Goal: Task Accomplishment & Management: Manage account settings

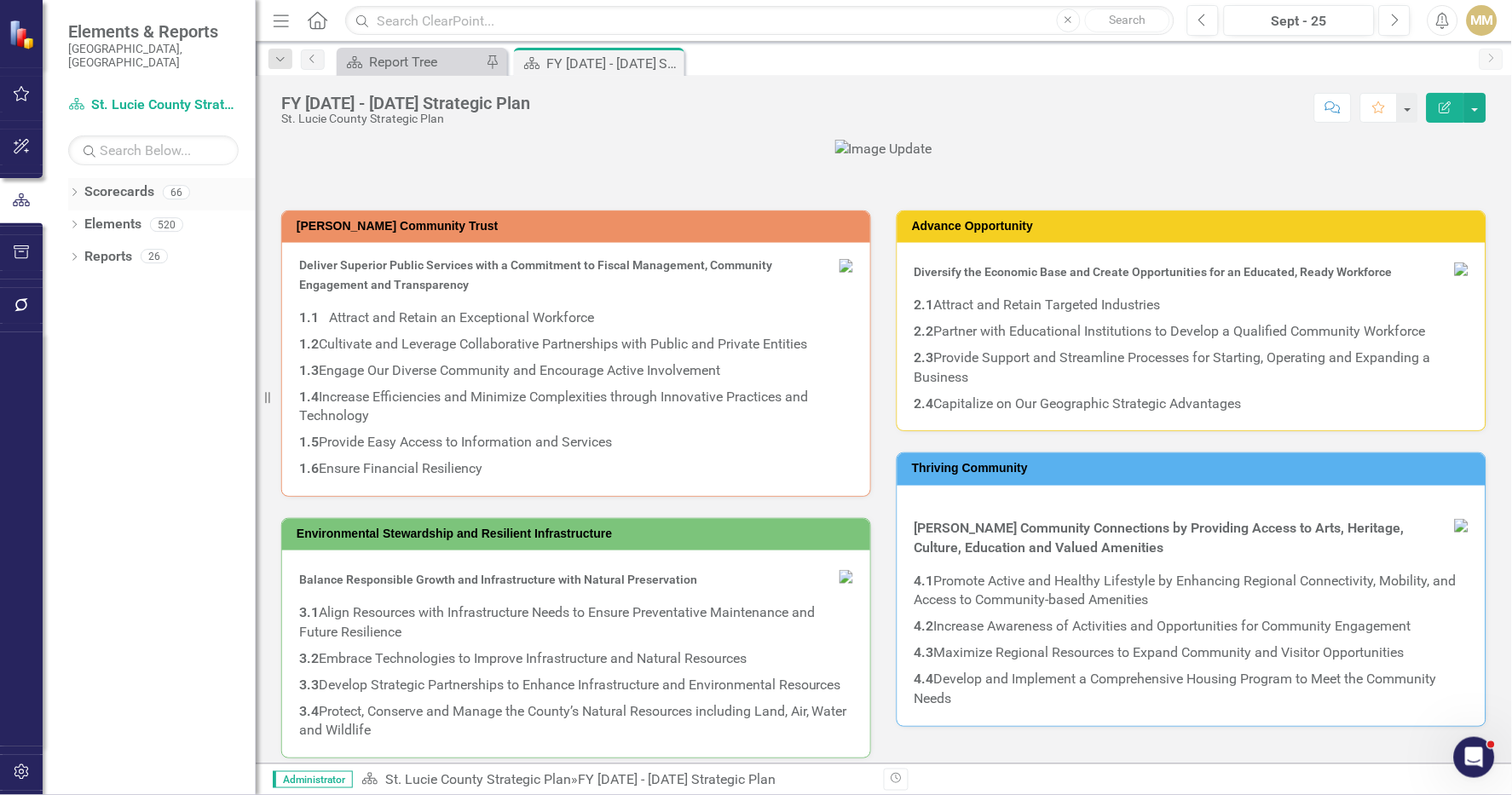
click at [71, 187] on div "Dropdown" at bounding box center [74, 195] width 12 height 15
click at [86, 219] on icon "Dropdown" at bounding box center [83, 224] width 13 height 10
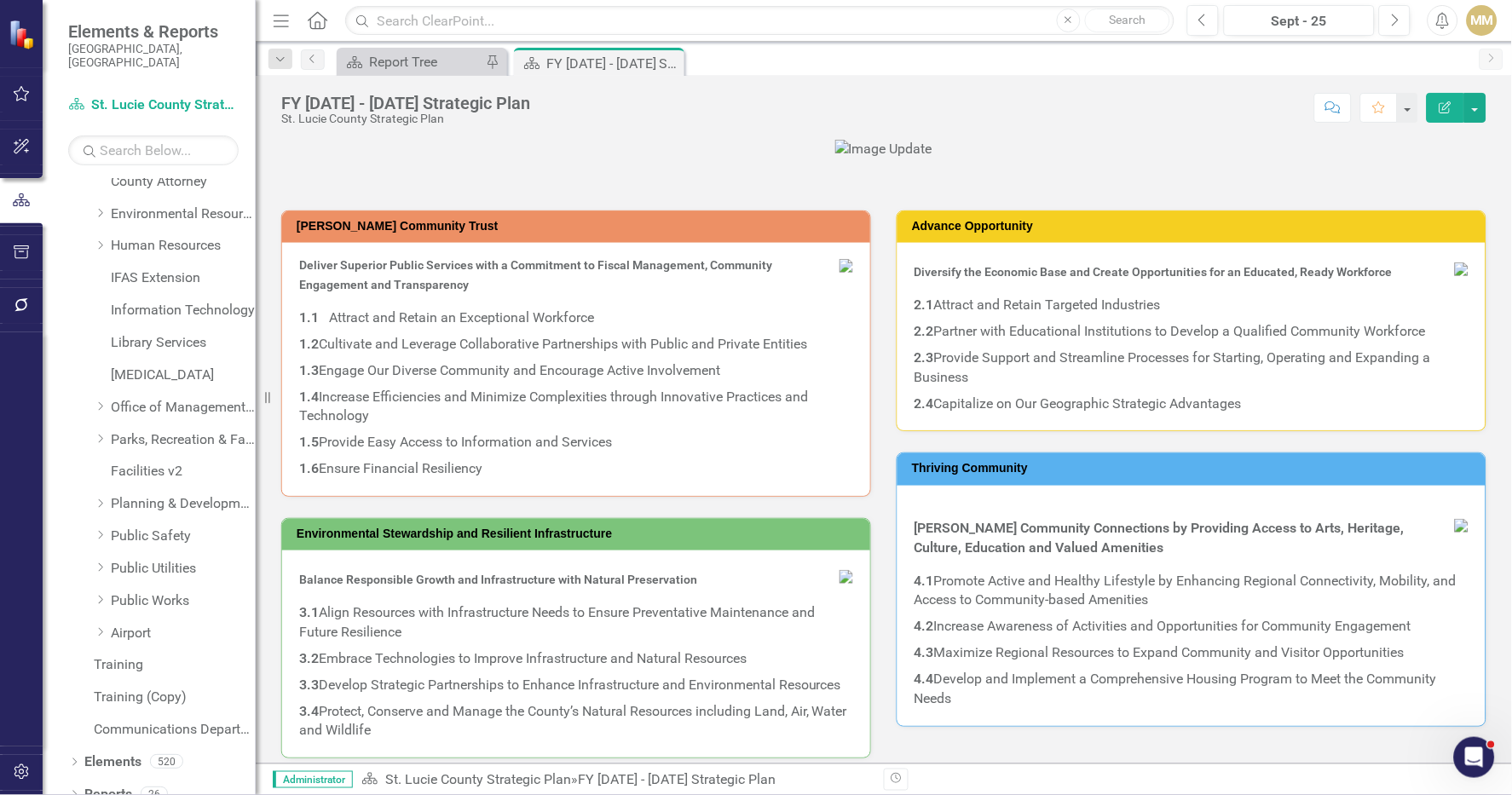
scroll to position [335, 0]
click at [125, 236] on link "Human Resources" at bounding box center [183, 245] width 145 height 20
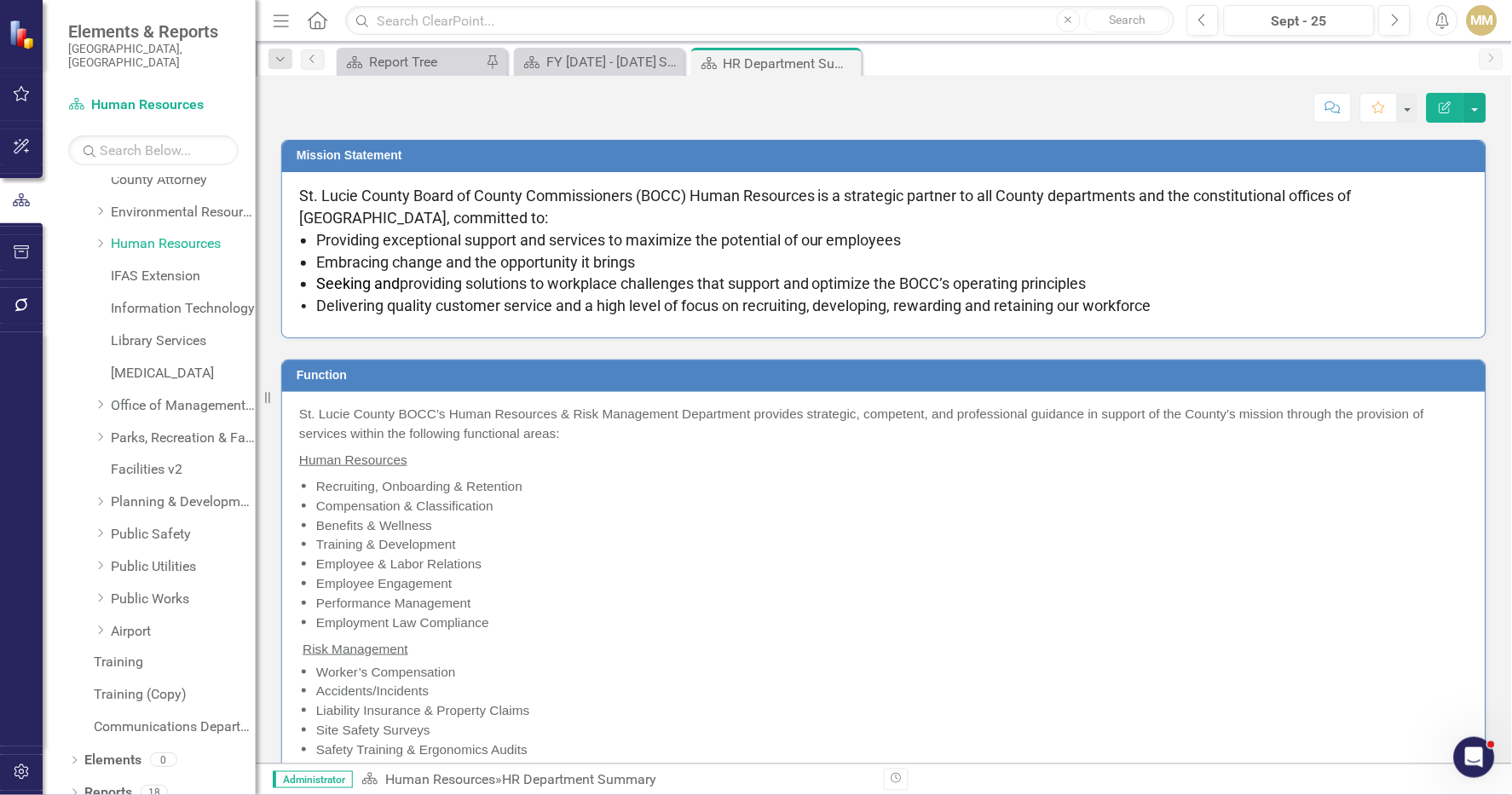
click at [1481, 484] on div "Function St. Lucie County BOCC’s Human Resources & Risk Management Department p…" at bounding box center [883, 569] width 1231 height 463
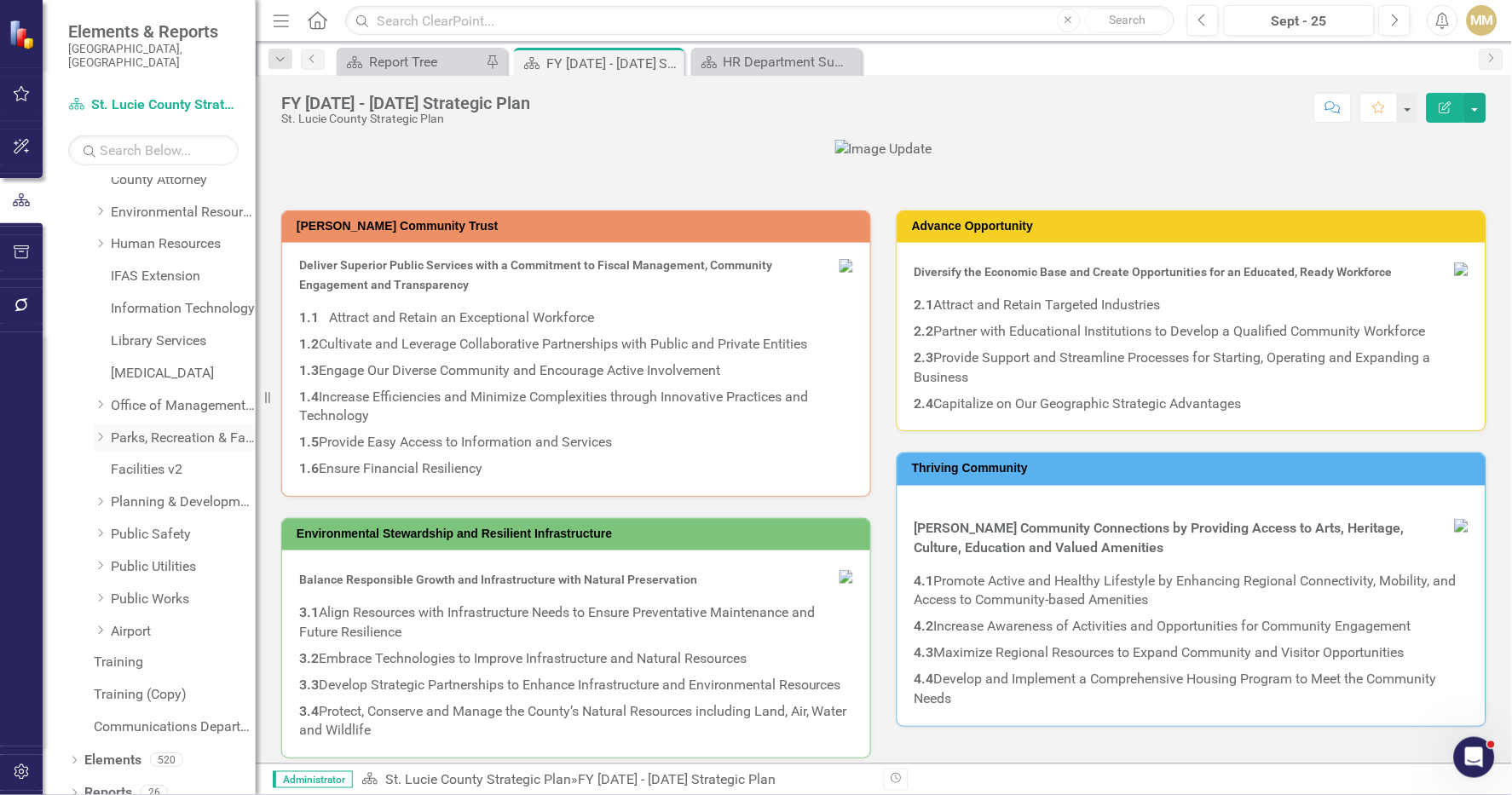
click at [103, 432] on icon "Dropdown" at bounding box center [100, 437] width 13 height 10
click at [129, 428] on link "Parks, Recreation & Facilities Department" at bounding box center [183, 438] width 145 height 20
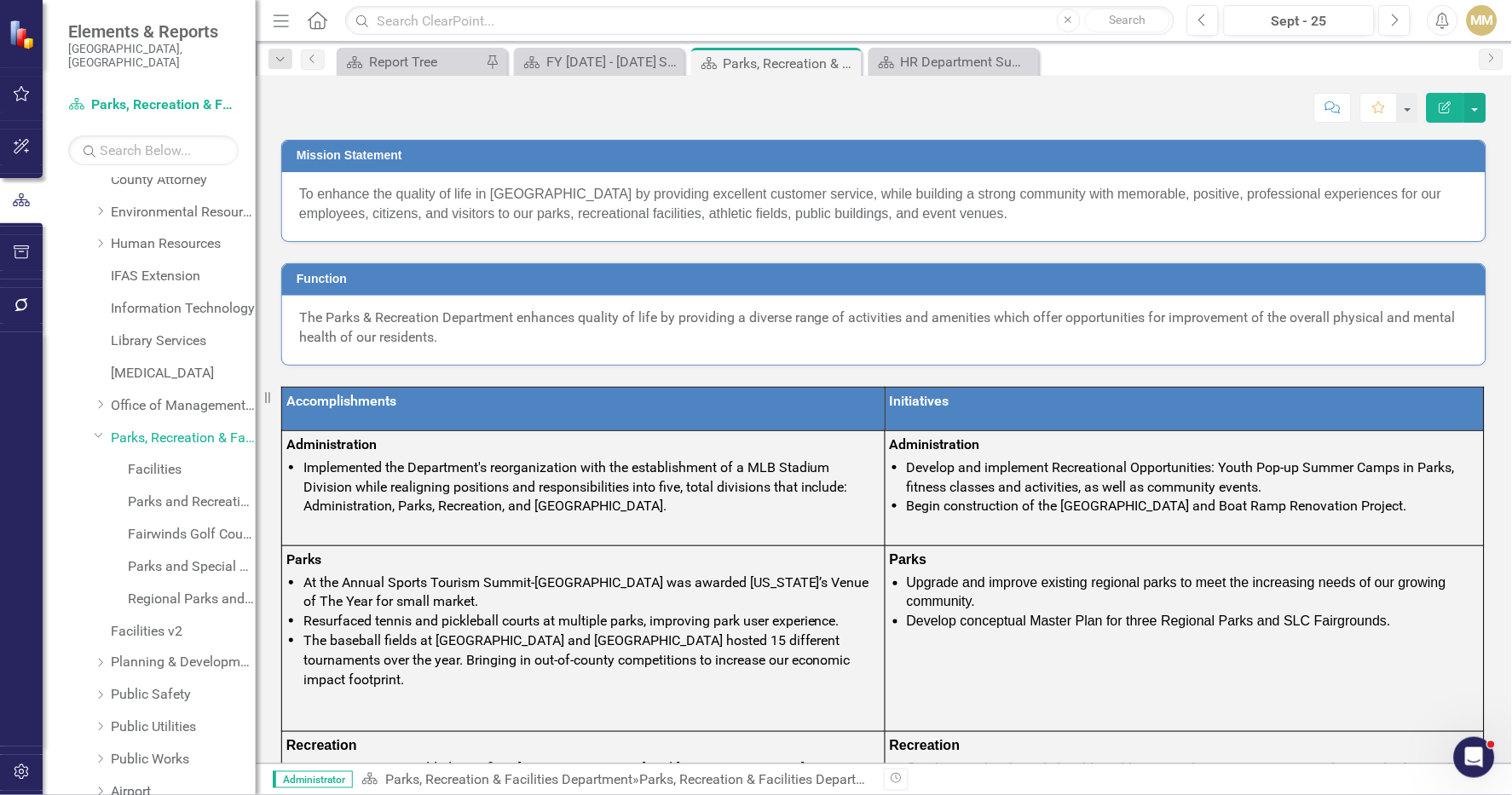
click at [1467, 403] on td "Initiatives" at bounding box center [1184, 409] width 600 height 44
click at [917, 208] on span "To enhance the quality of life in St. Lucie County by providing excellent custo…" at bounding box center [870, 203] width 1142 height 34
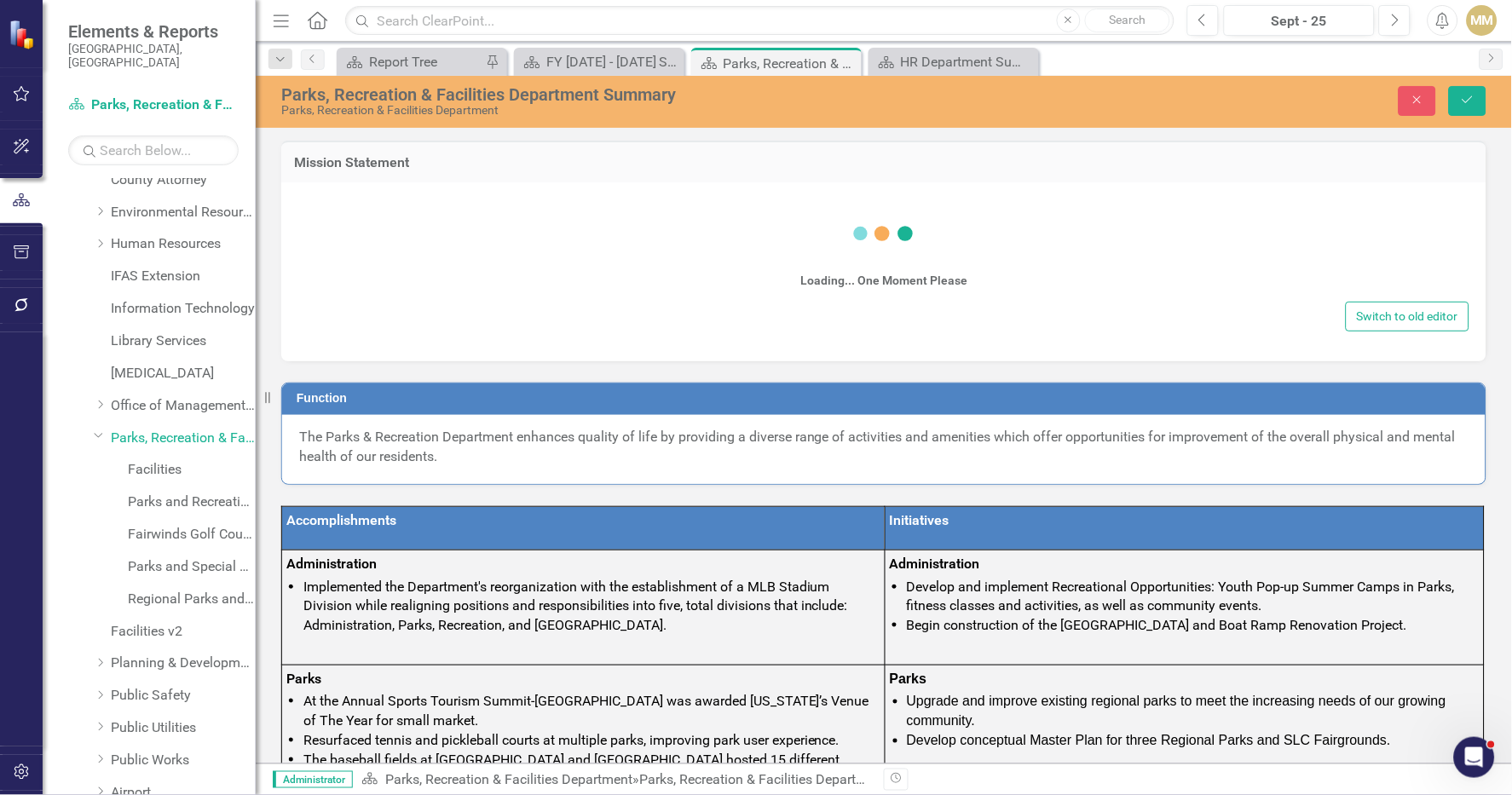
click at [917, 208] on div "Loading... One Moment Please" at bounding box center [884, 248] width 167 height 98
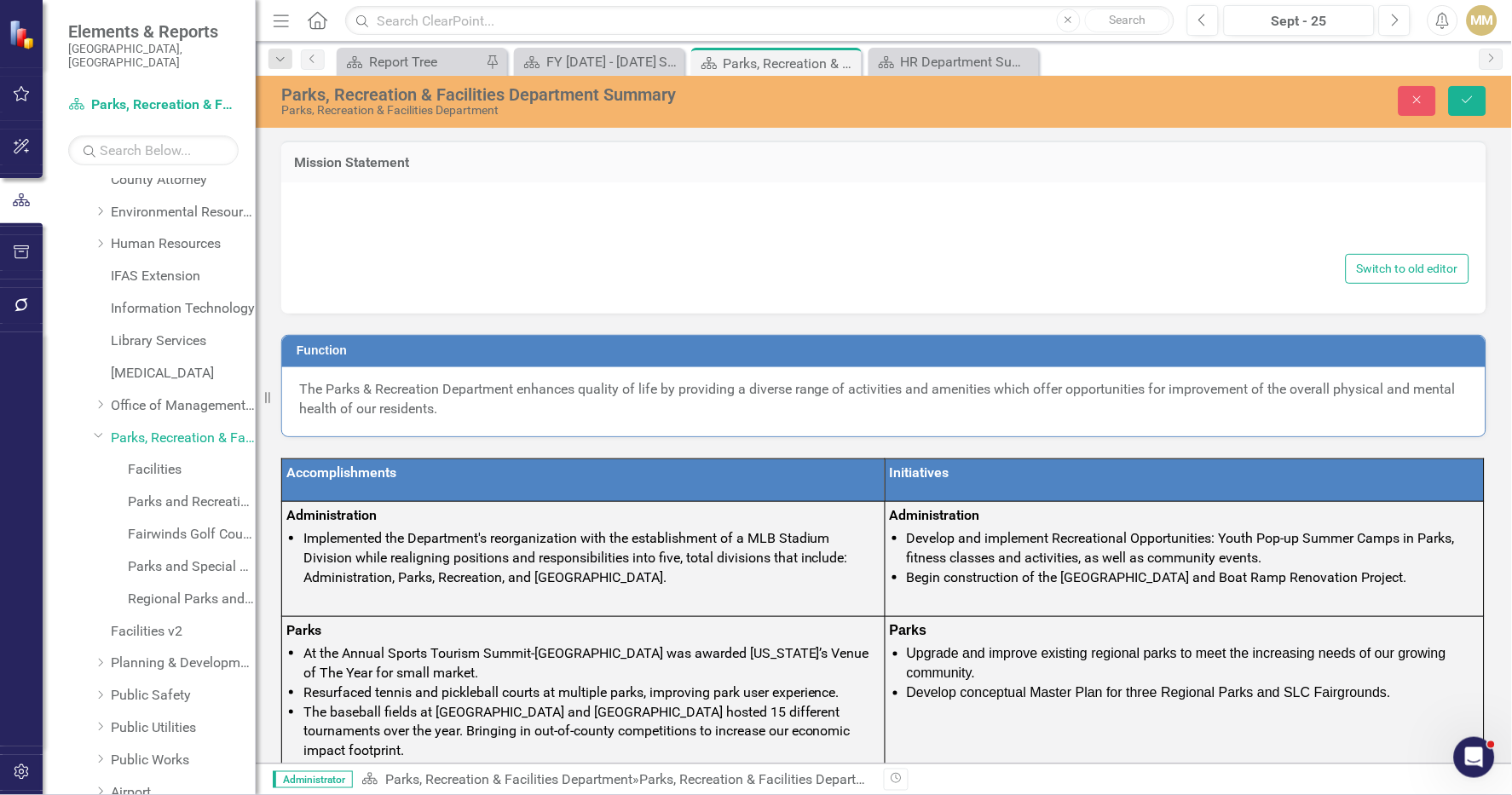
type textarea "<p><span style="font-family: arial, helvetica, sans-serif;">To enhance the qual…"
click at [781, 380] on p "The Parks & Recreation Department enhances quality of life by providing a diver…" at bounding box center [883, 399] width 1169 height 39
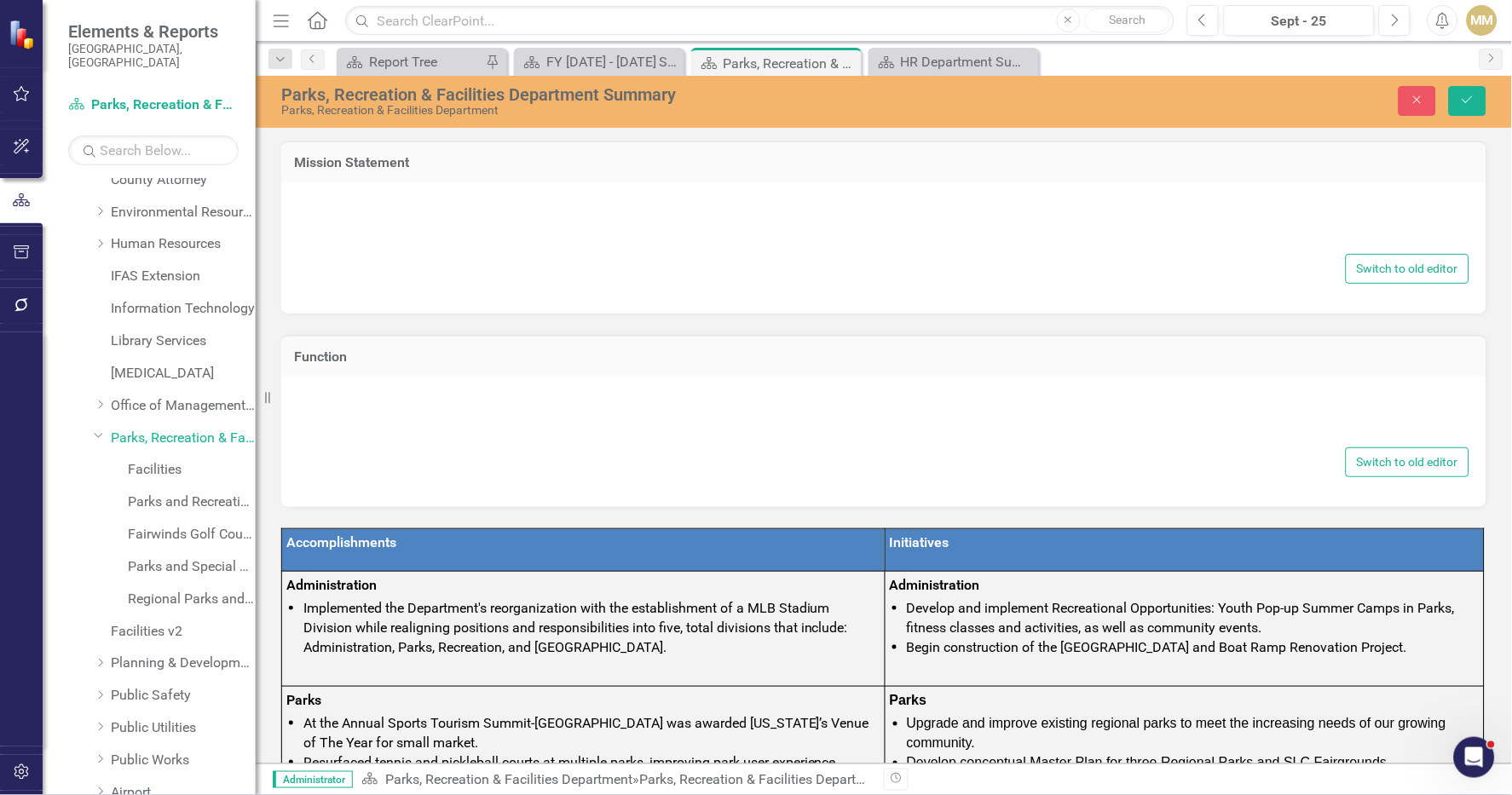
click at [781, 379] on div "Mission Statement <p><span style="font-family: arial, helvetica, sans-serif;">T…" at bounding box center [883, 312] width 1231 height 387
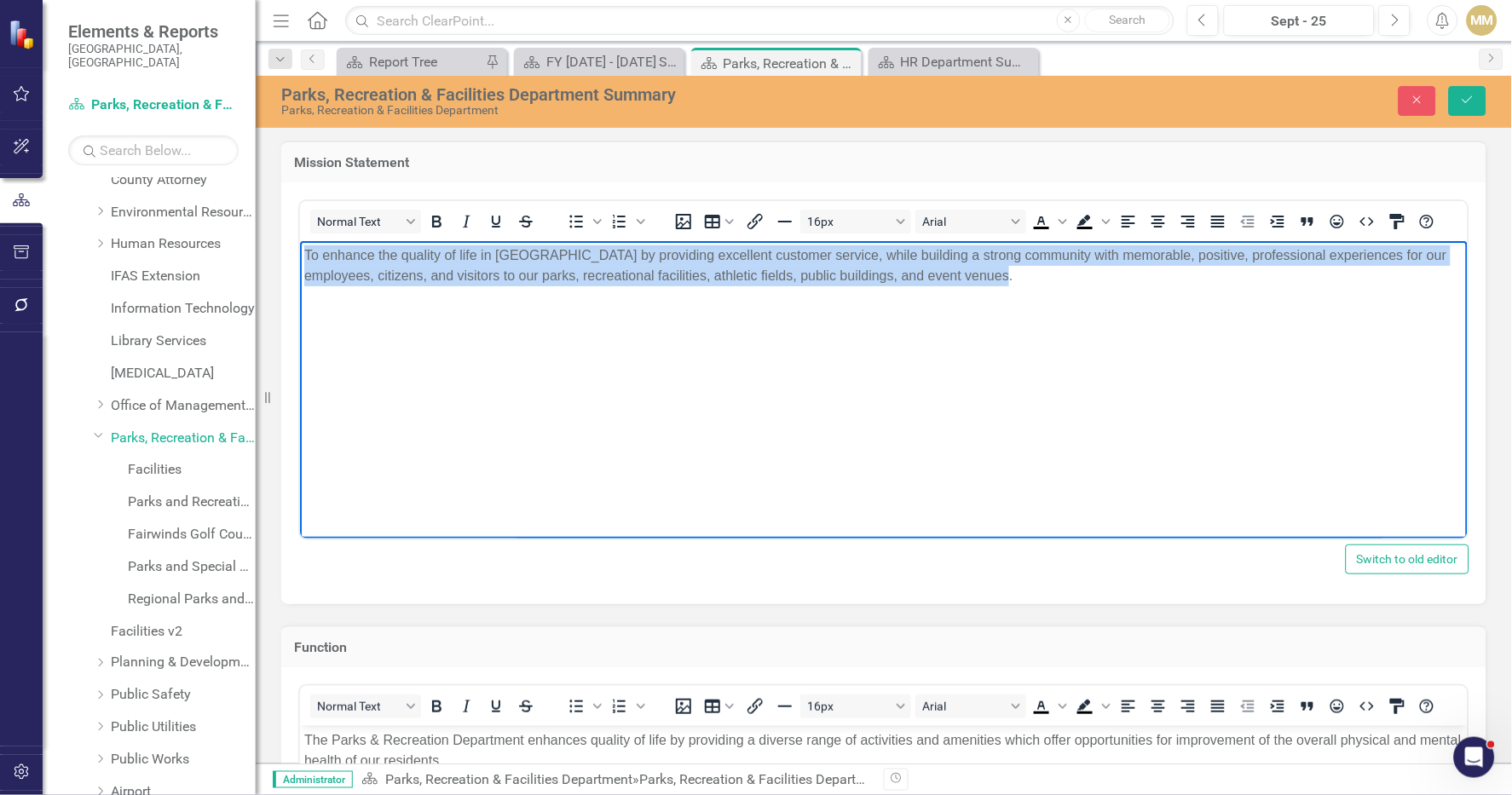
drag, startPoint x: 1023, startPoint y: 294, endPoint x: 290, endPoint y: 254, distance: 734.1
click at [299, 254] on html "To enhance the quality of life in St. Lucie County by providing excellent custo…" at bounding box center [883, 367] width 1168 height 256
copy span "To enhance the quality of life in St. Lucie County by providing excellent custo…"
click at [1385, 387] on body "To enhance the quality of life in St. Lucie County by providing excellent custo…" at bounding box center [883, 367] width 1168 height 256
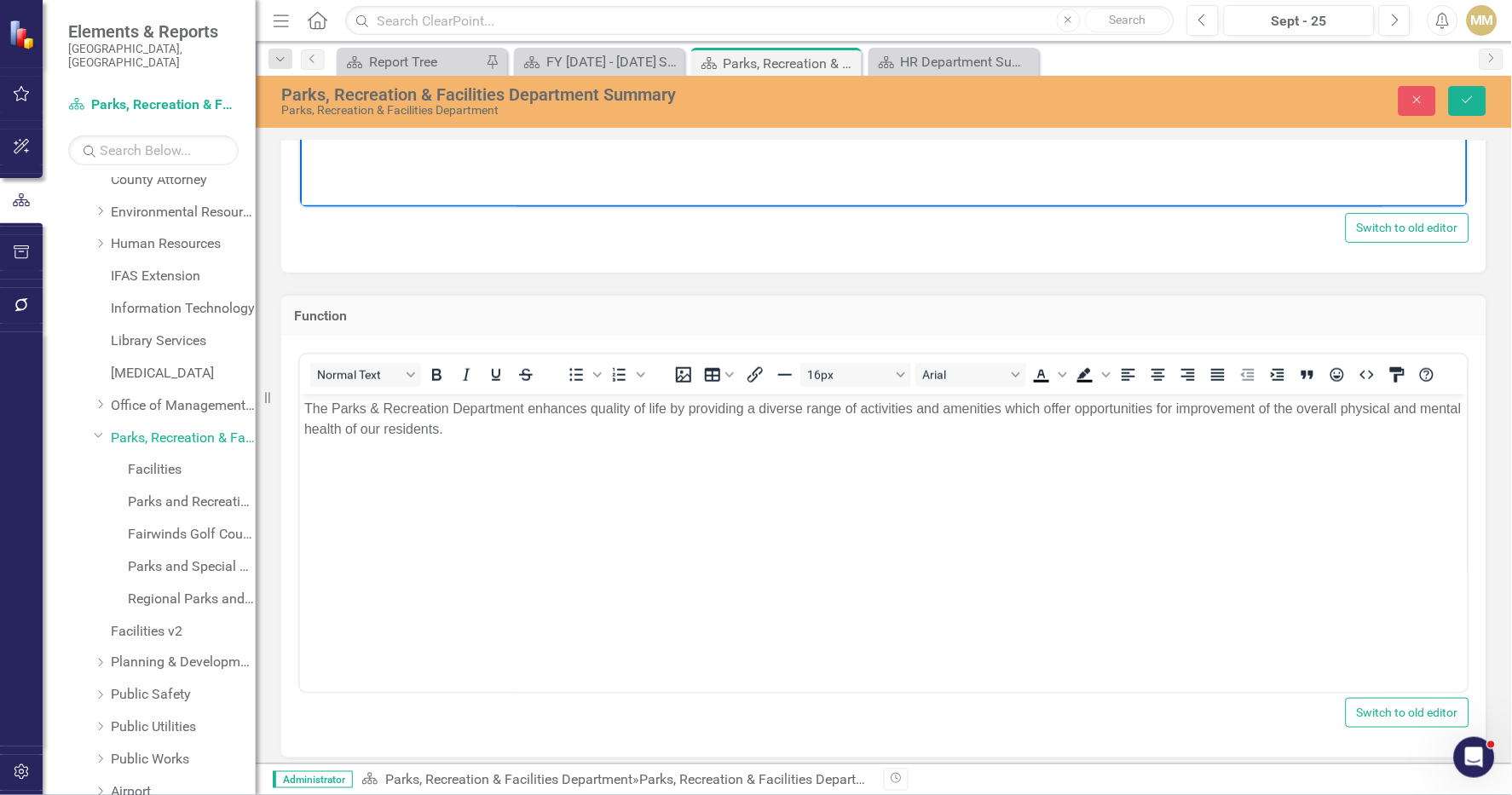
scroll to position [335, 0]
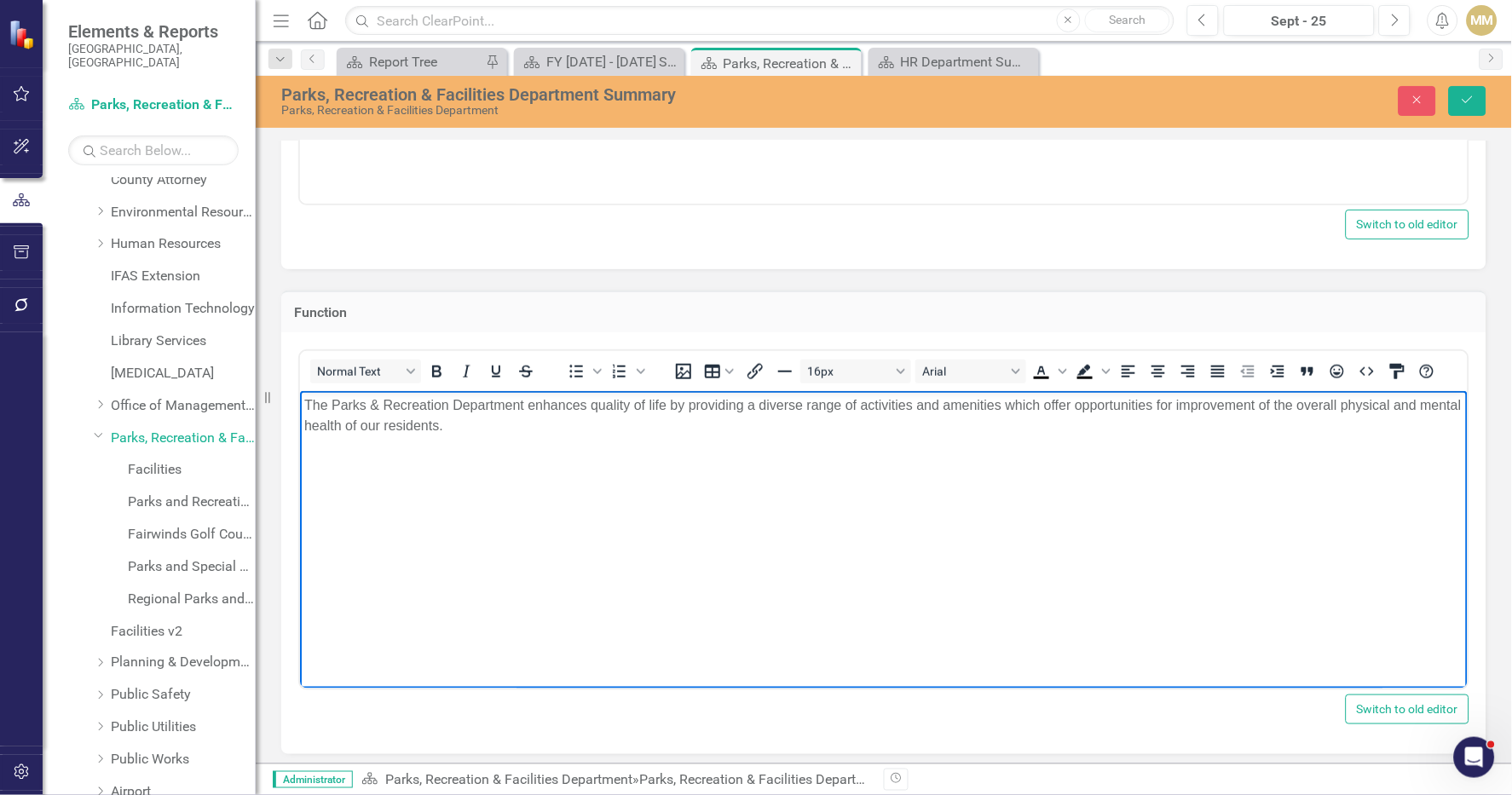
click at [918, 487] on body "The Parks & Recreation Department enhances quality of life by providing a diver…" at bounding box center [883, 518] width 1168 height 256
click at [701, 473] on body "The Parks & Recreation Department enhances quality of life by providing a diver…" at bounding box center [883, 518] width 1168 height 256
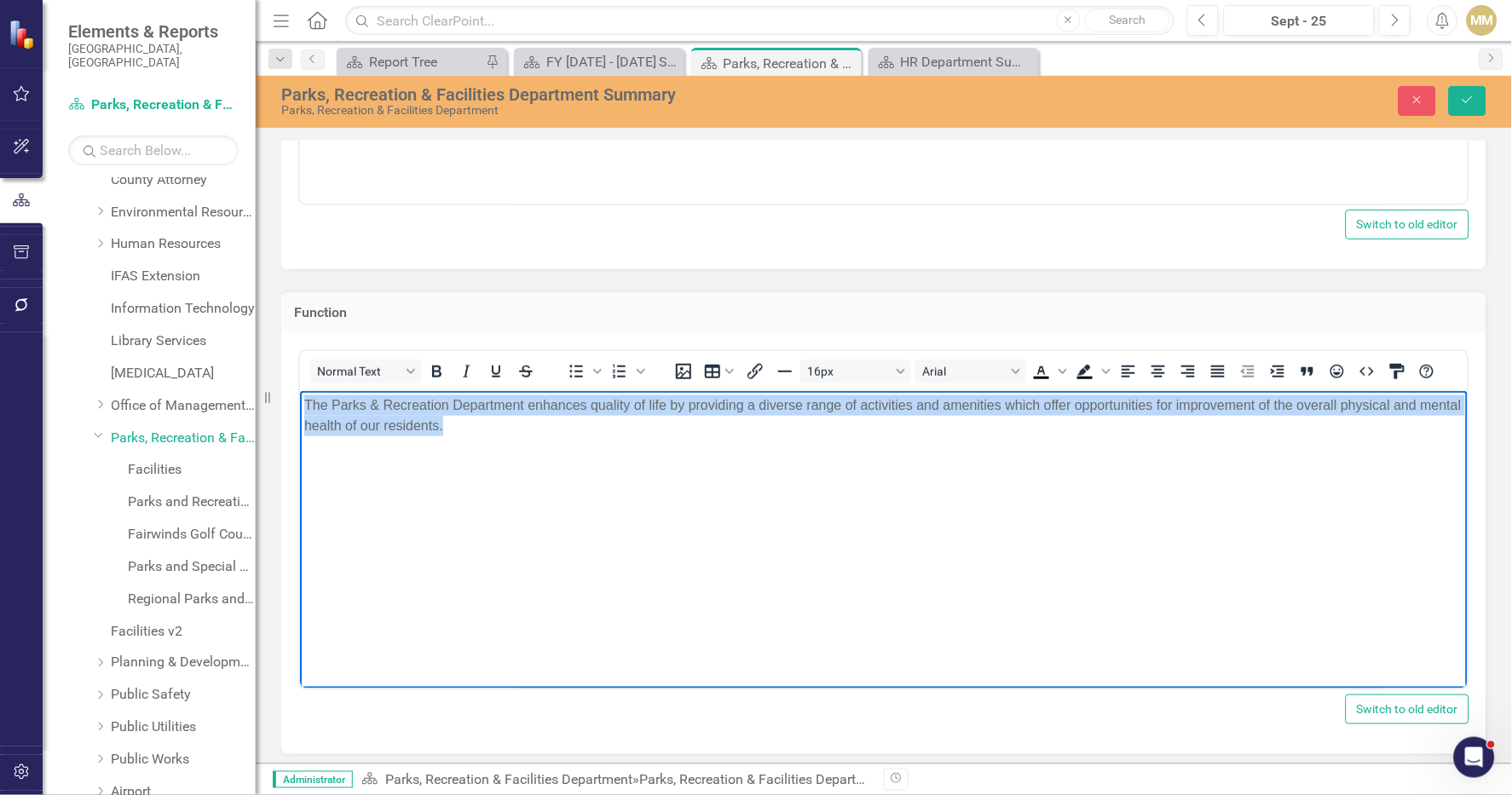
drag, startPoint x: 640, startPoint y: 453, endPoint x: 305, endPoint y: 406, distance: 338.3
click at [305, 406] on body "The Parks & Recreation Department enhances quality of life by providing a diver…" at bounding box center [883, 518] width 1168 height 256
copy p "The Parks & Recreation Department enhances quality of life by providing a diver…"
click at [1341, 506] on body "The Parks & Recreation Department enhances quality of life by providing a diver…" at bounding box center [883, 518] width 1168 height 256
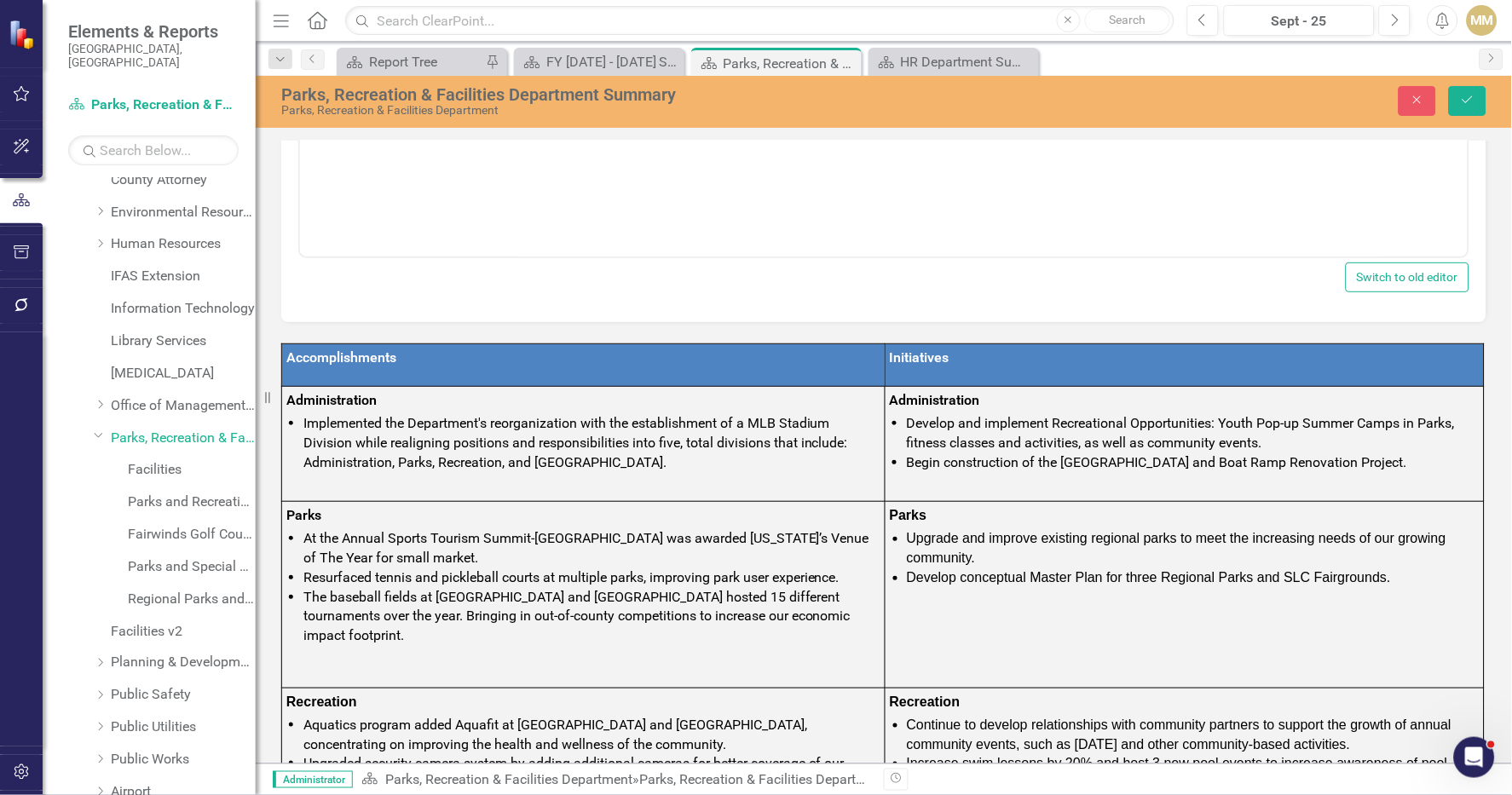
scroll to position [768, 0]
click at [1365, 331] on div "Accomplishments Initiatives Administration Implemented the Department's reorgan…" at bounding box center [883, 715] width 1231 height 788
click at [658, 437] on li "Implemented the Department's reorganization with the establishment of a MLB Sta…" at bounding box center [592, 442] width 577 height 59
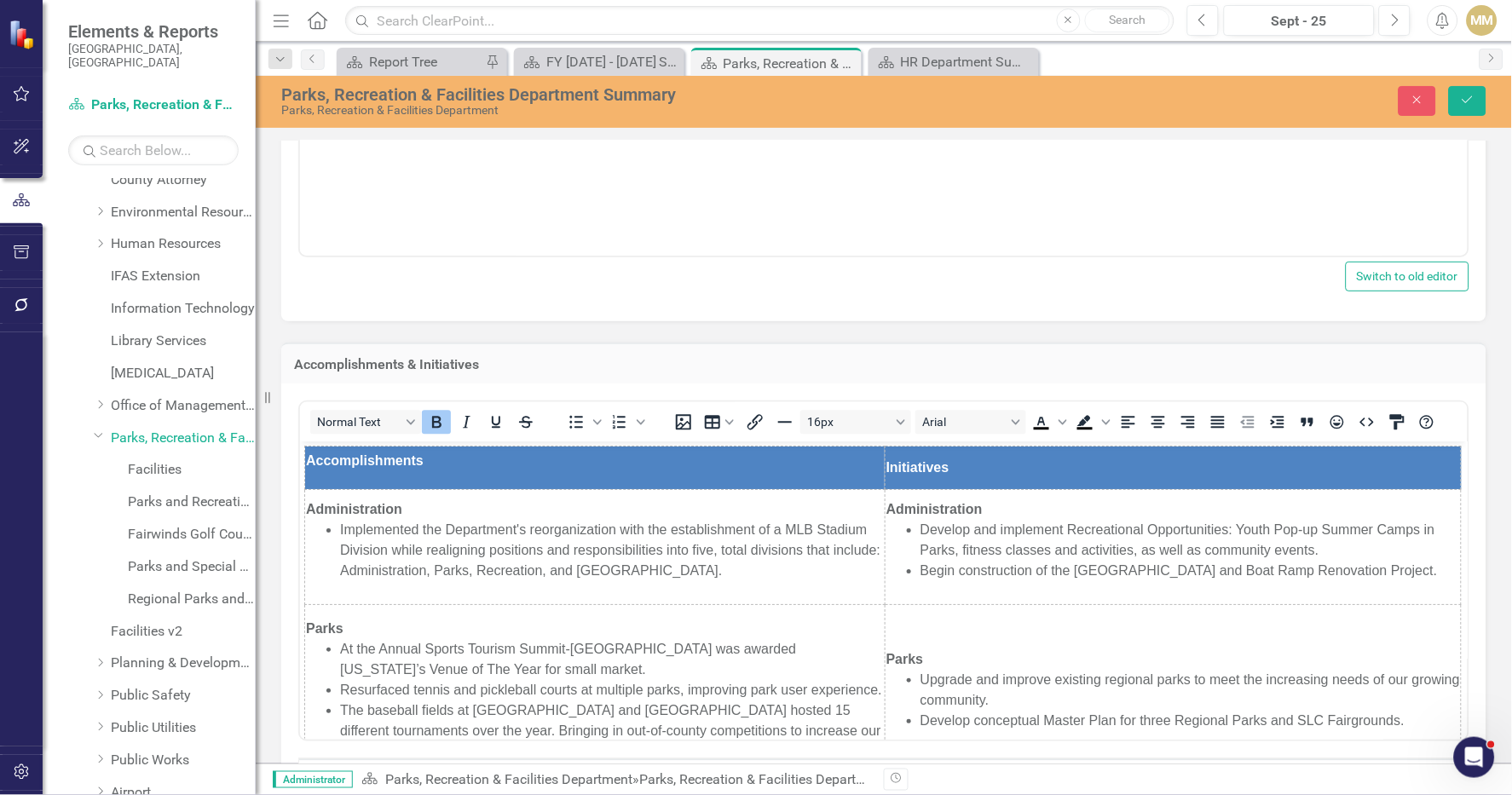
scroll to position [0, 0]
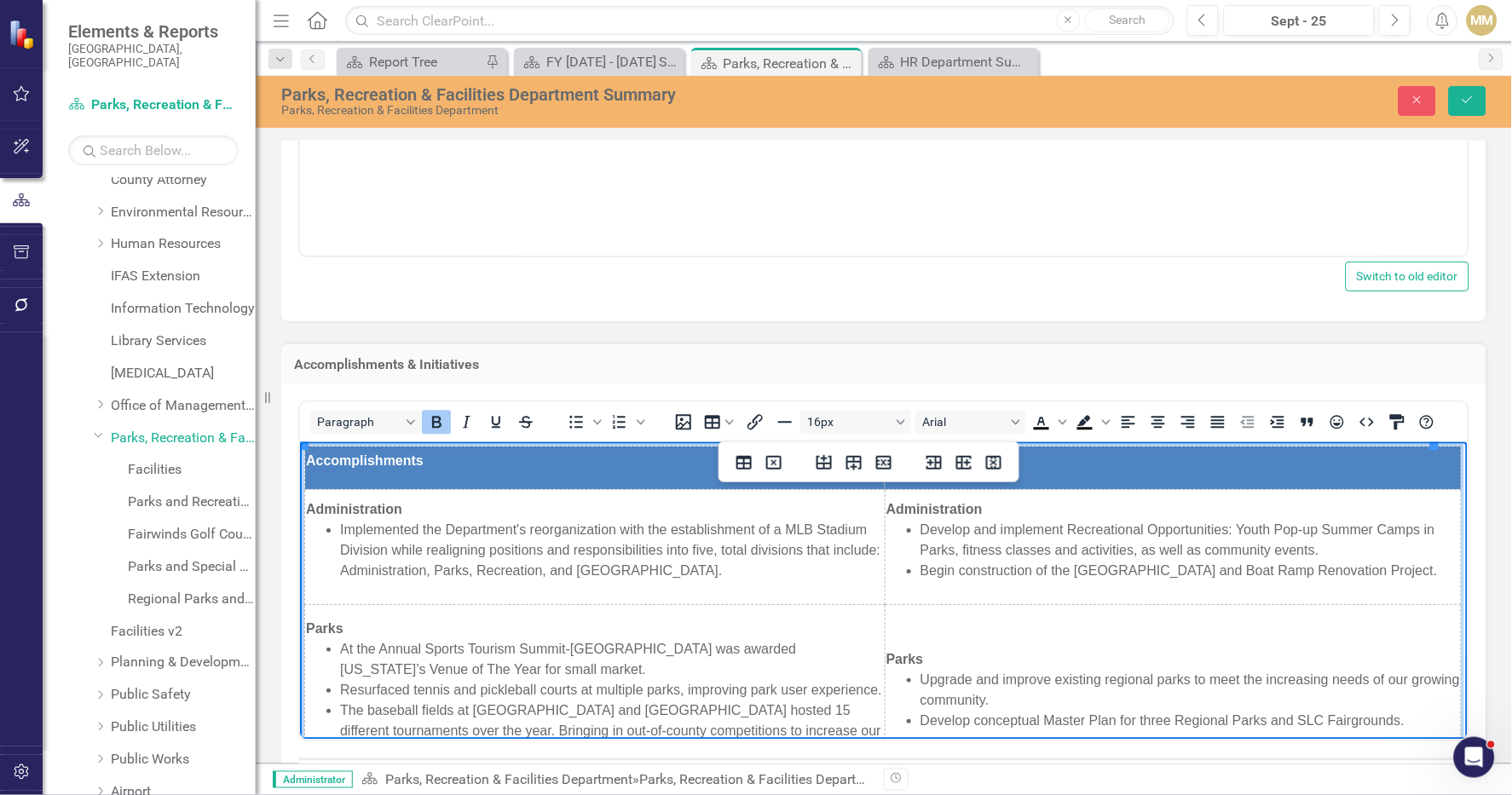
drag, startPoint x: 785, startPoint y: 584, endPoint x: 304, endPoint y: 510, distance: 486.7
click at [304, 510] on td "Administration Implemented the Department's reorganization with the establishme…" at bounding box center [594, 547] width 580 height 115
copy td "Administration Implemented the Department's reorganization with the establishme…"
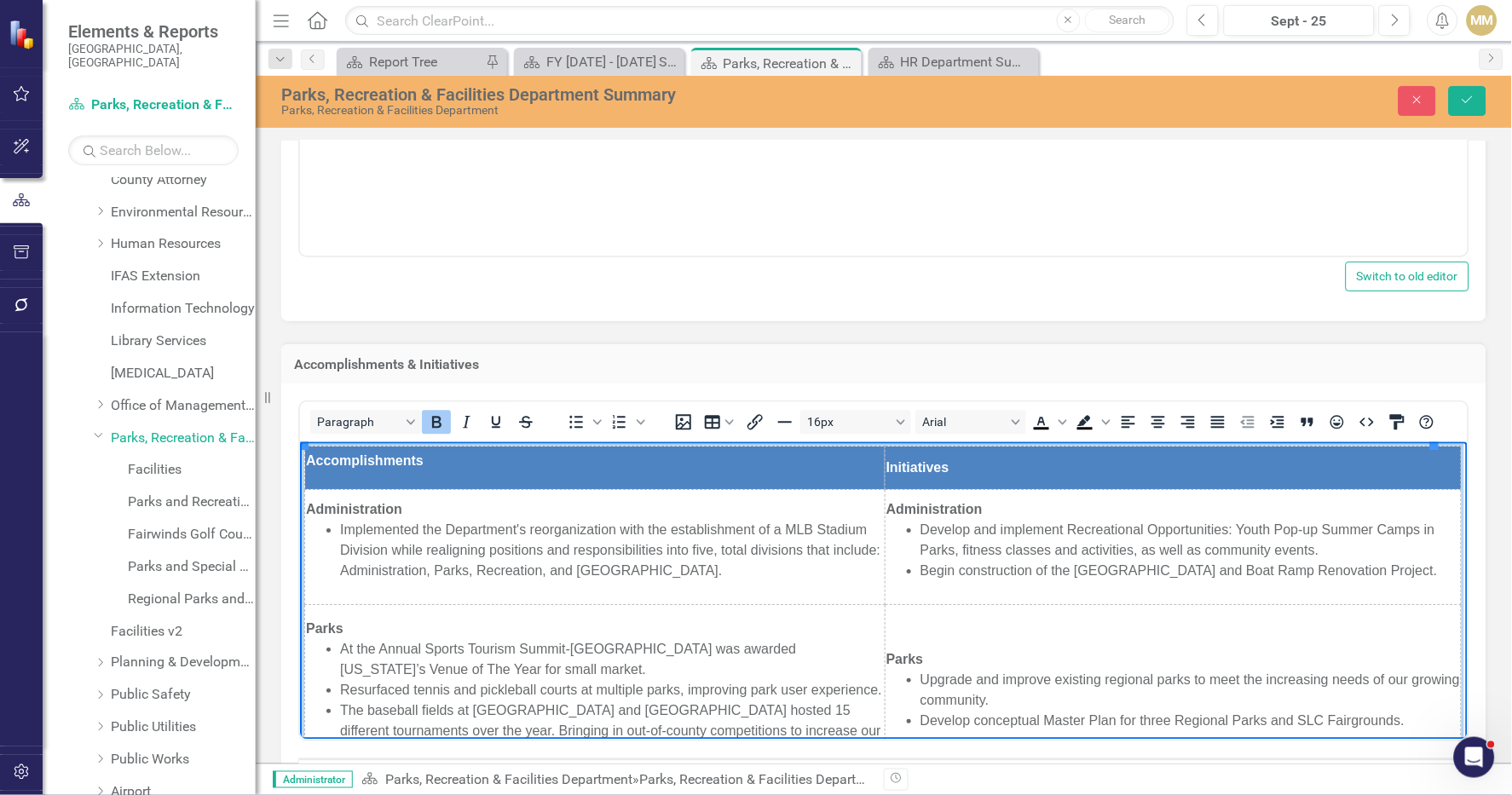
click at [1330, 560] on li "Begin construction of the North Causeway Island Park and Boat Ramp Renovation P…" at bounding box center [1190, 570] width 540 height 20
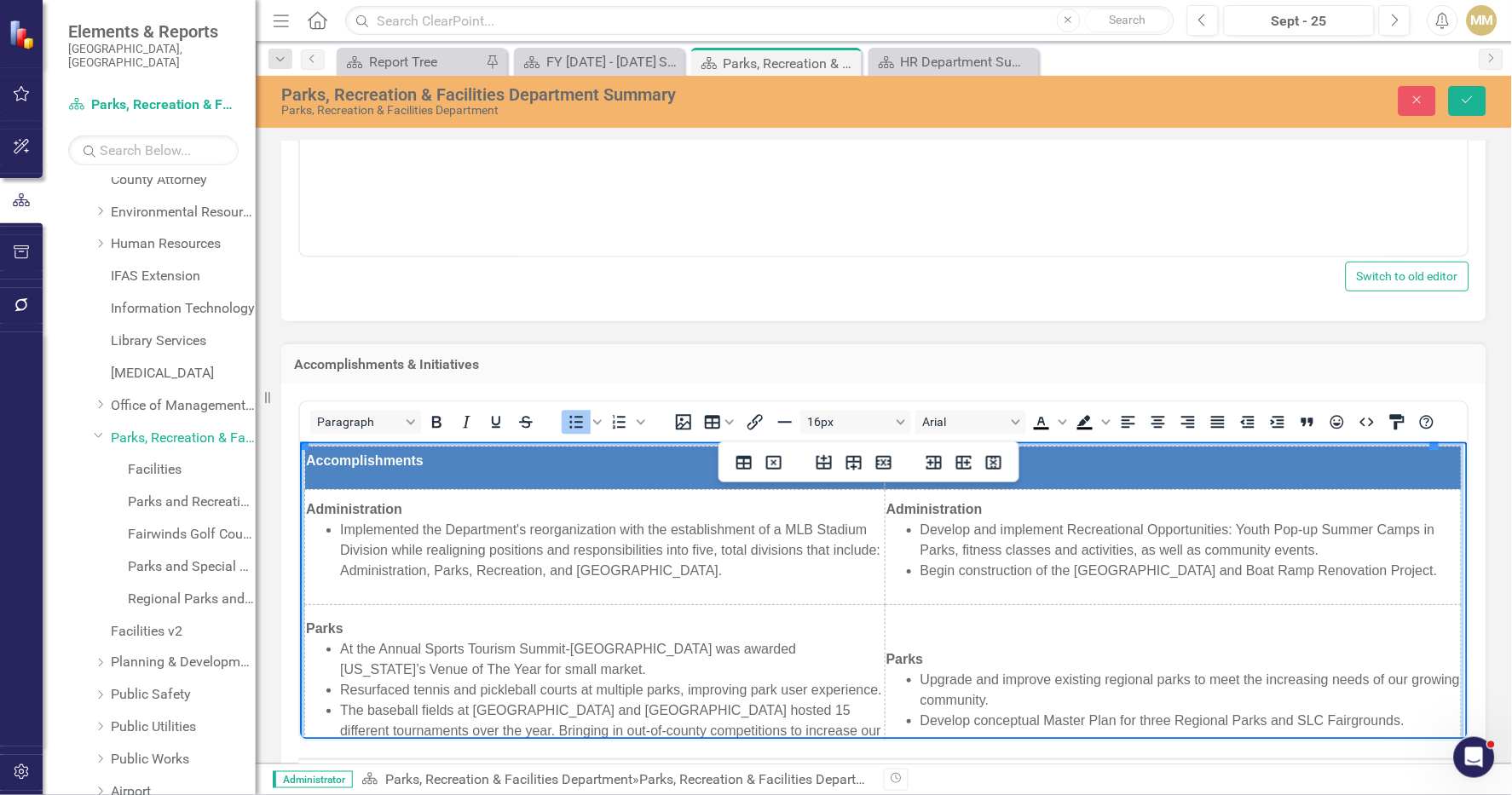
click at [1005, 581] on li "Begin construction of the North Causeway Island Park and Boat Ramp Renovation P…" at bounding box center [1190, 570] width 540 height 20
drag, startPoint x: 907, startPoint y: 522, endPoint x: 992, endPoint y: 598, distance: 114.0
click at [992, 598] on td "Administration Develop and implement Recreational Opportunities: Youth Pop-up S…" at bounding box center [1173, 547] width 577 height 115
copy ul "Develop and implement Recreational Opportunities: Youth Pop-up Summer Camps in …"
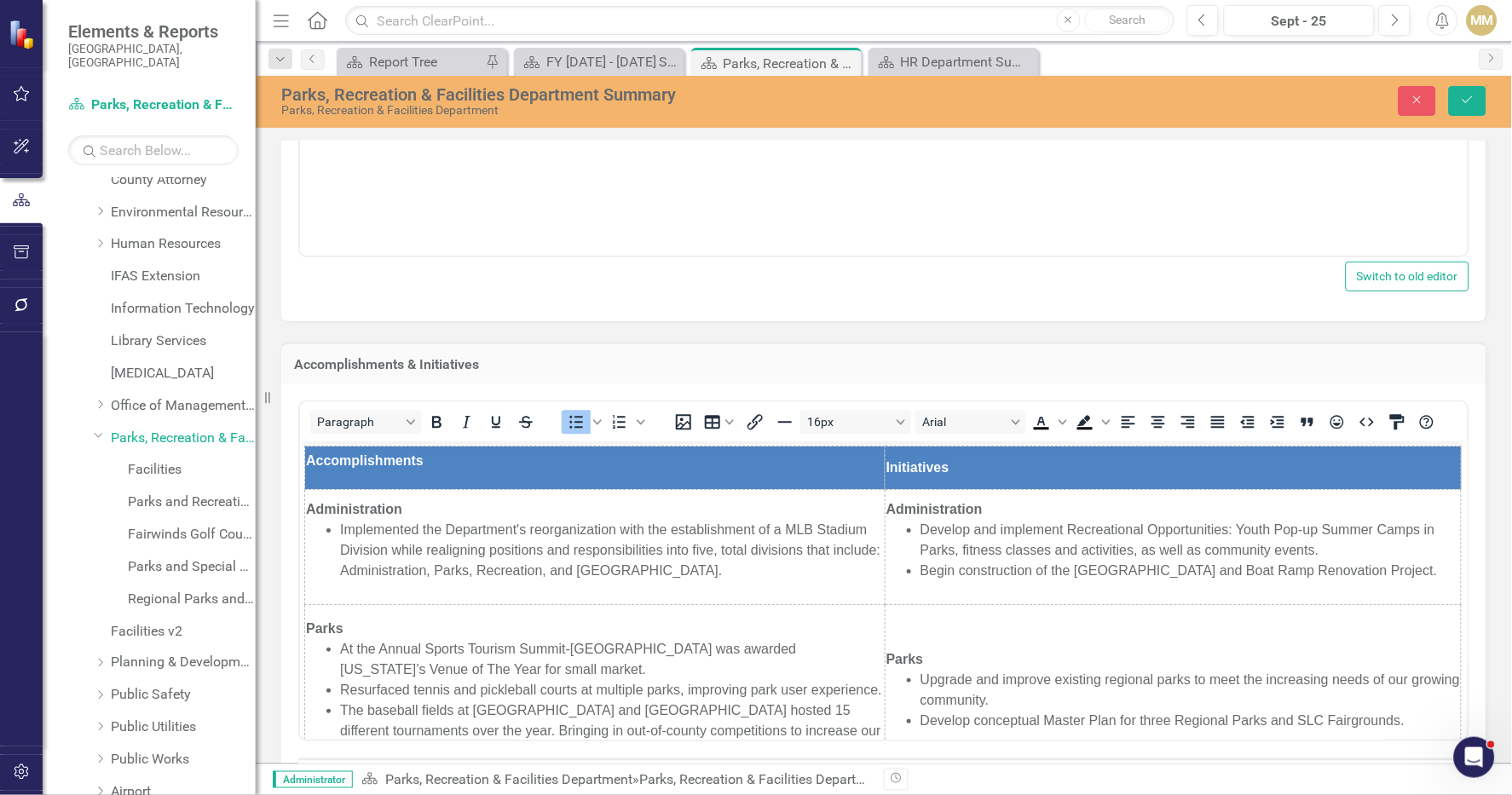
click at [1338, 350] on div "Accomplishments & Initiatives" at bounding box center [883, 364] width 1205 height 42
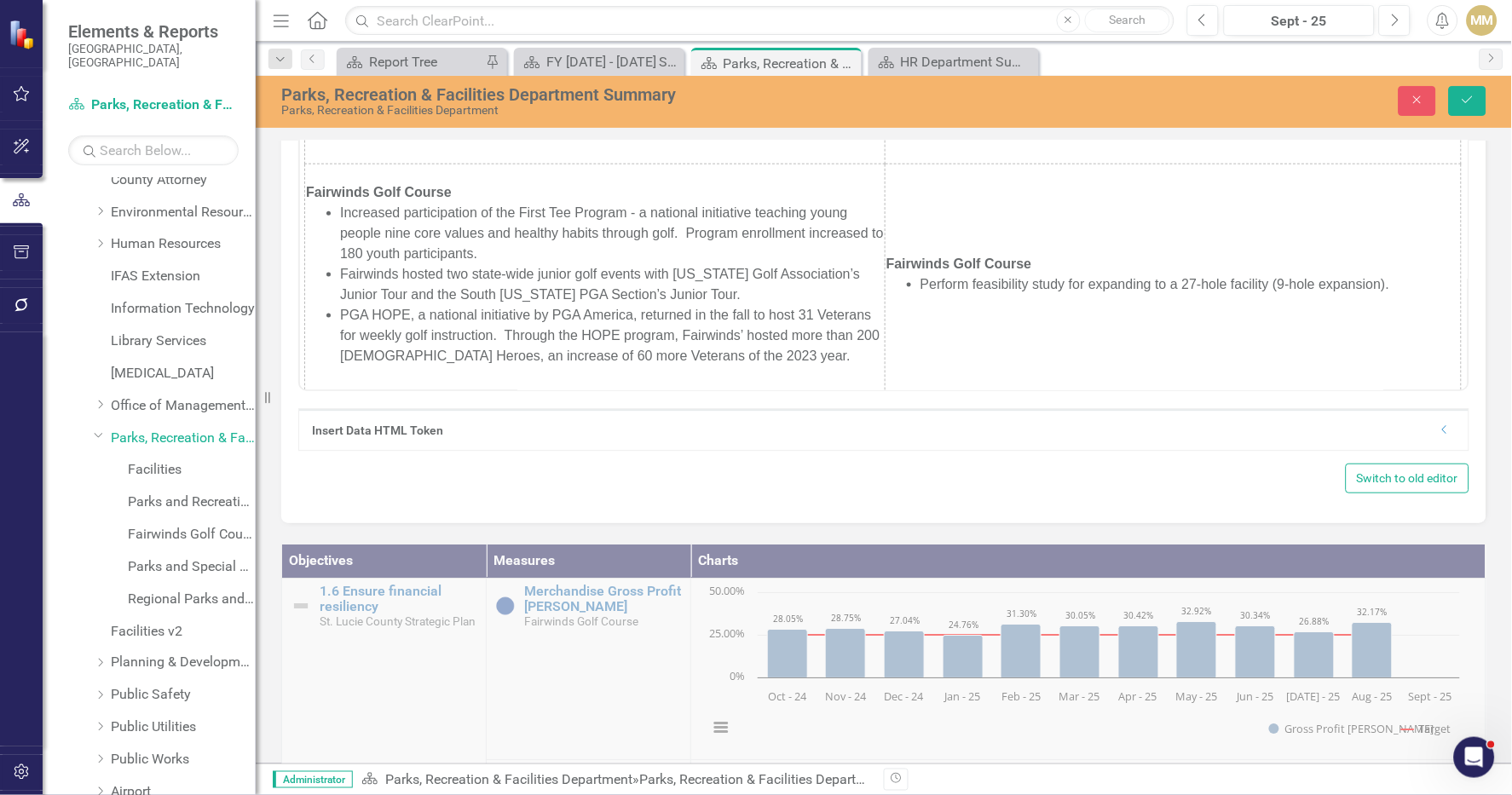
scroll to position [475, 0]
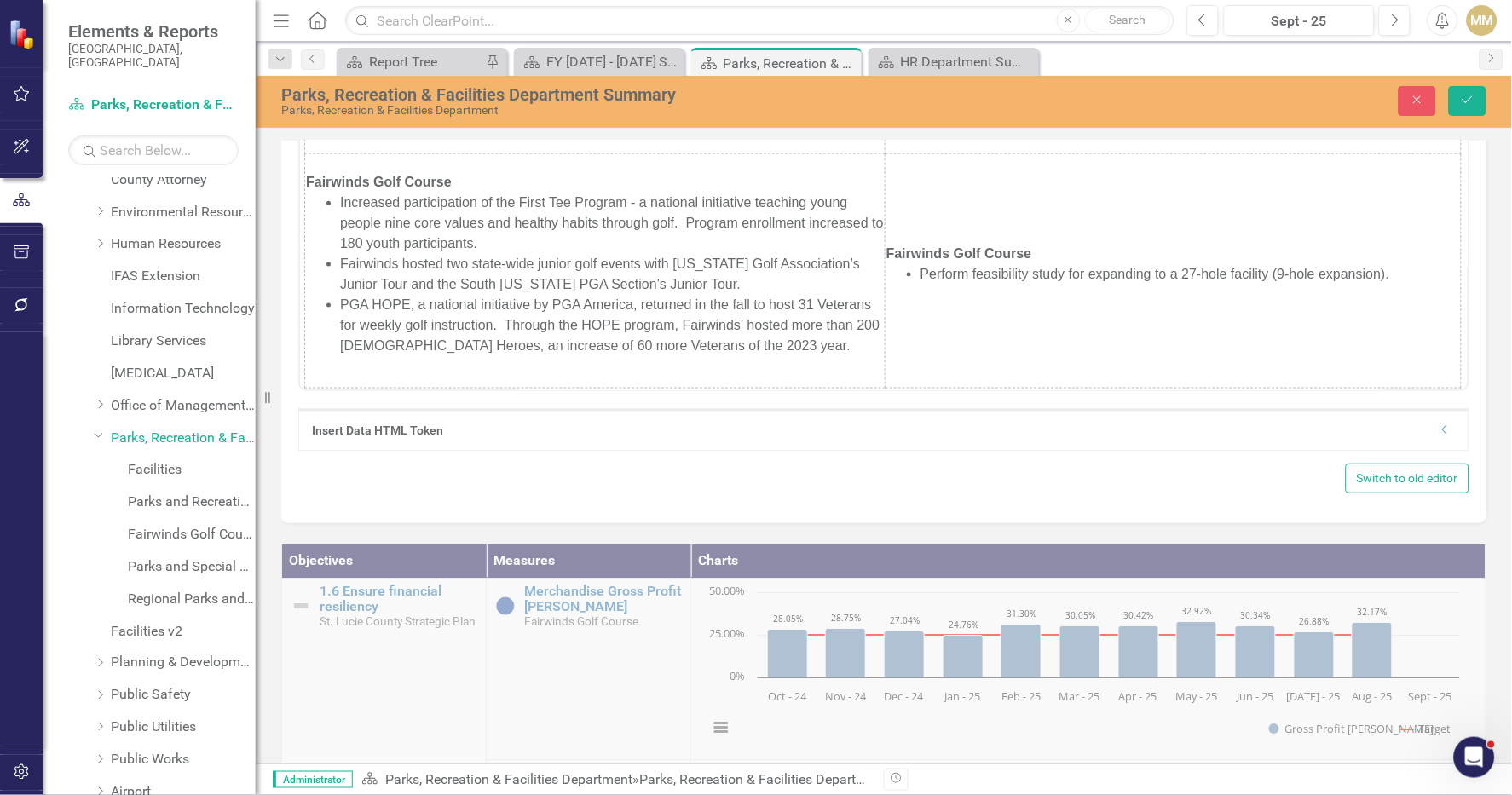
click at [1471, 395] on div "Paragraph To open the popup, press Shift+Enter To open the popup, press Shift+E…" at bounding box center [883, 278] width 1205 height 490
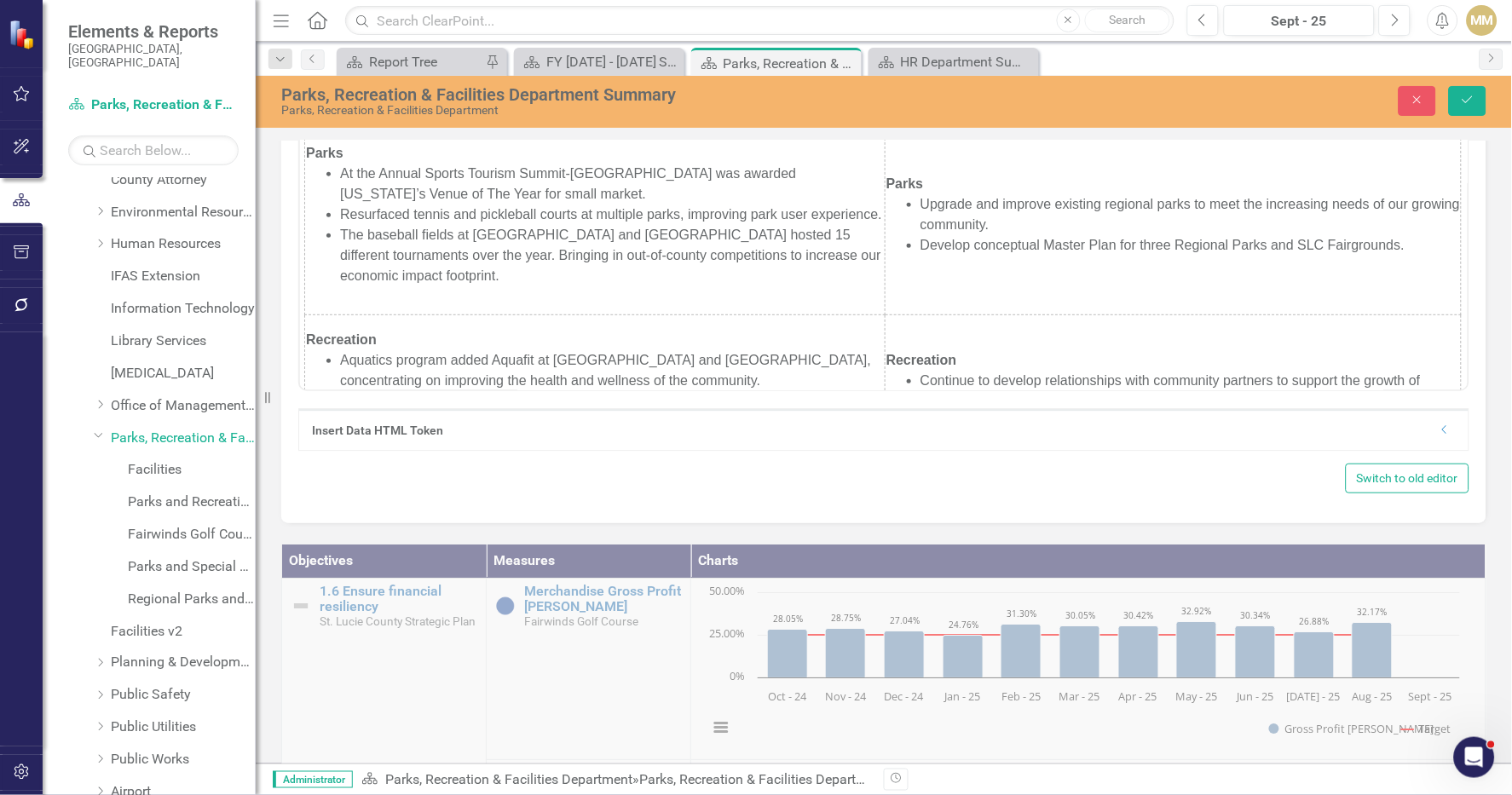
scroll to position [139, 0]
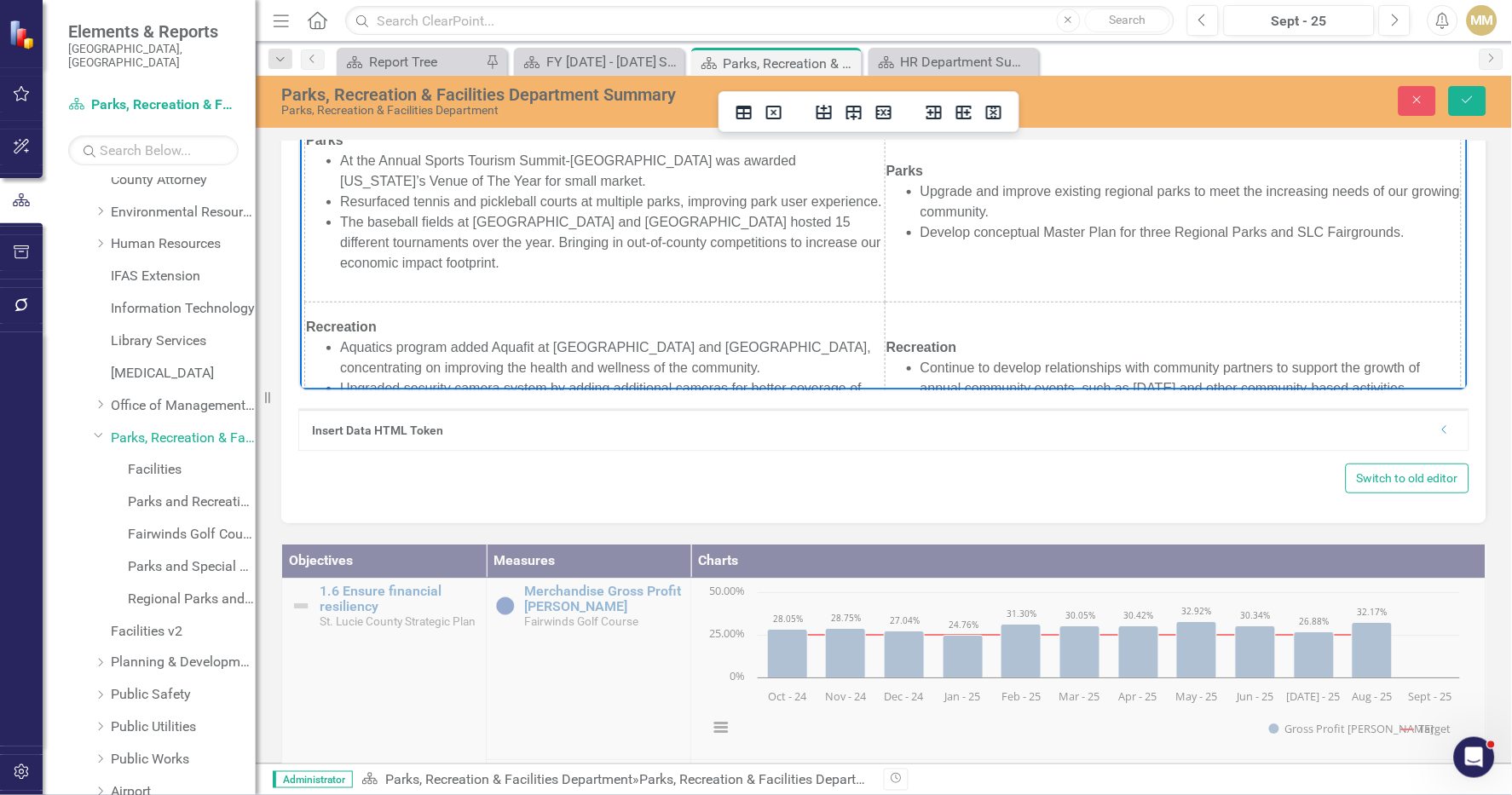
click at [641, 274] on li "The baseball fields at Lawnwood Regional Park and Lakewood Park Regional Park h…" at bounding box center [611, 242] width 544 height 61
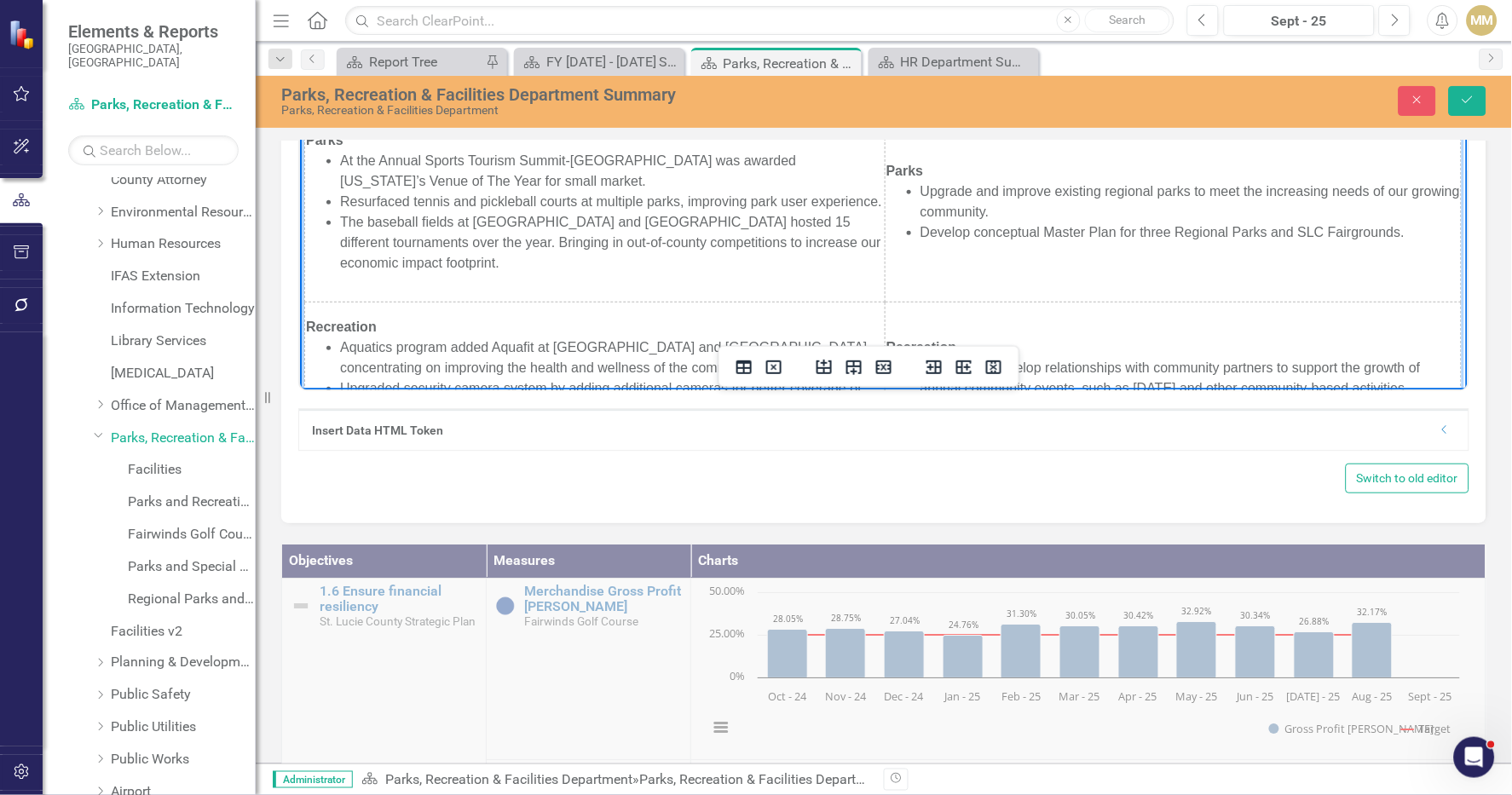
drag, startPoint x: 633, startPoint y: 290, endPoint x: 303, endPoint y: 154, distance: 356.9
click at [304, 154] on table "Accomplishments Initiatives Administration Implemented the Department's reorgan…" at bounding box center [882, 340] width 1157 height 766
copy tbody "Accomplishments Initiatives Administration Implemented the Department's reorgan…"
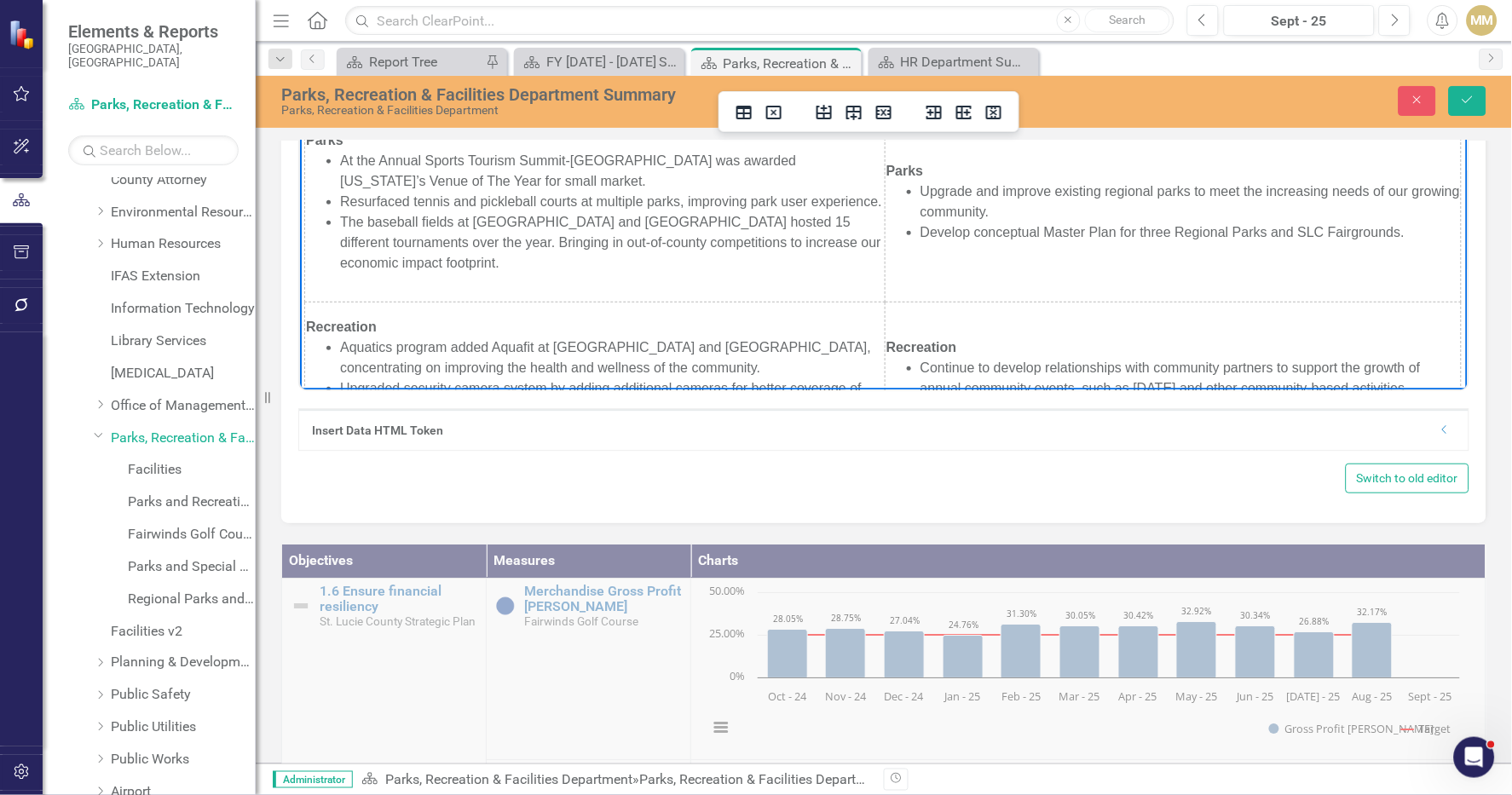
click at [1326, 279] on td "Parks Upgrade and improve existing regional parks to meet the increasing needs …" at bounding box center [1173, 208] width 577 height 186
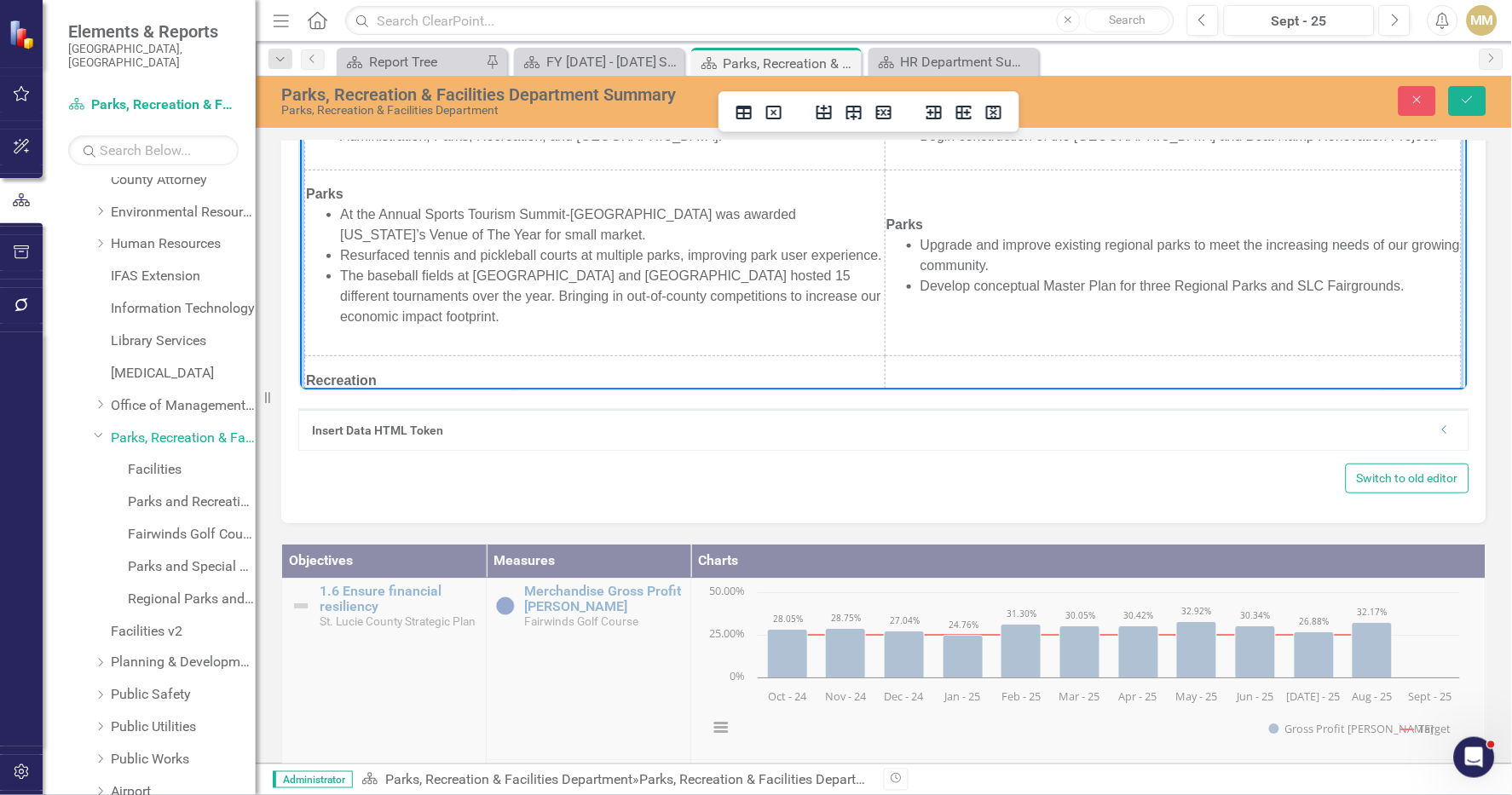
scroll to position [83, 0]
drag, startPoint x: 603, startPoint y: 348, endPoint x: 307, endPoint y: 209, distance: 327.0
click at [307, 209] on td "Parks At the Annual Sports Tourism Summit-Lawnwood Sports Complex was awarded F…" at bounding box center [594, 265] width 580 height 186
copy td "Parks At the Annual Sports Tourism Summit-Lawnwood Sports Complex was awarded F…"
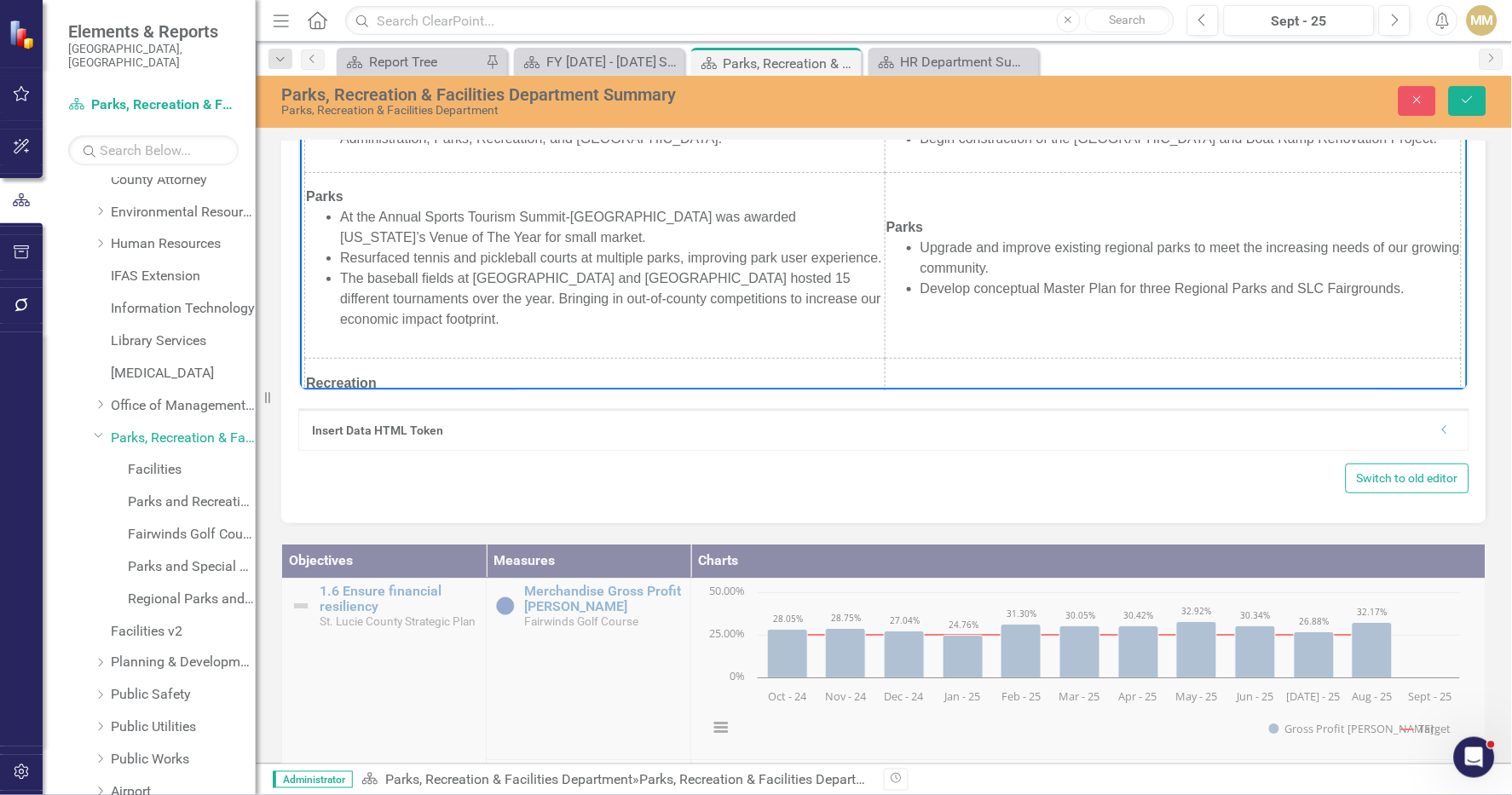
click at [1395, 405] on div "Paragraph To open the popup, press Shift+Enter To open the popup, press Shift+E…" at bounding box center [883, 248] width 1171 height 405
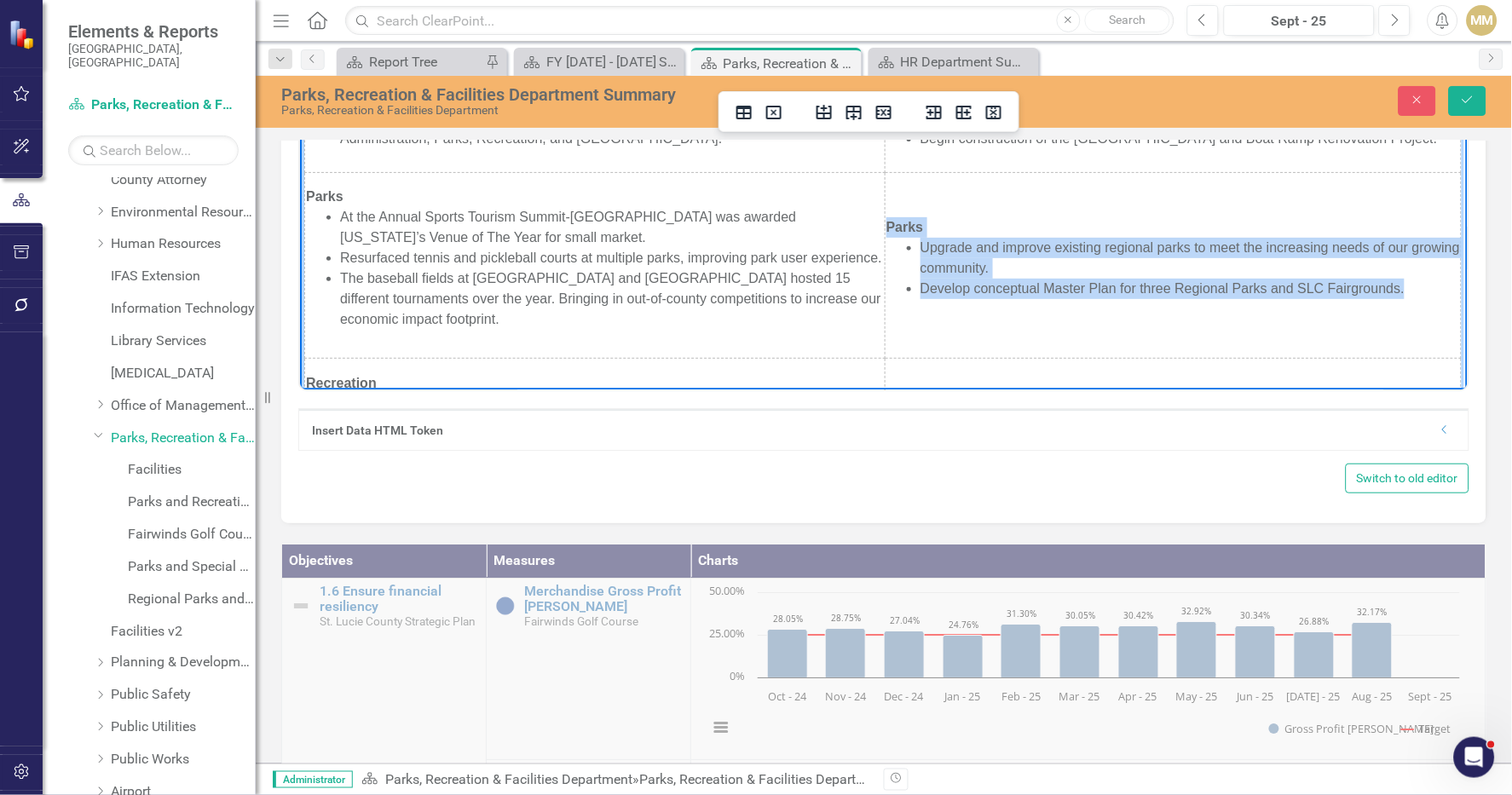
drag, startPoint x: 1390, startPoint y: 311, endPoint x: 873, endPoint y: 252, distance: 520.4
click at [884, 252] on td "Parks Upgrade and improve existing regional parks to meet the increasing needs …" at bounding box center [1173, 265] width 577 height 186
copy td "Parks Upgrade and improve existing regional parks to meet the increasing needs …"
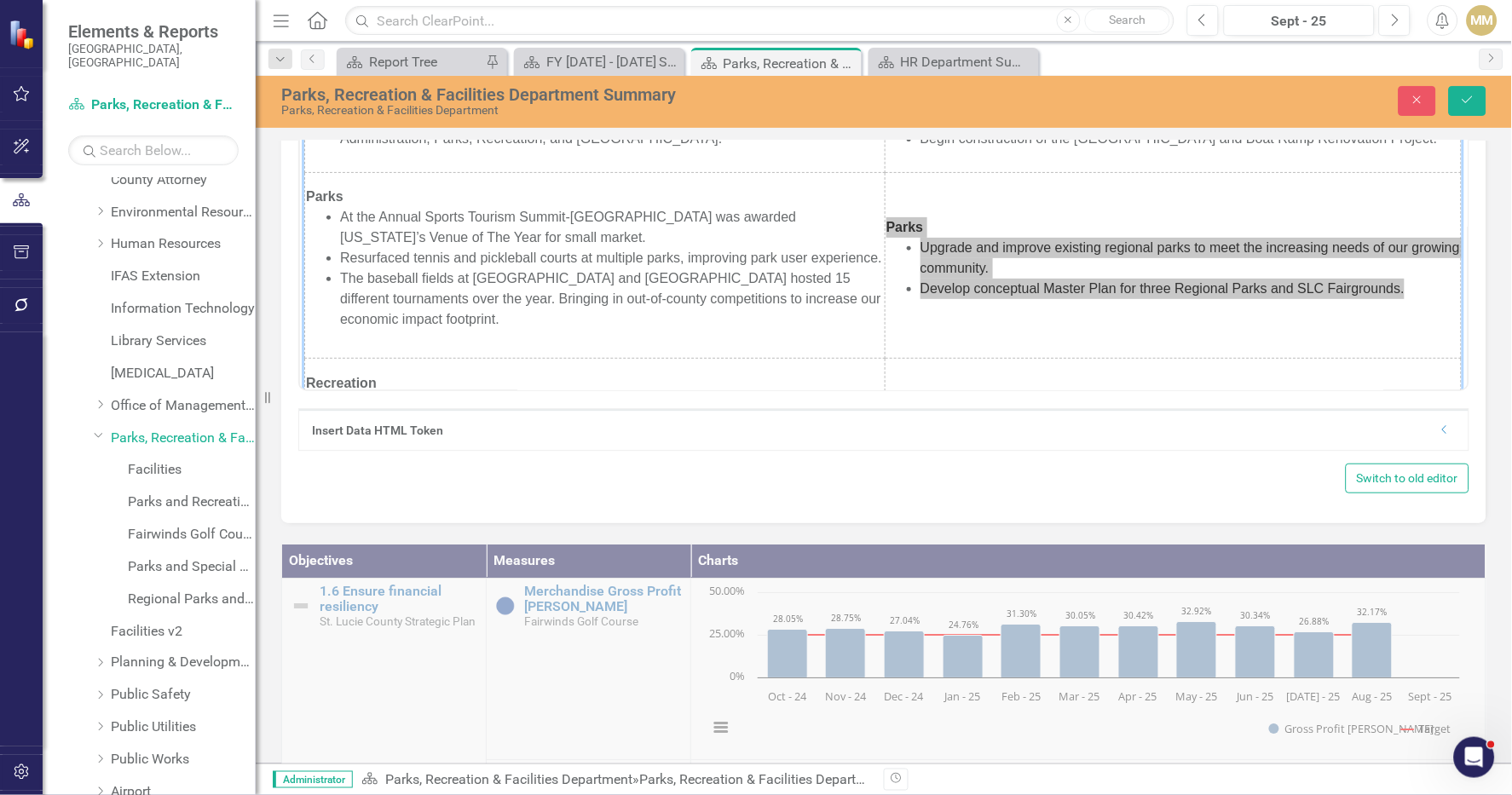
drag, startPoint x: 1493, startPoint y: 383, endPoint x: 739, endPoint y: 198, distance: 776.4
click at [1493, 383] on div "Mission Statement <p><span style="font-family: arial, helvetica, sans-serif;">T…" at bounding box center [883, 100] width 1256 height 2199
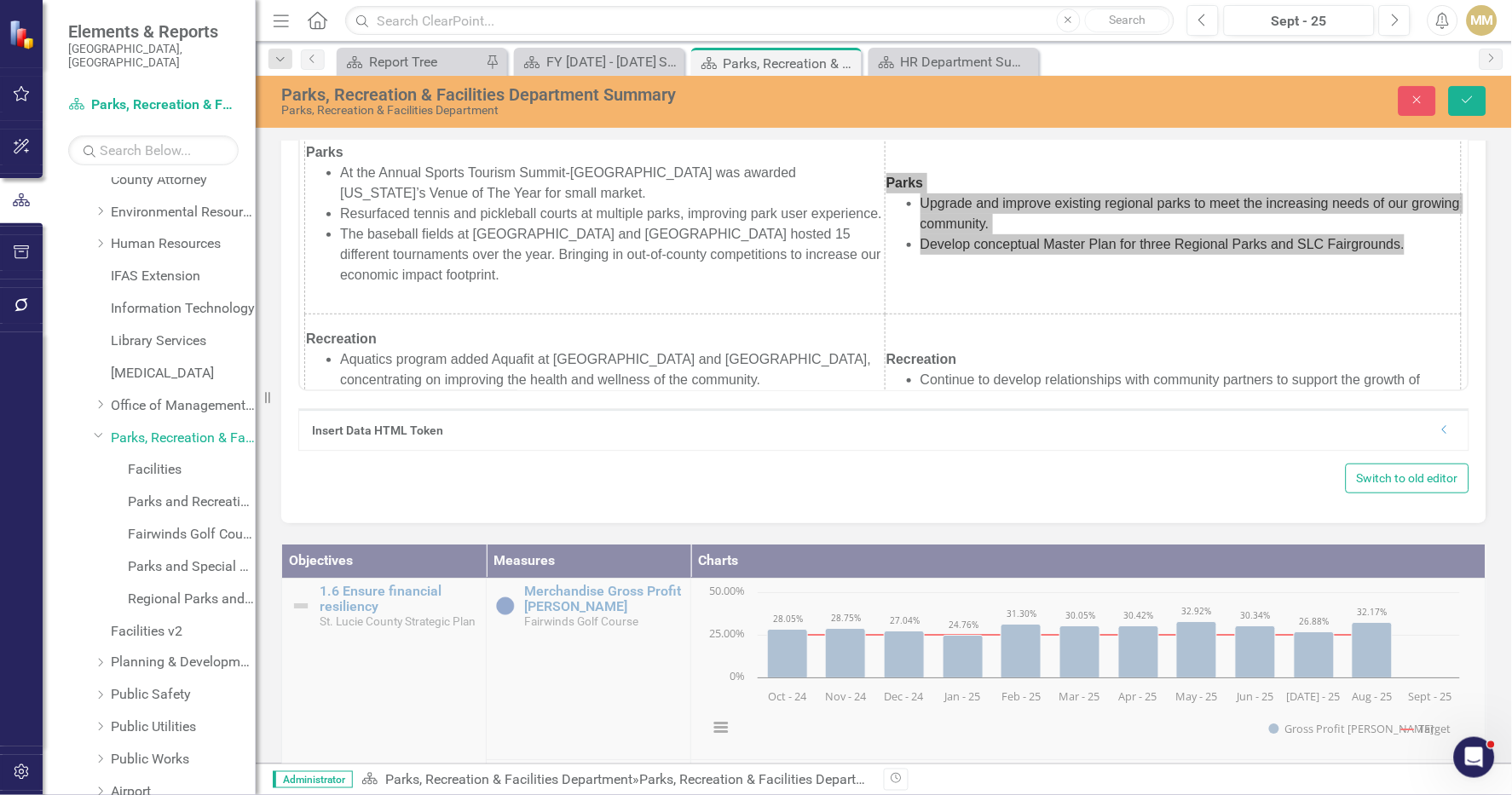
scroll to position [128, 0]
click at [1421, 401] on div "Paragraph To open the popup, press Shift+Enter To open the popup, press Shift+E…" at bounding box center [883, 248] width 1171 height 405
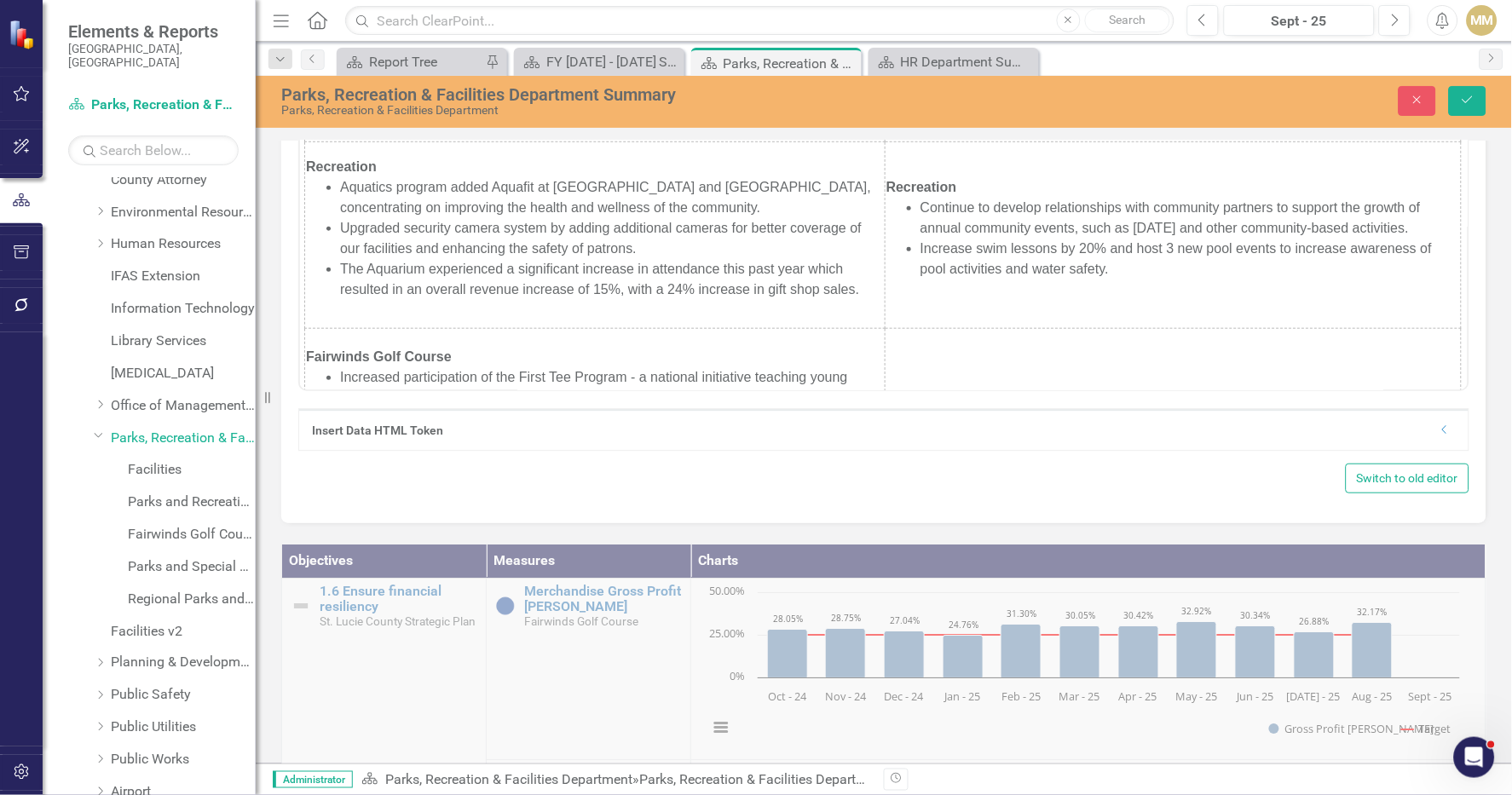
scroll to position [301, 0]
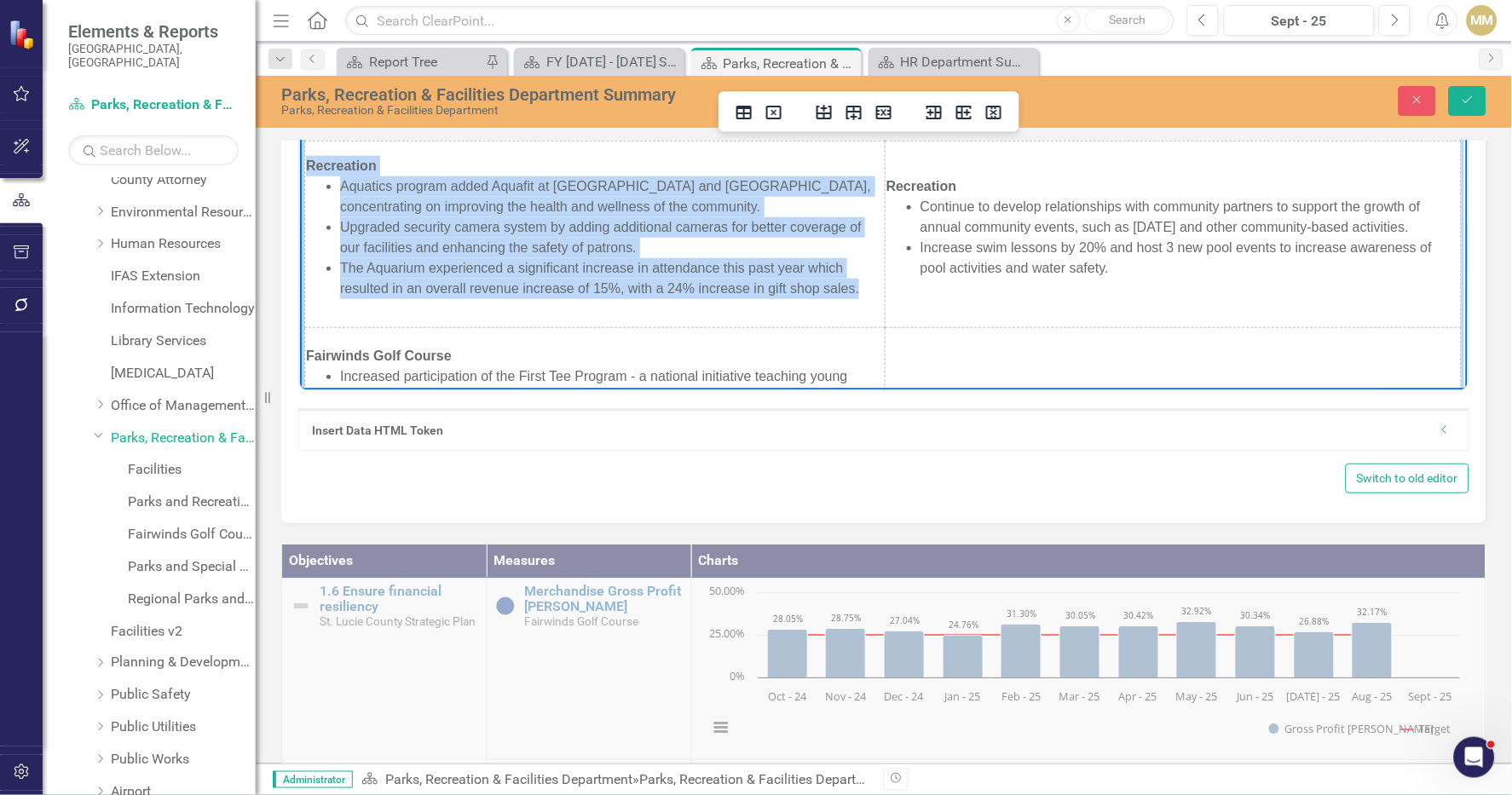
drag, startPoint x: 304, startPoint y: 183, endPoint x: 858, endPoint y: 324, distance: 571.7
click at [858, 324] on td "Recreation Aquatics program added Aquafit at Lakewood Park Pool and Ravenswood …" at bounding box center [594, 234] width 580 height 186
copy td "Recreation Aquatics program added Aquafit at Lakewood Park Pool and Ravenswood …"
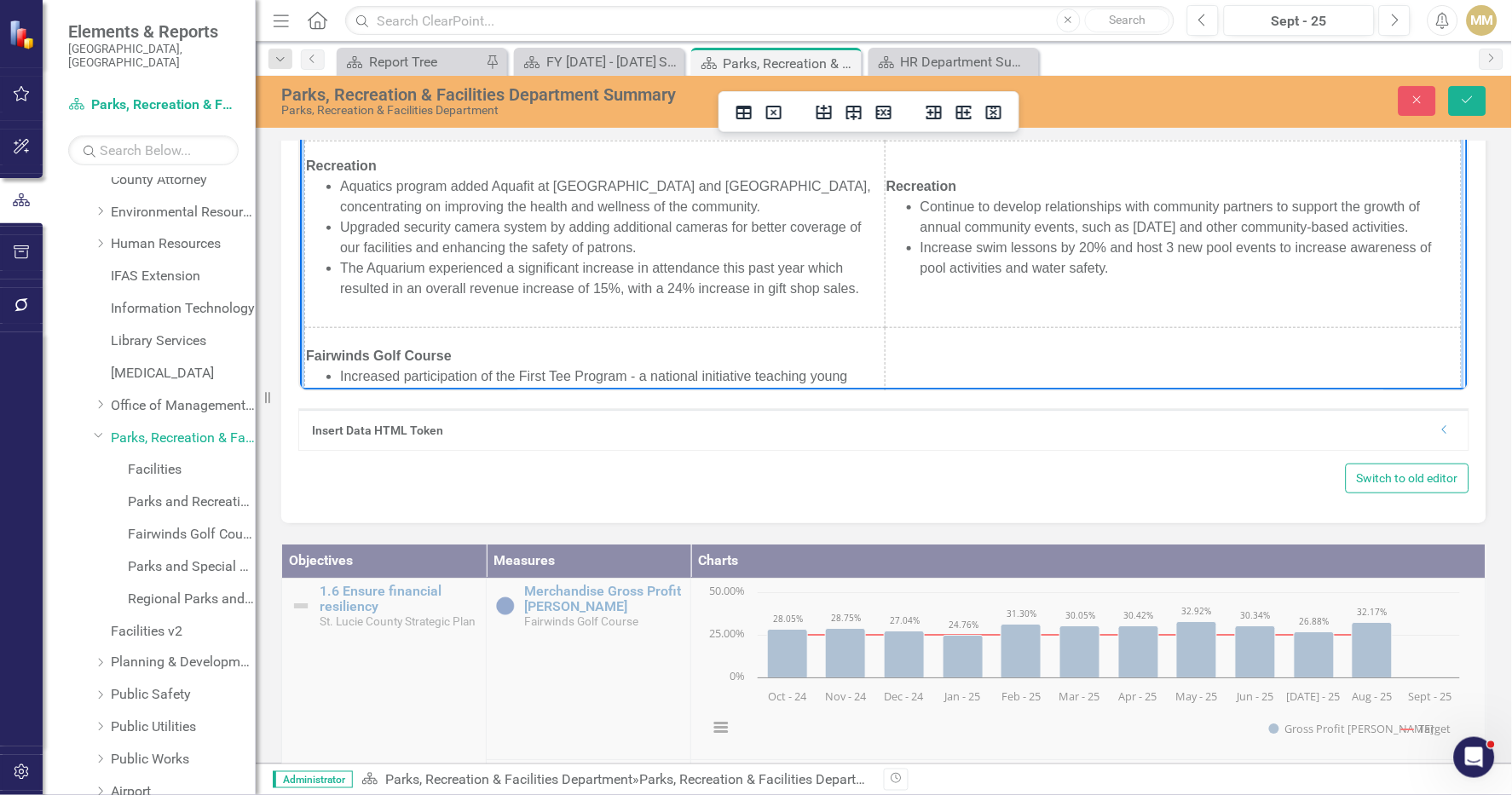
click at [1346, 277] on li "Increase swim lessons by 20% and host 3 new pool events to increase awareness o…" at bounding box center [1190, 257] width 540 height 41
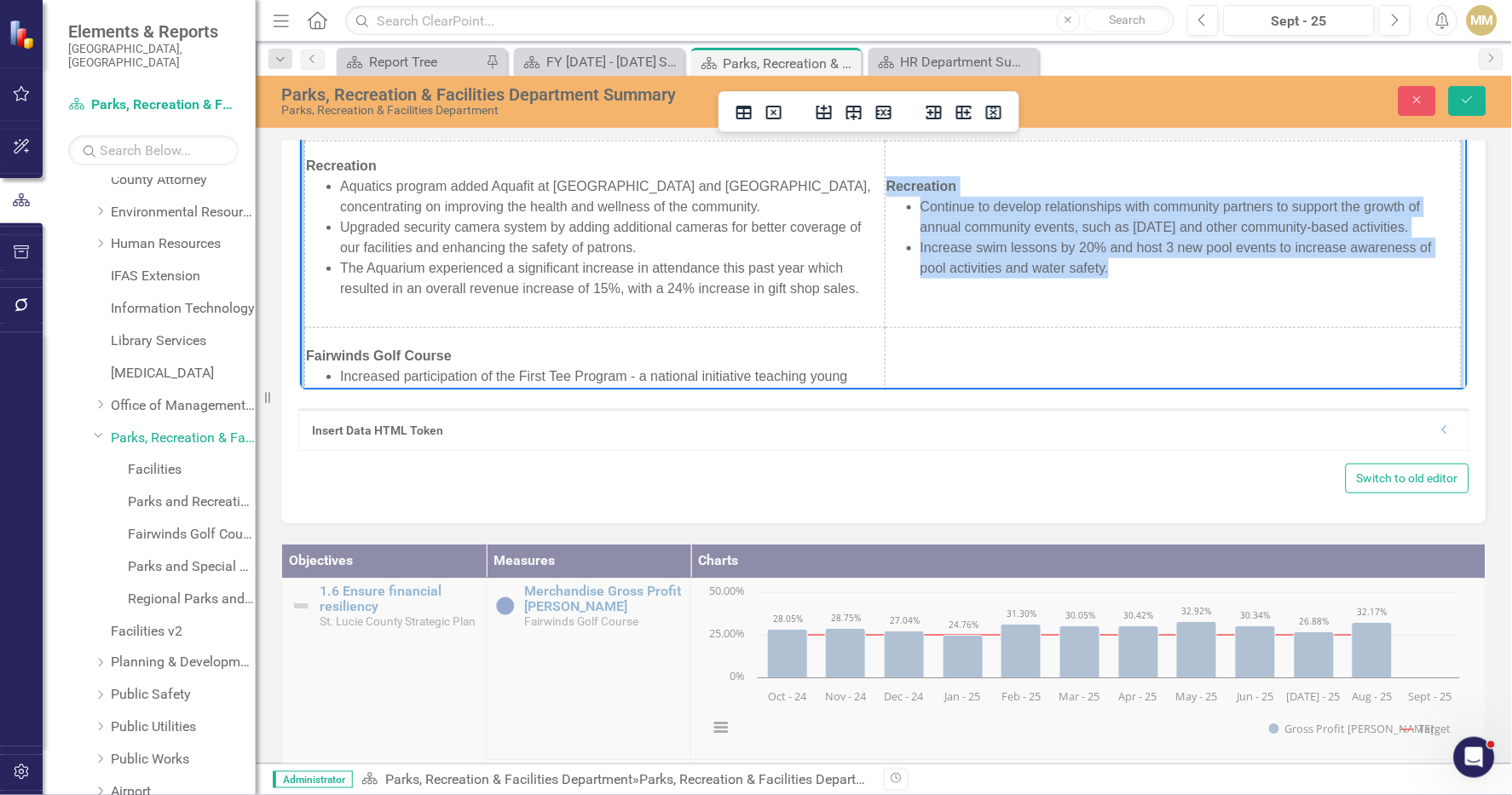
drag, startPoint x: 1179, startPoint y: 295, endPoint x: 873, endPoint y: 211, distance: 317.3
click at [872, 209] on html "Accomplishments Initiatives Administration Implemented the Department's reorgan…" at bounding box center [883, 178] width 1168 height 775
copy td "Recreation Continue to develop relationships with community partners to support…"
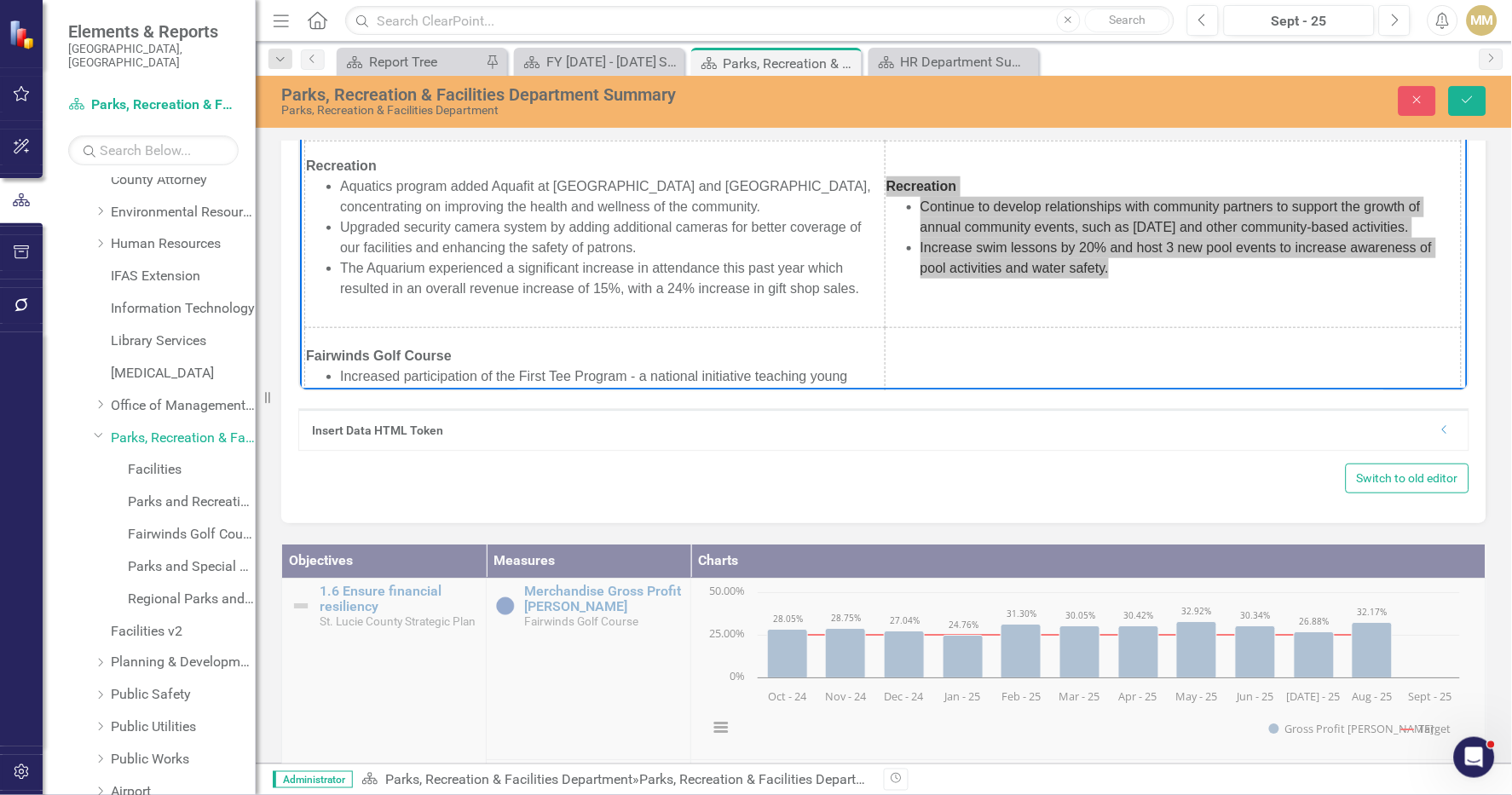
click at [1493, 345] on div "Mission Statement <p><span style="font-family: arial, helvetica, sans-serif;">T…" at bounding box center [883, 100] width 1256 height 2199
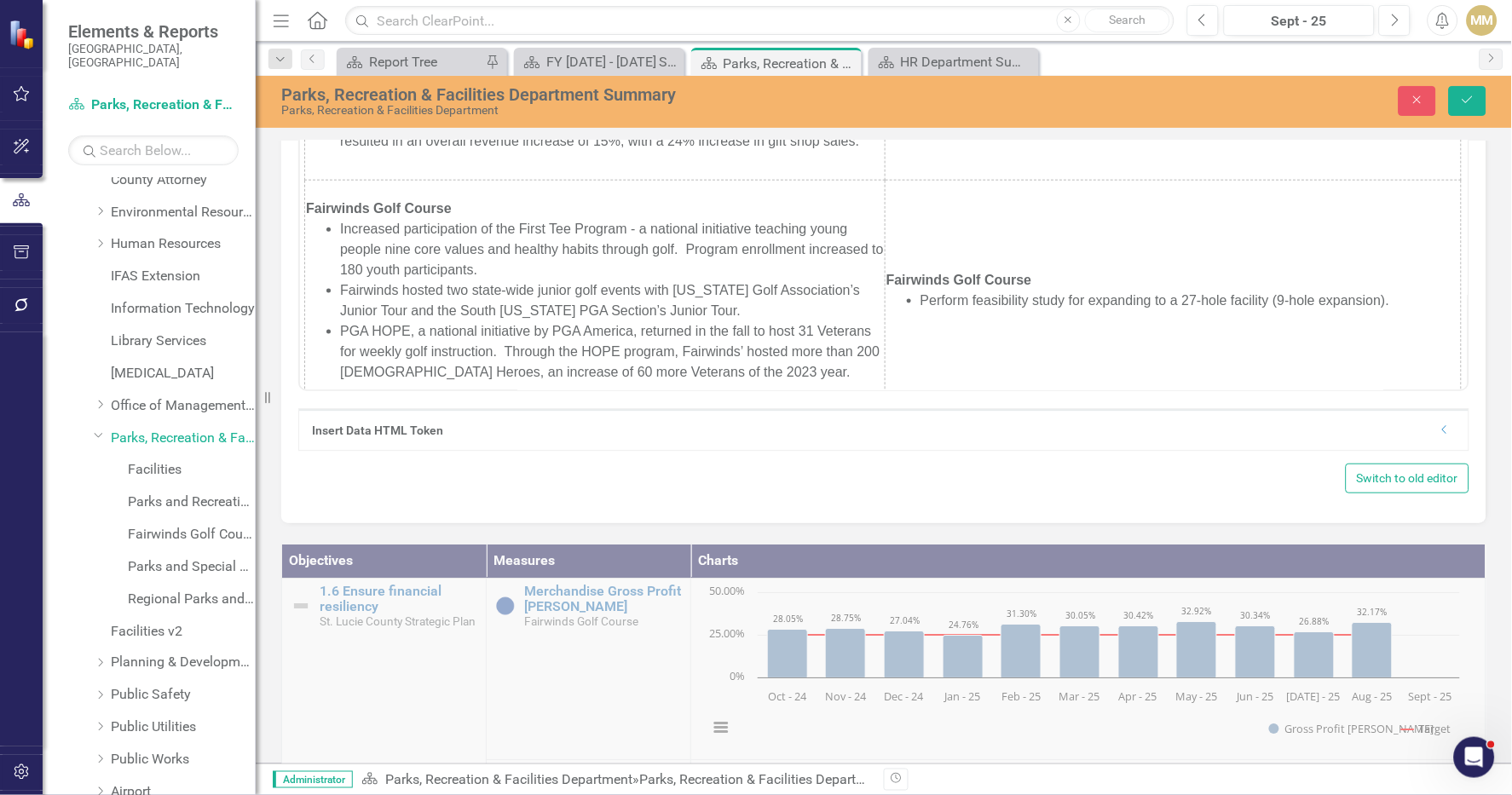
scroll to position [475, 0]
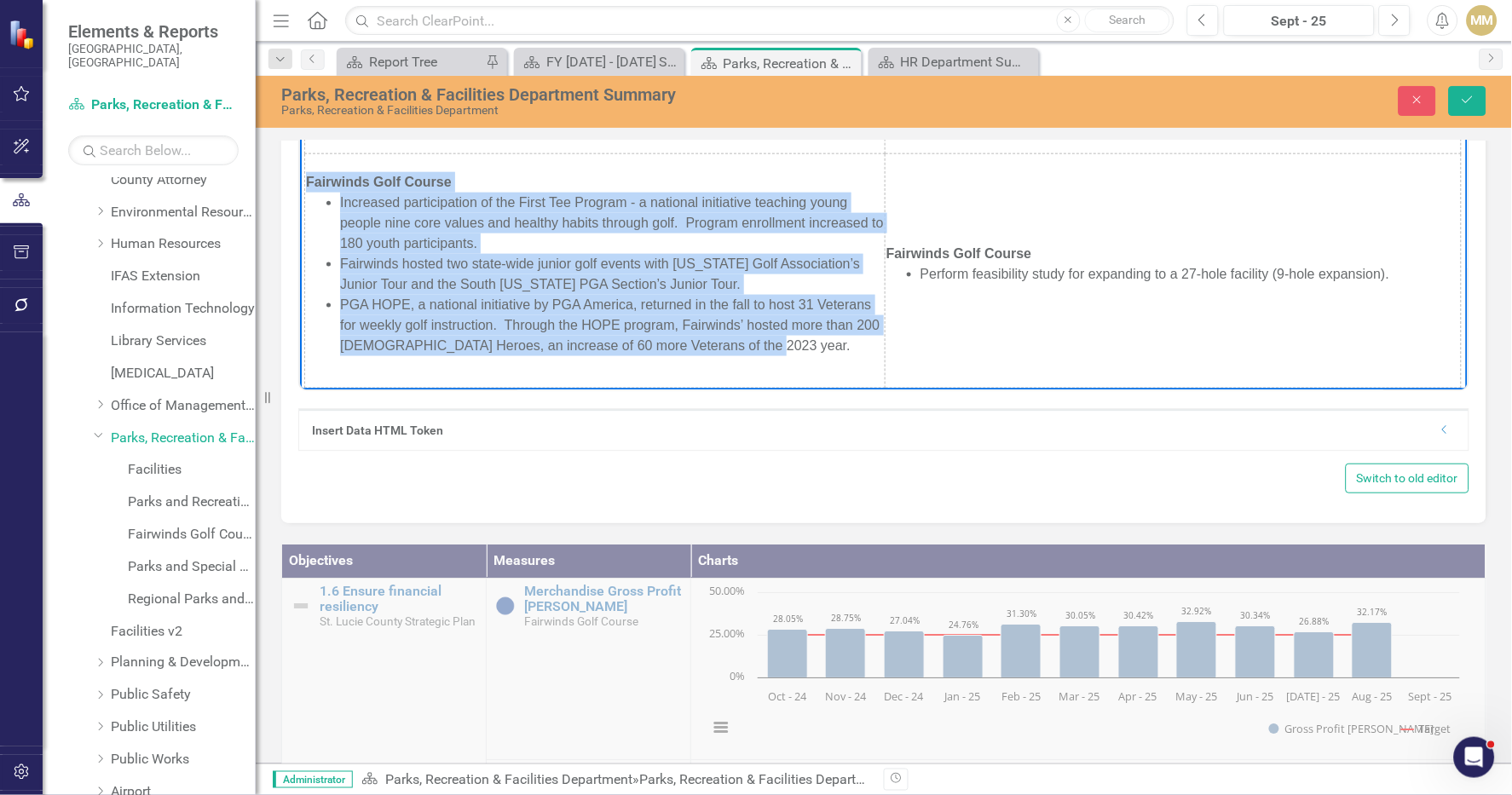
drag, startPoint x: 853, startPoint y: 358, endPoint x: 593, endPoint y: 284, distance: 270.3
click at [299, 195] on html "Accomplishments Initiatives Administration Implemented the Department's reorgan…" at bounding box center [883, 5] width 1168 height 775
copy tbody "Accomplishments Initiatives Administration Implemented the Department's reorgan…"
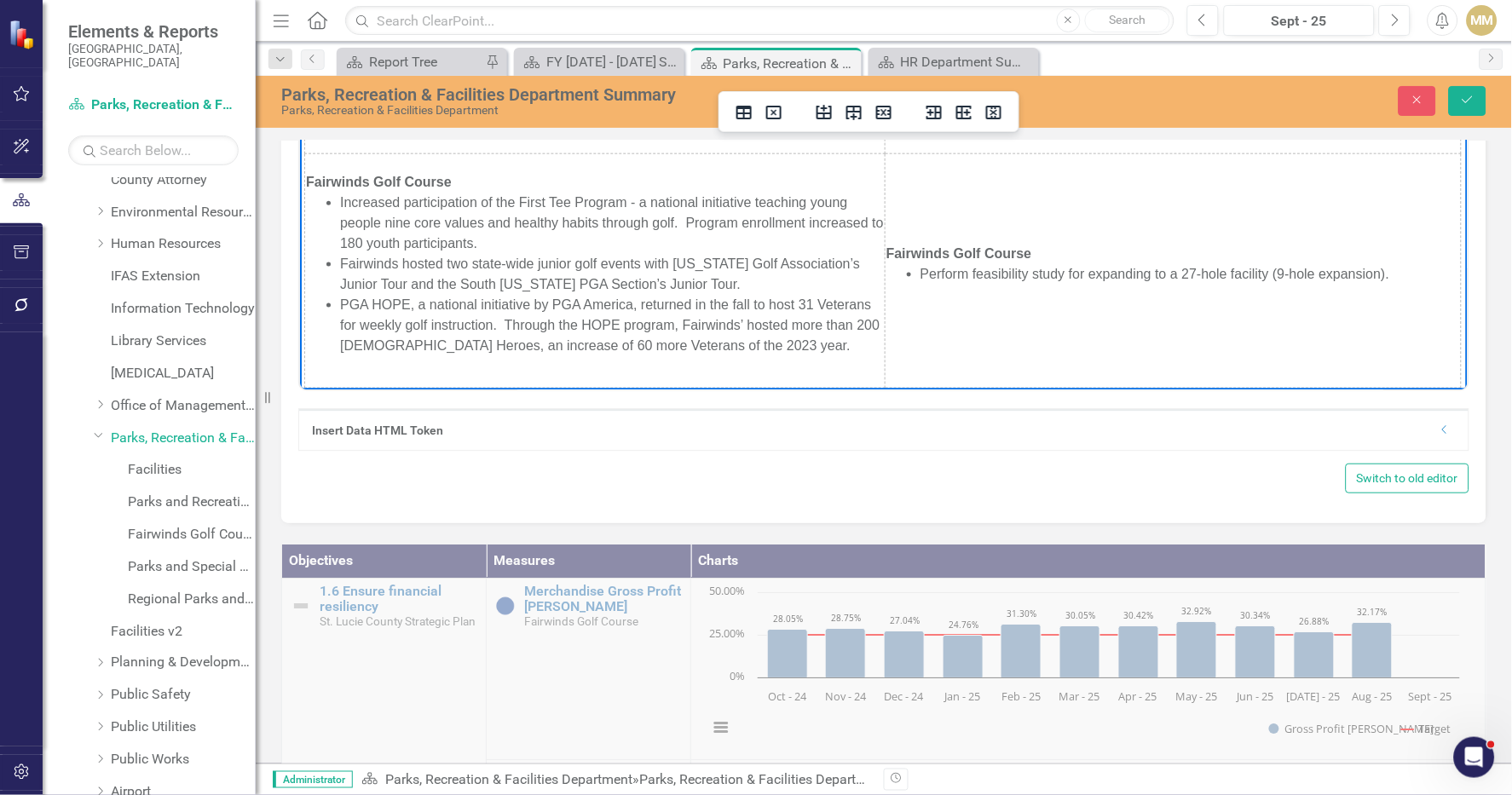
click at [1336, 331] on td "Fairwinds Golf Course Perform feasibility study for expanding to a 27-hole faci…" at bounding box center [1173, 271] width 577 height 235
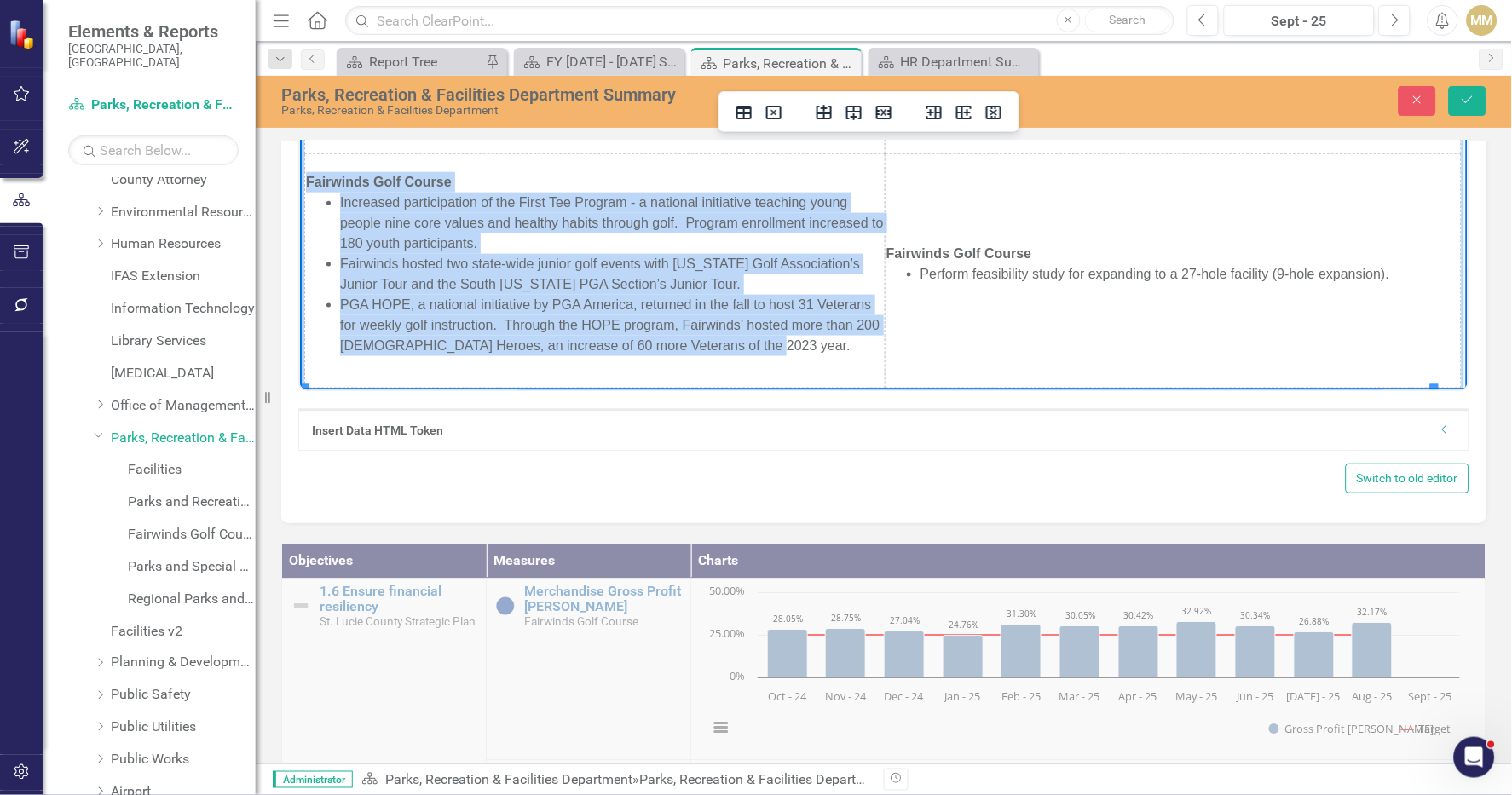
drag, startPoint x: 854, startPoint y: 353, endPoint x: 308, endPoint y: 176, distance: 574.0
click at [308, 176] on td "Fairwinds Golf Course Increased participation of the First Tee Program - a nati…" at bounding box center [594, 271] width 580 height 235
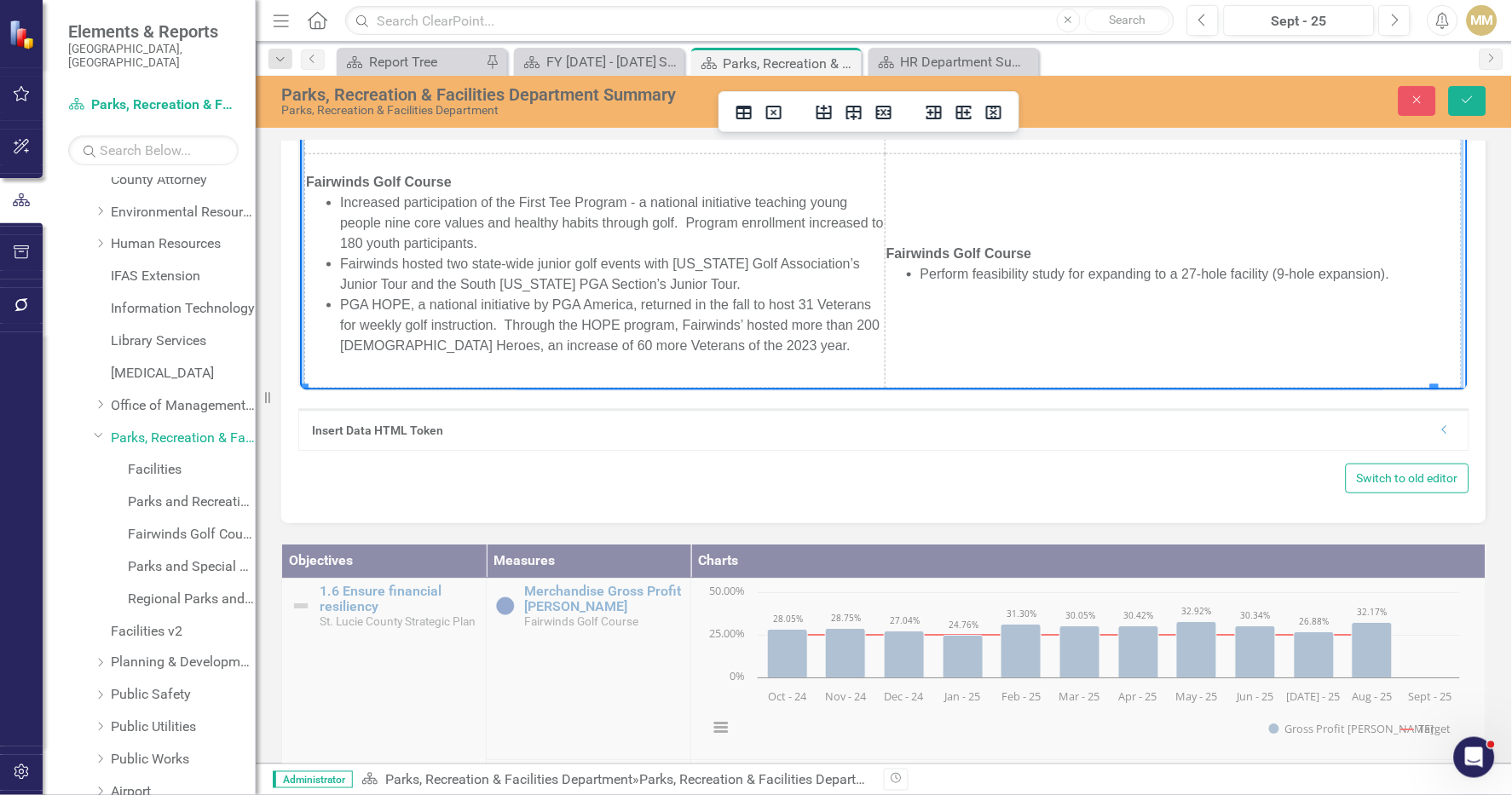
click at [1401, 319] on td "Fairwinds Golf Course Perform feasibility study for expanding to a 27-hole faci…" at bounding box center [1173, 271] width 577 height 235
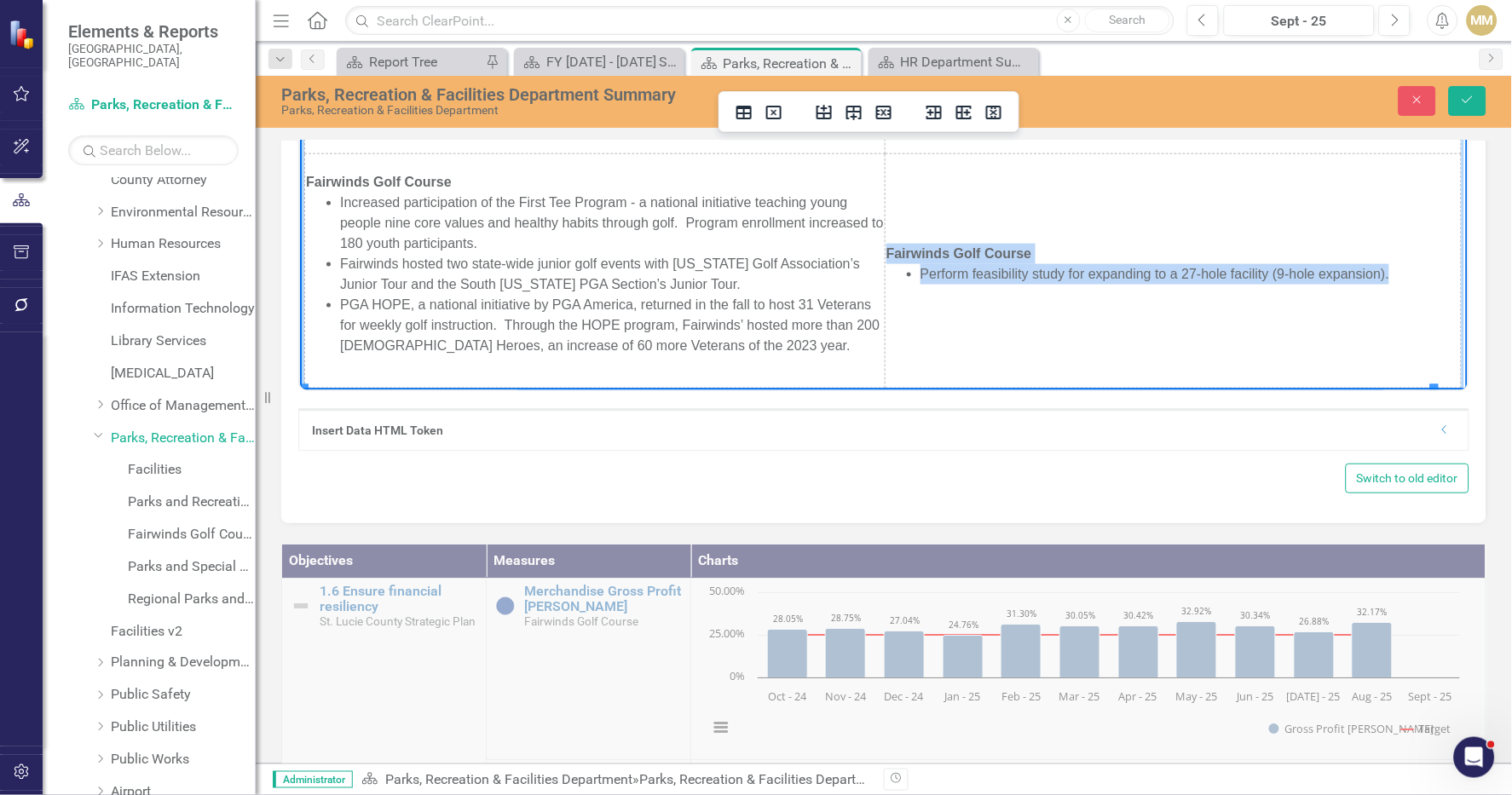
drag, startPoint x: 875, startPoint y: 260, endPoint x: 1404, endPoint y: 301, distance: 530.6
click at [1404, 301] on td "Fairwinds Golf Course Perform feasibility study for expanding to a 27-hole faci…" at bounding box center [1173, 271] width 577 height 235
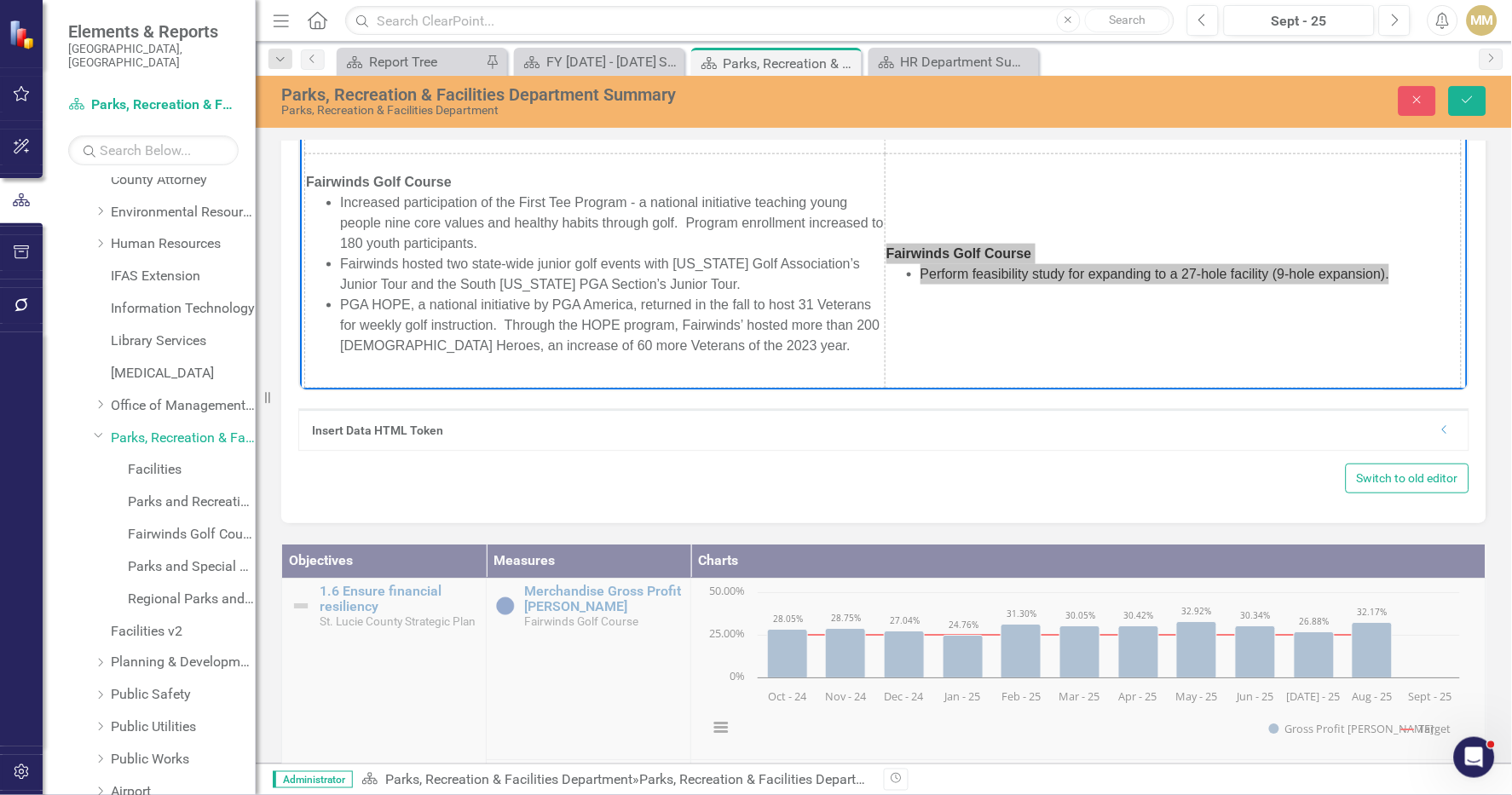
click at [1498, 412] on div "Mission Statement <p><span style="font-family: arial, helvetica, sans-serif;">T…" at bounding box center [883, 100] width 1256 height 2199
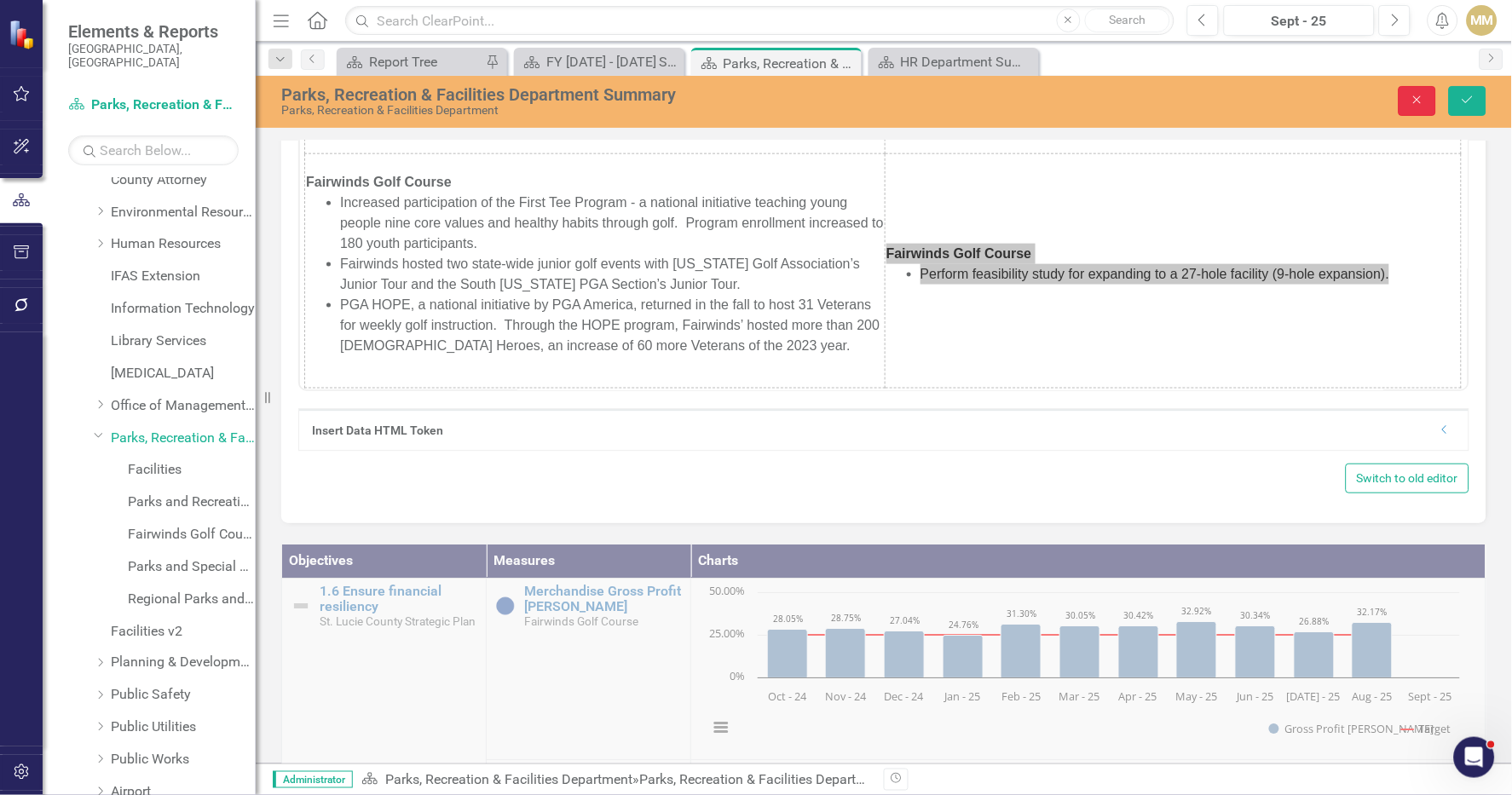
click at [1412, 113] on button "Close" at bounding box center [1416, 101] width 37 height 30
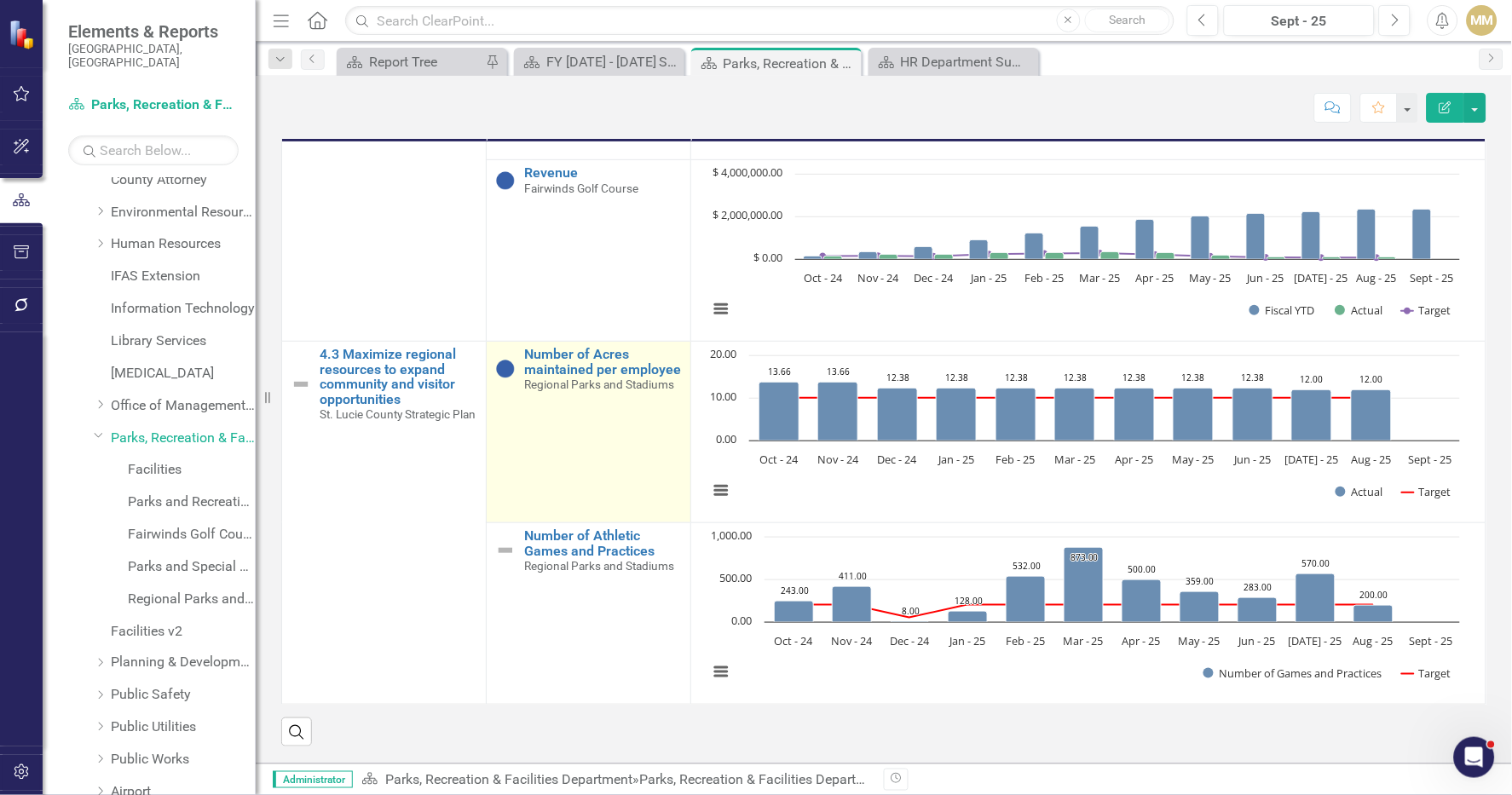
scroll to position [0, 0]
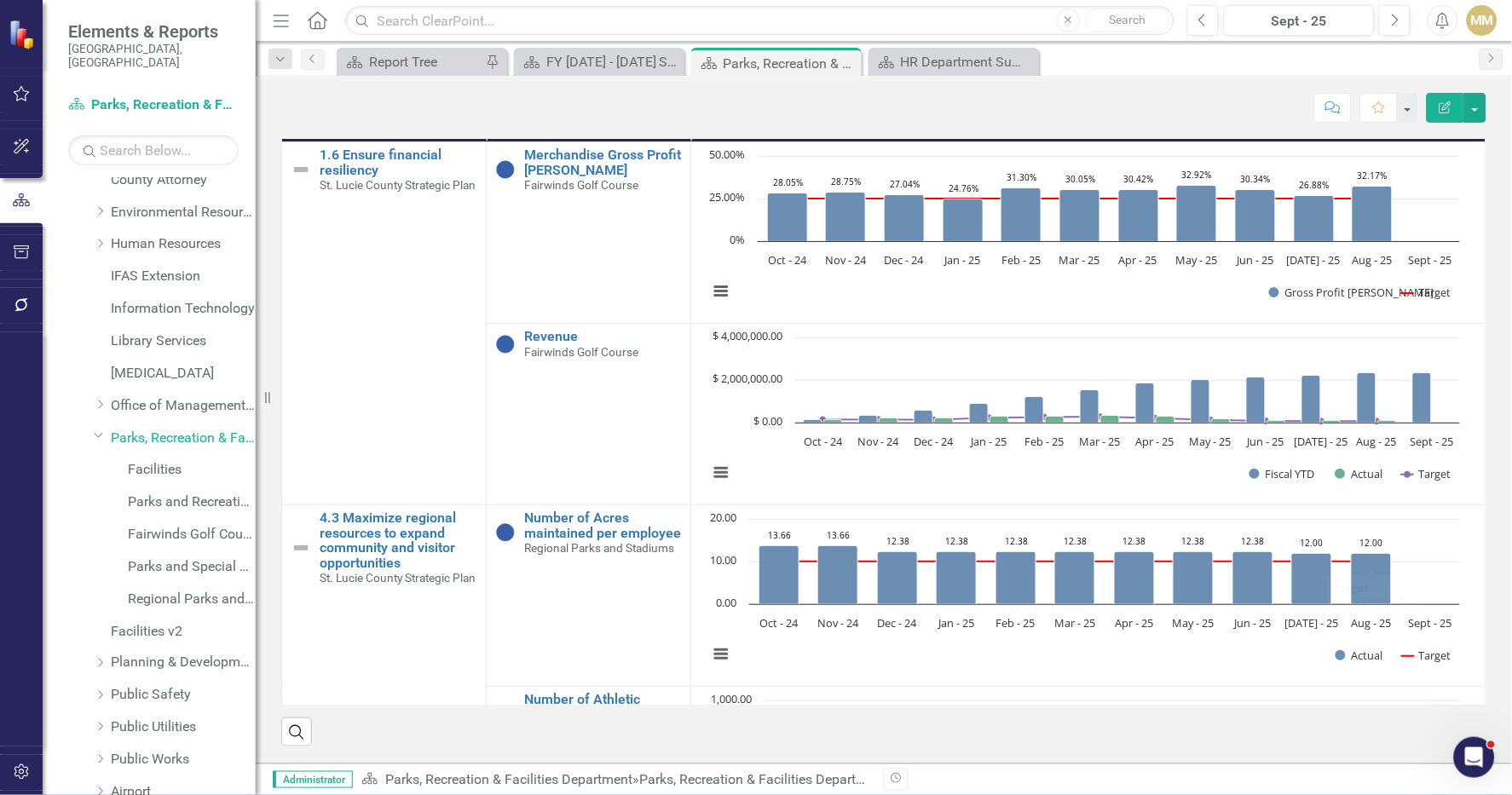
click at [1481, 510] on div "Objectives Measures Charts 1.6 Ensure financial resiliency St. Lucie County Str…" at bounding box center [883, 417] width 1231 height 659
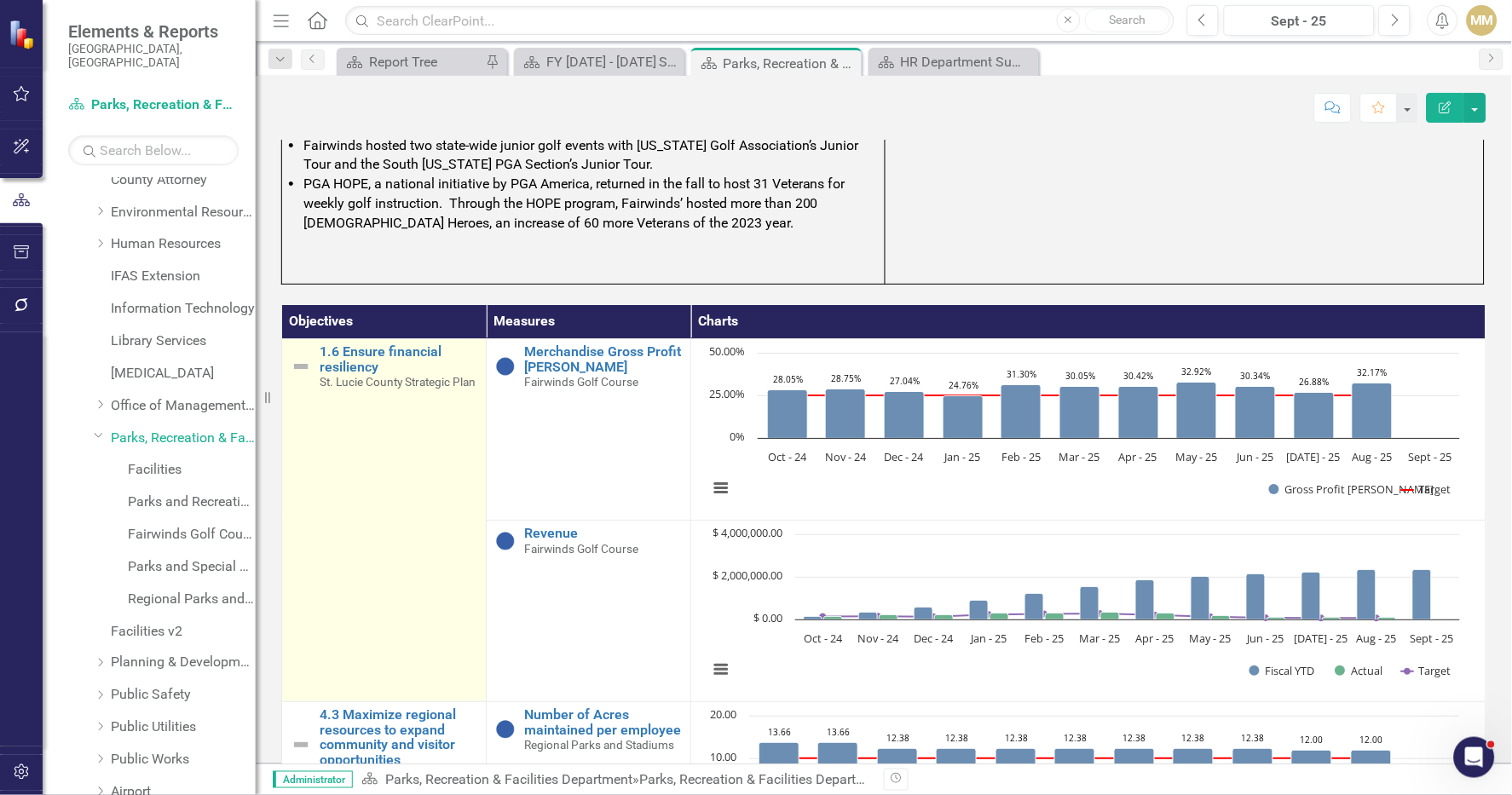
click at [377, 641] on td "1.6 Ensure financial resiliency St. Lucie County Strategic Plan Link Map View L…" at bounding box center [384, 520] width 205 height 363
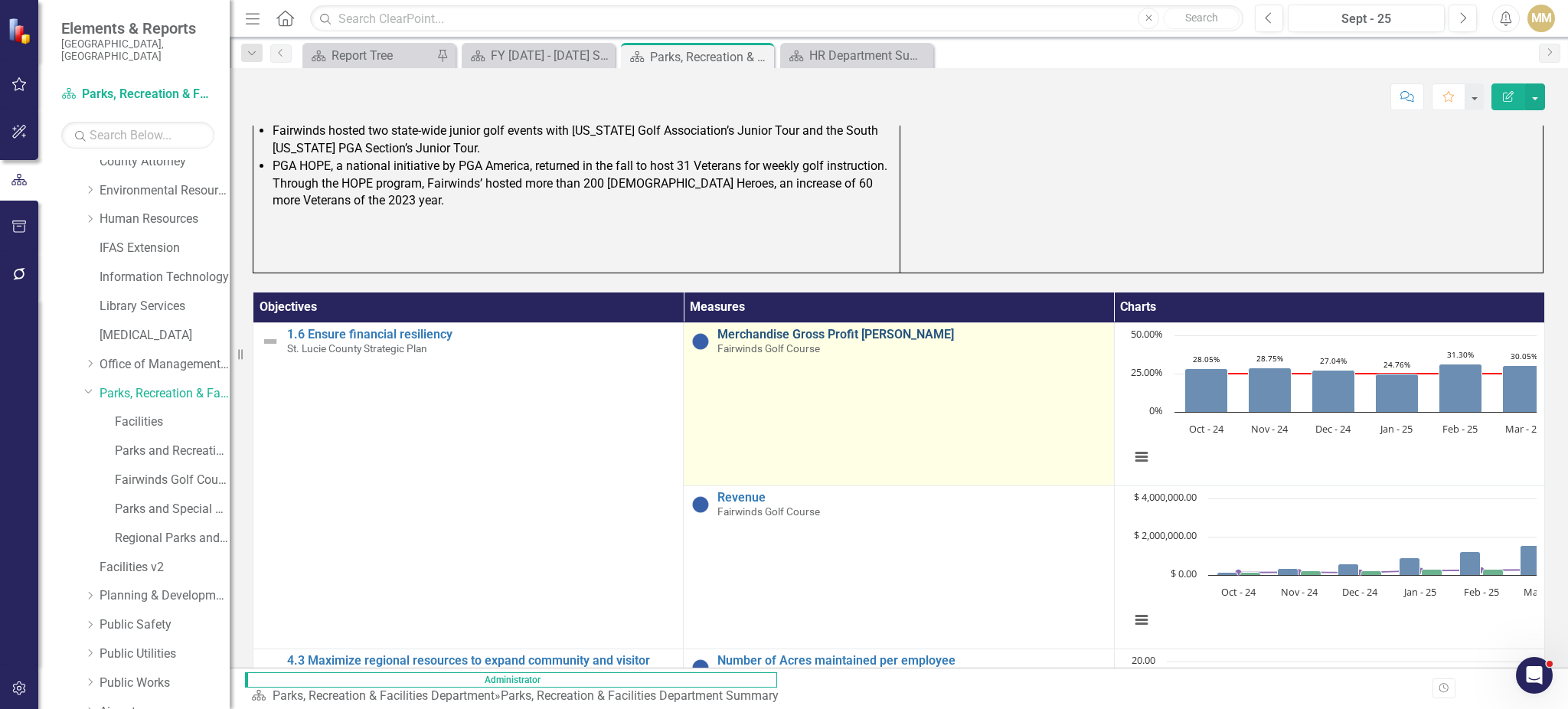
click at [717, 333] on link "Merchandise Gross Profit [PERSON_NAME]" at bounding box center [911, 334] width 388 height 14
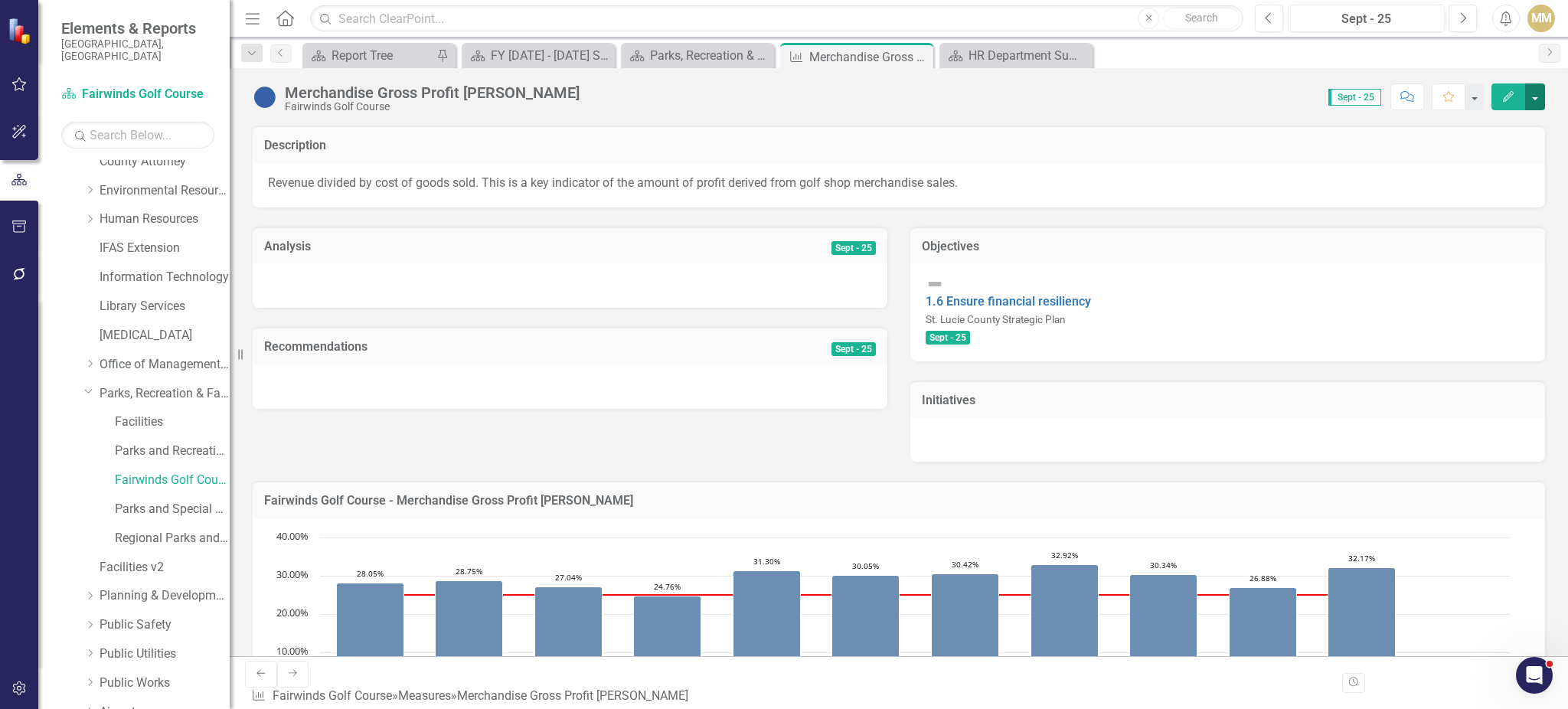
click at [1357, 83] on button "button" at bounding box center [1534, 96] width 20 height 27
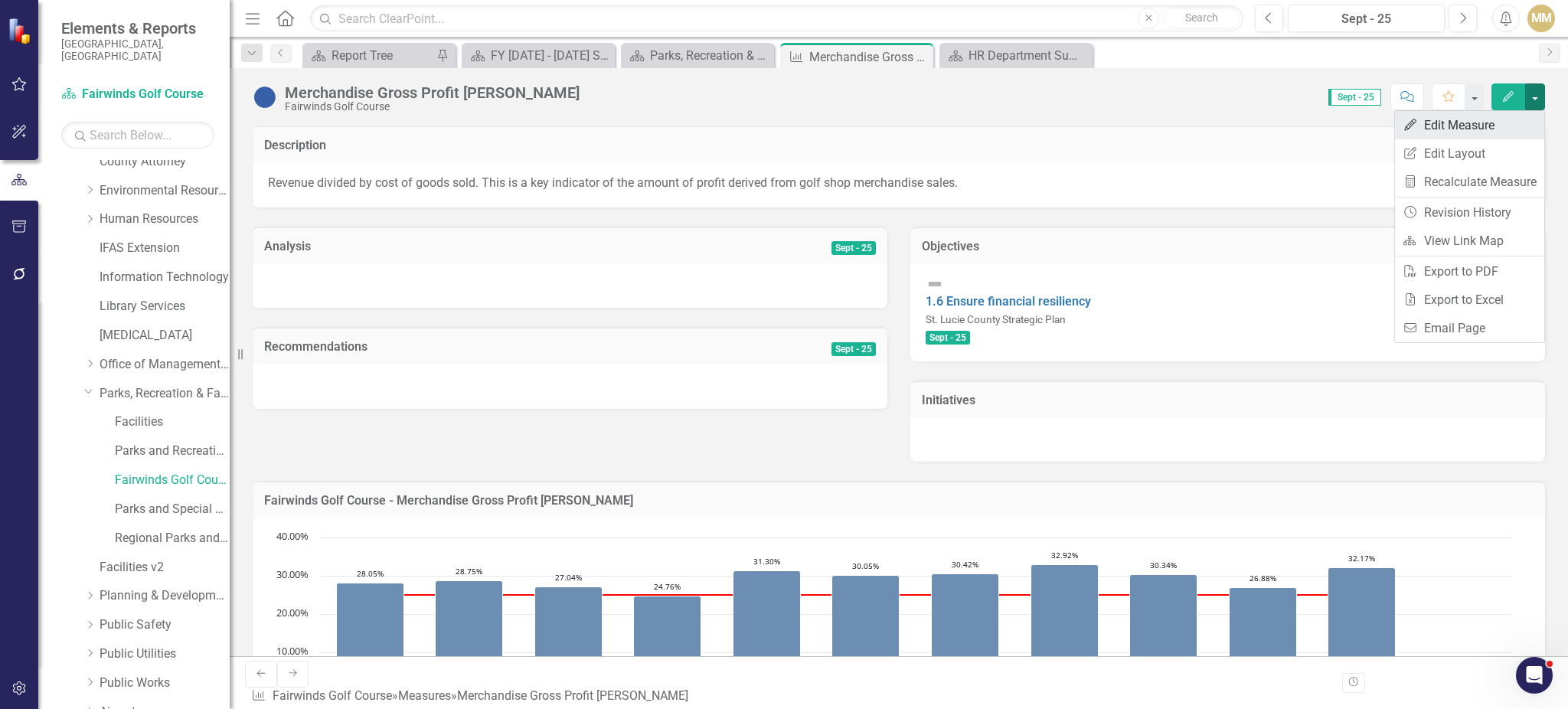
click at [1357, 118] on link "Edit Edit Measure" at bounding box center [1469, 125] width 150 height 29
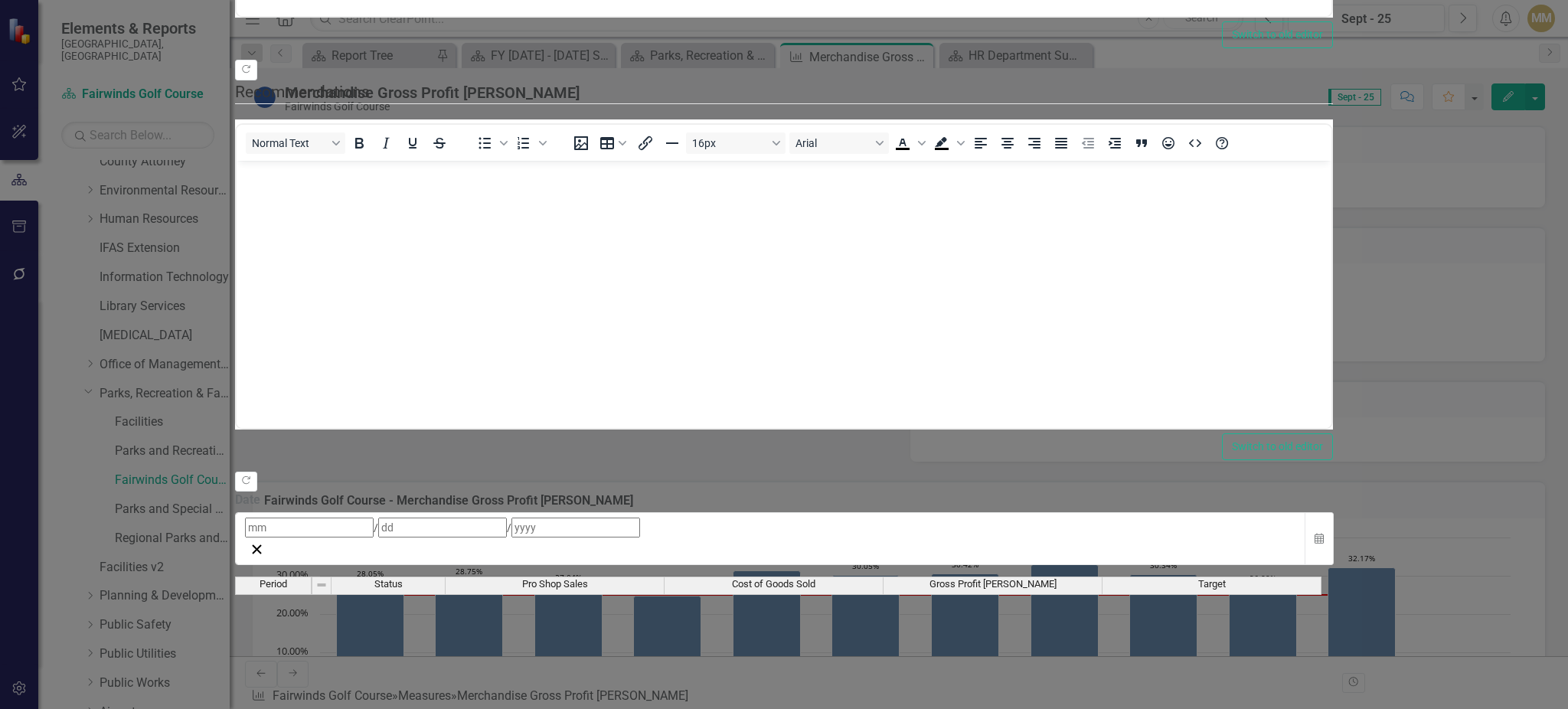
scroll to position [484, 0]
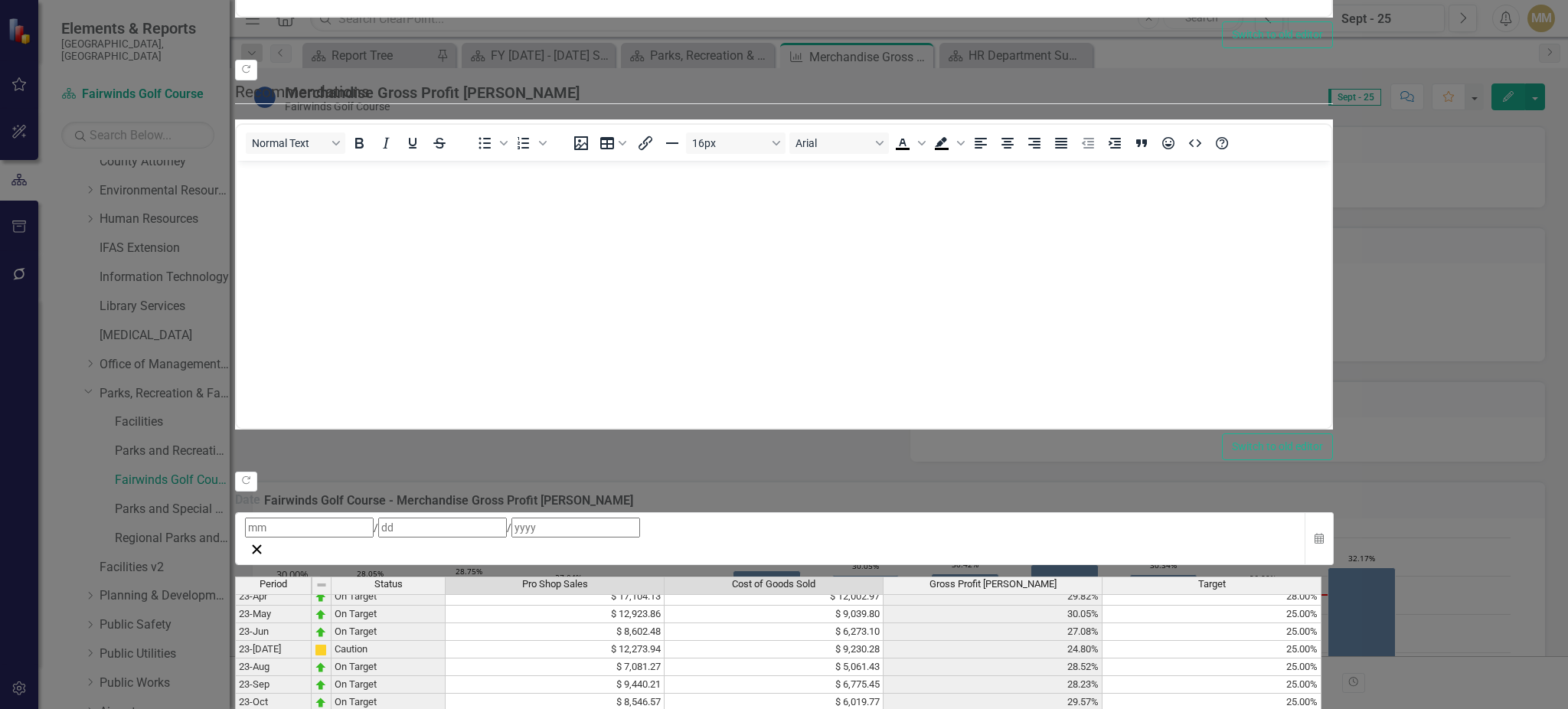
drag, startPoint x: 809, startPoint y: 562, endPoint x: 951, endPoint y: 384, distance: 227.7
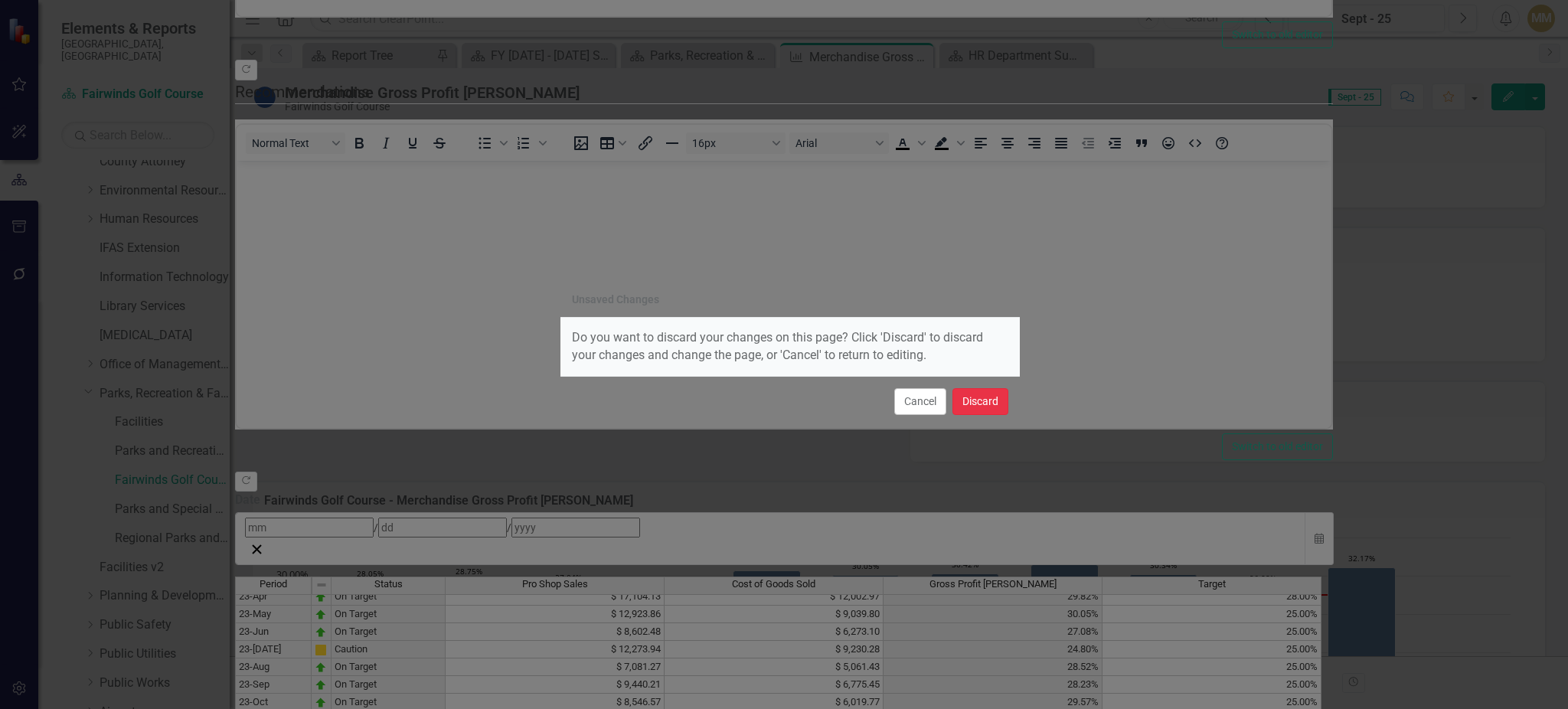
click at [978, 404] on button "Discard" at bounding box center [981, 401] width 56 height 27
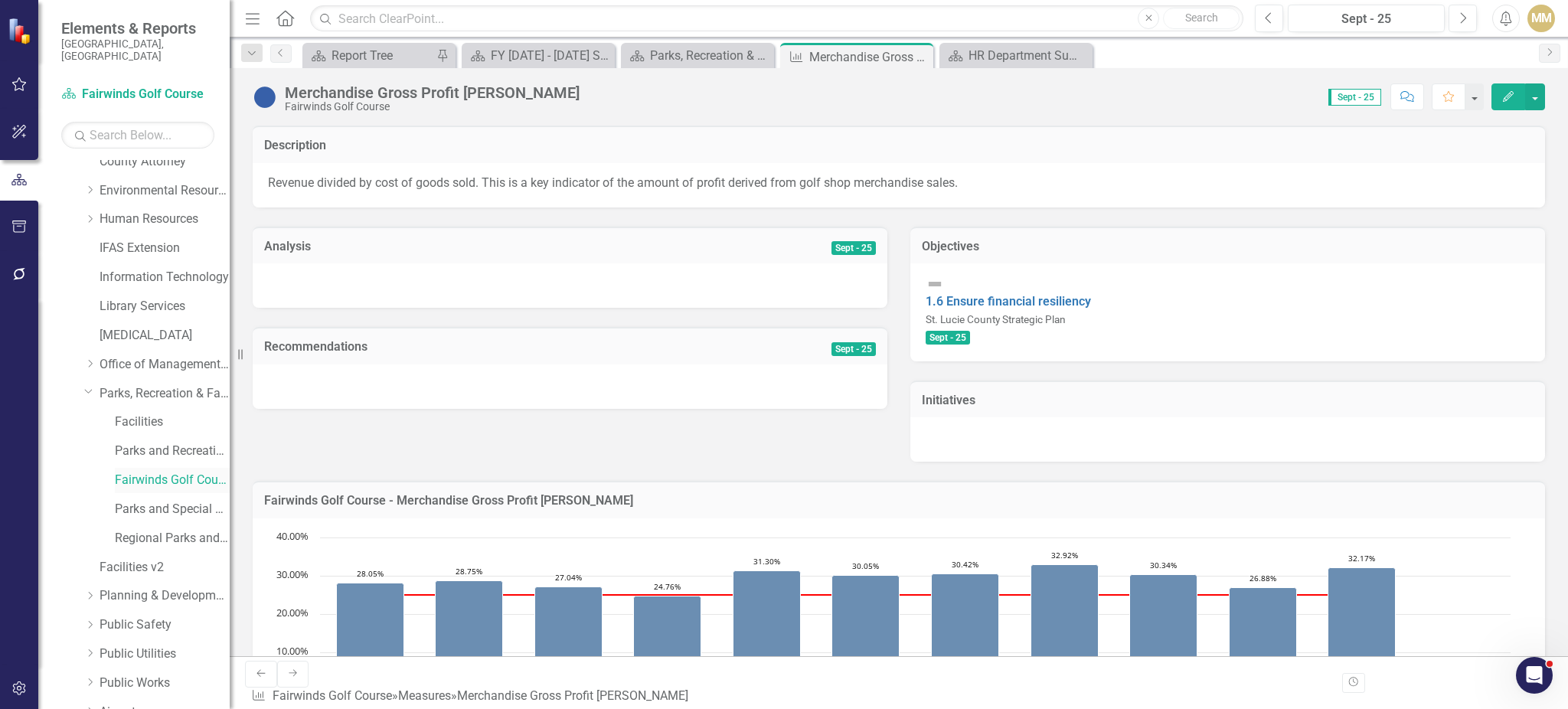
click at [127, 471] on link "Fairwinds Golf Course" at bounding box center [172, 480] width 115 height 18
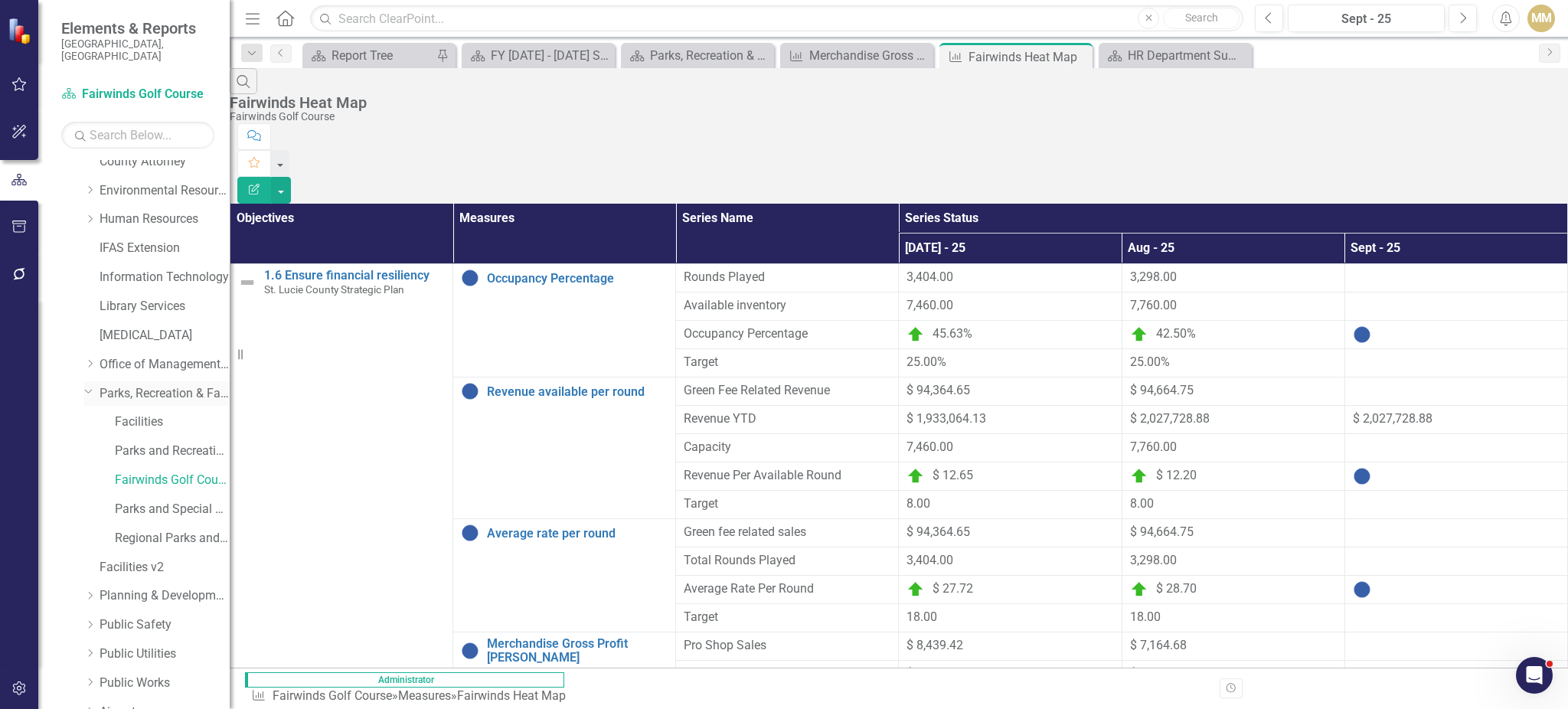
click at [155, 385] on link "Parks, Recreation & Facilities Department" at bounding box center [164, 394] width 130 height 18
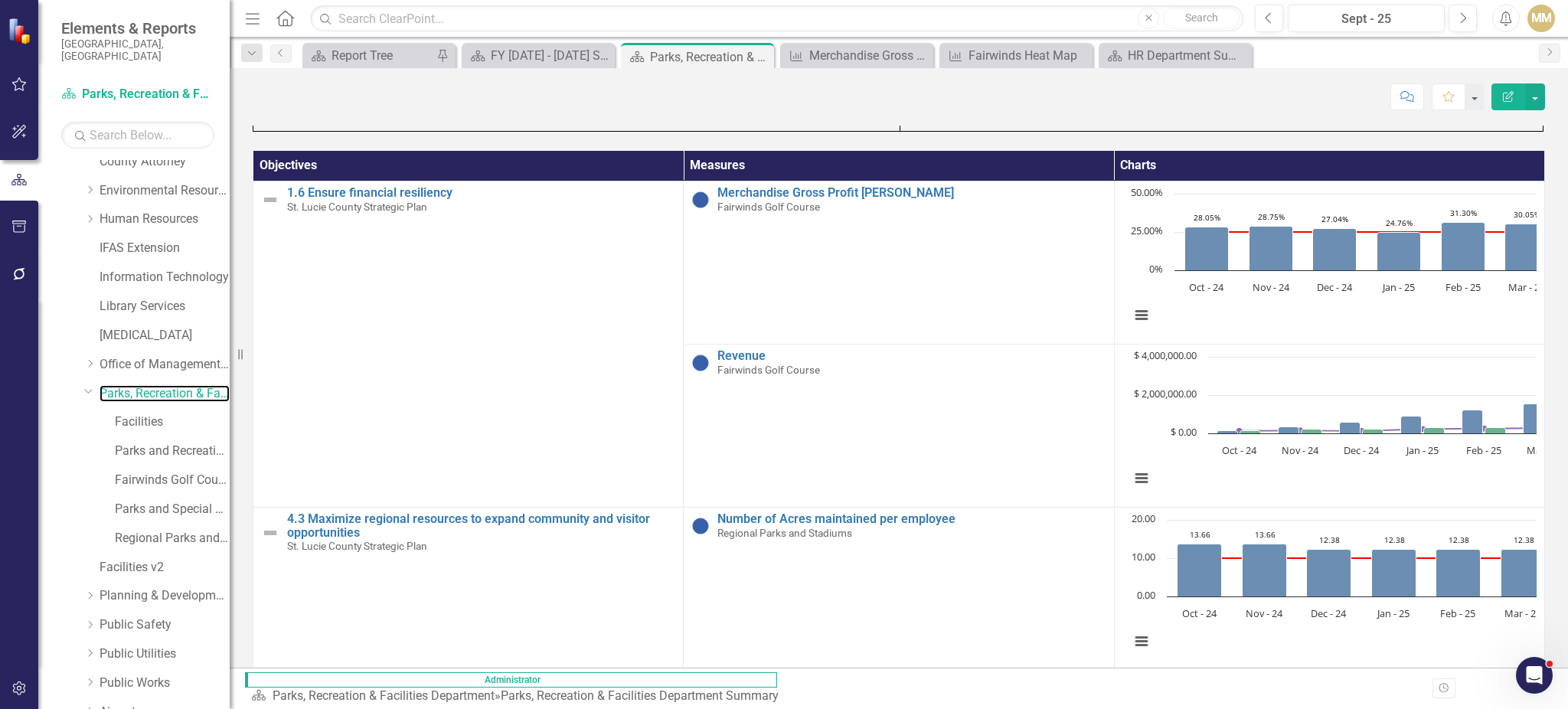
scroll to position [889, 0]
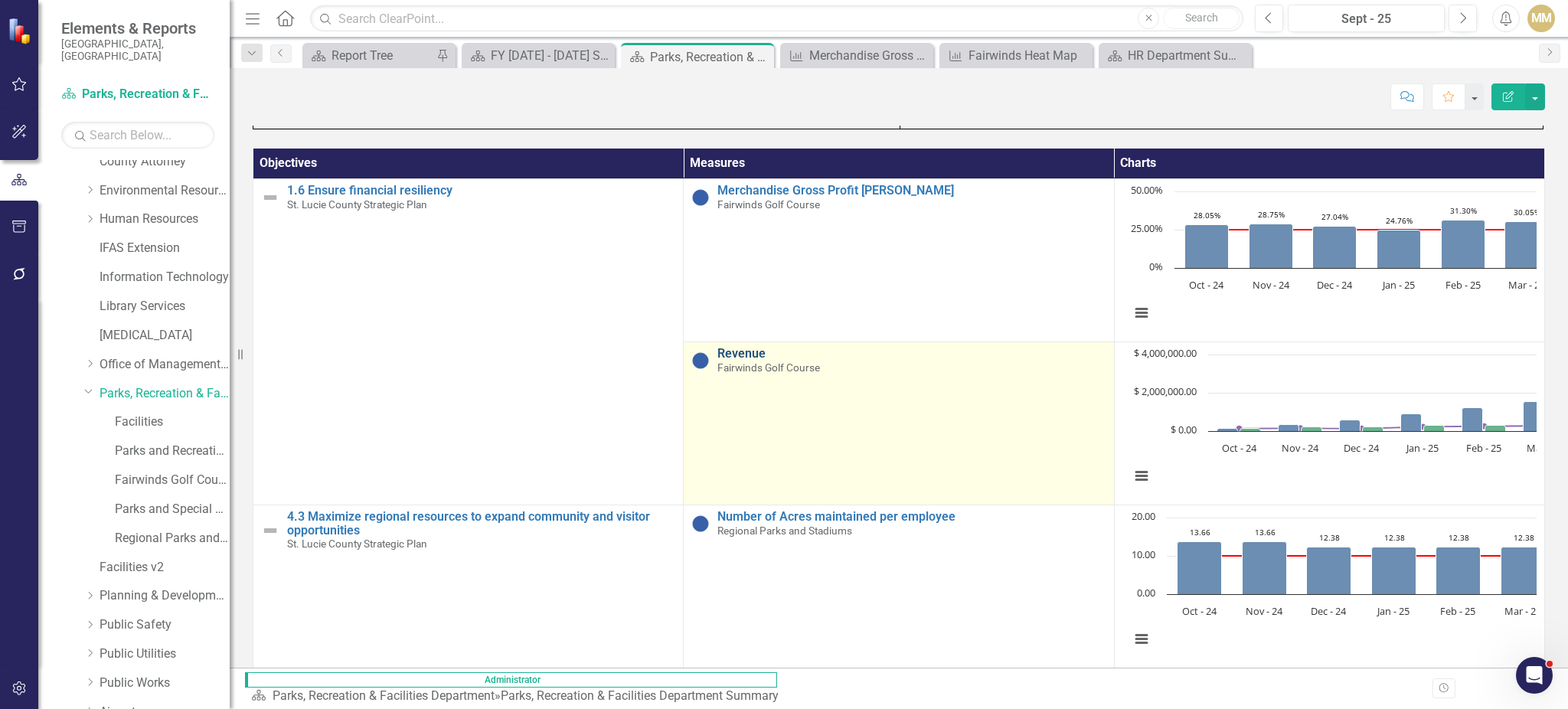
click at [717, 352] on link "Revenue" at bounding box center [911, 353] width 388 height 14
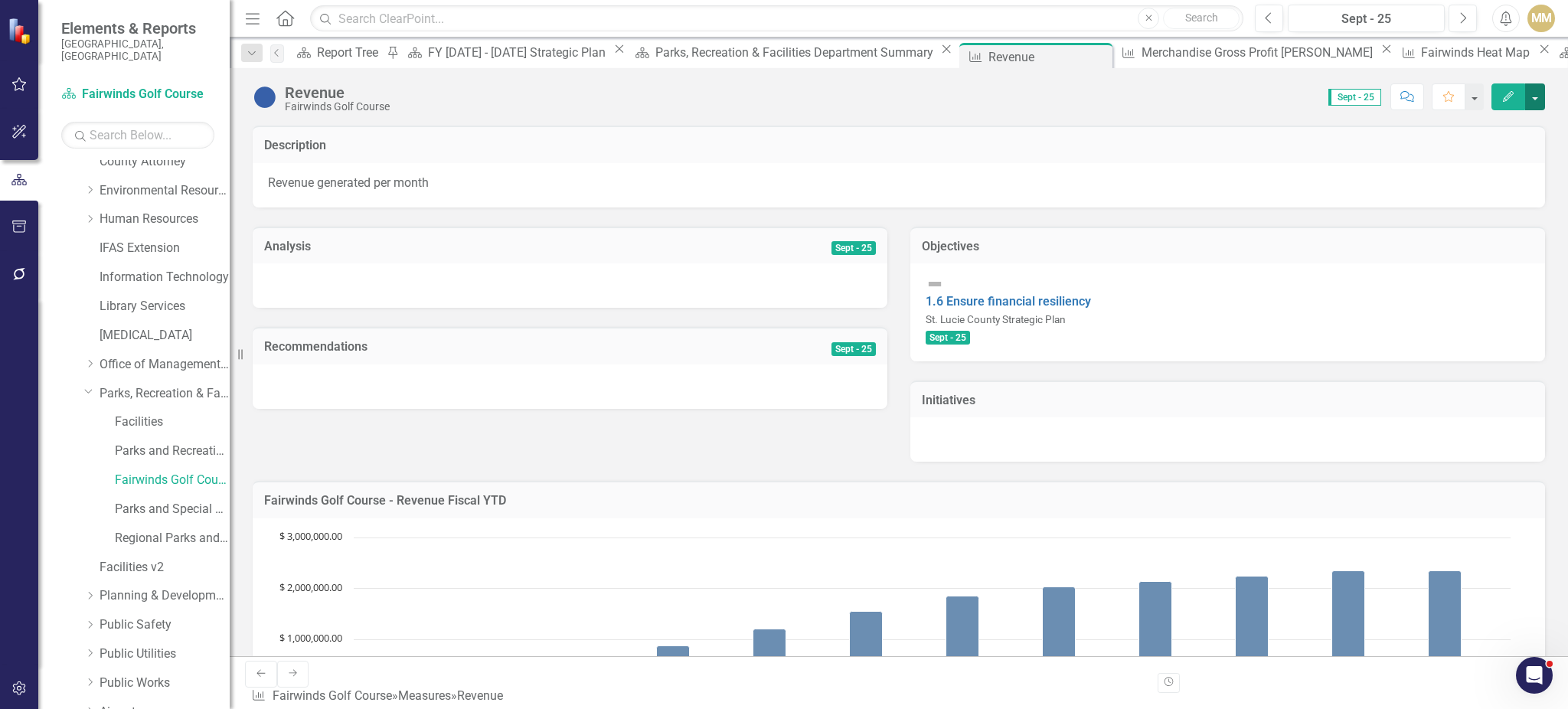
click at [1357, 103] on button "button" at bounding box center [1534, 96] width 20 height 27
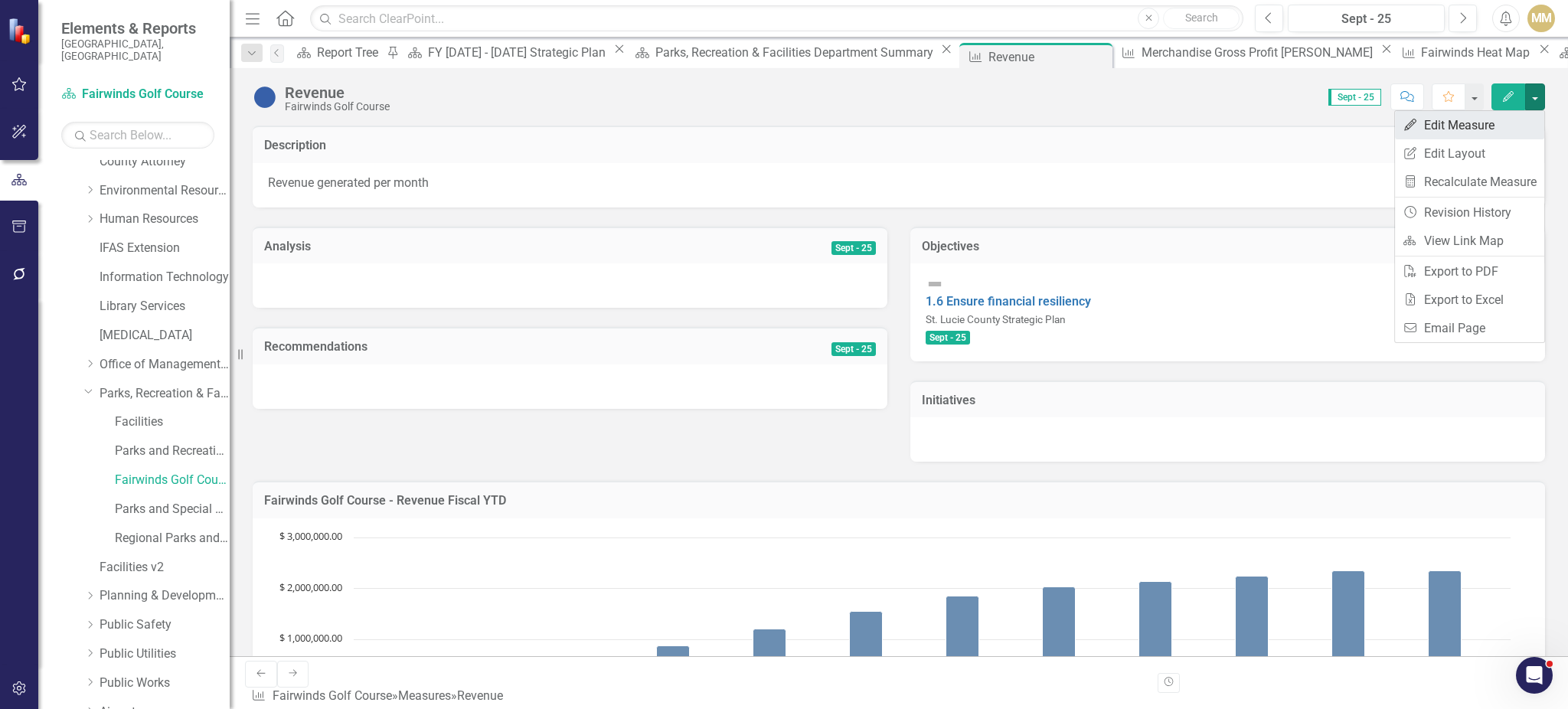
click at [1357, 123] on link "Edit Edit Measure" at bounding box center [1469, 125] width 150 height 29
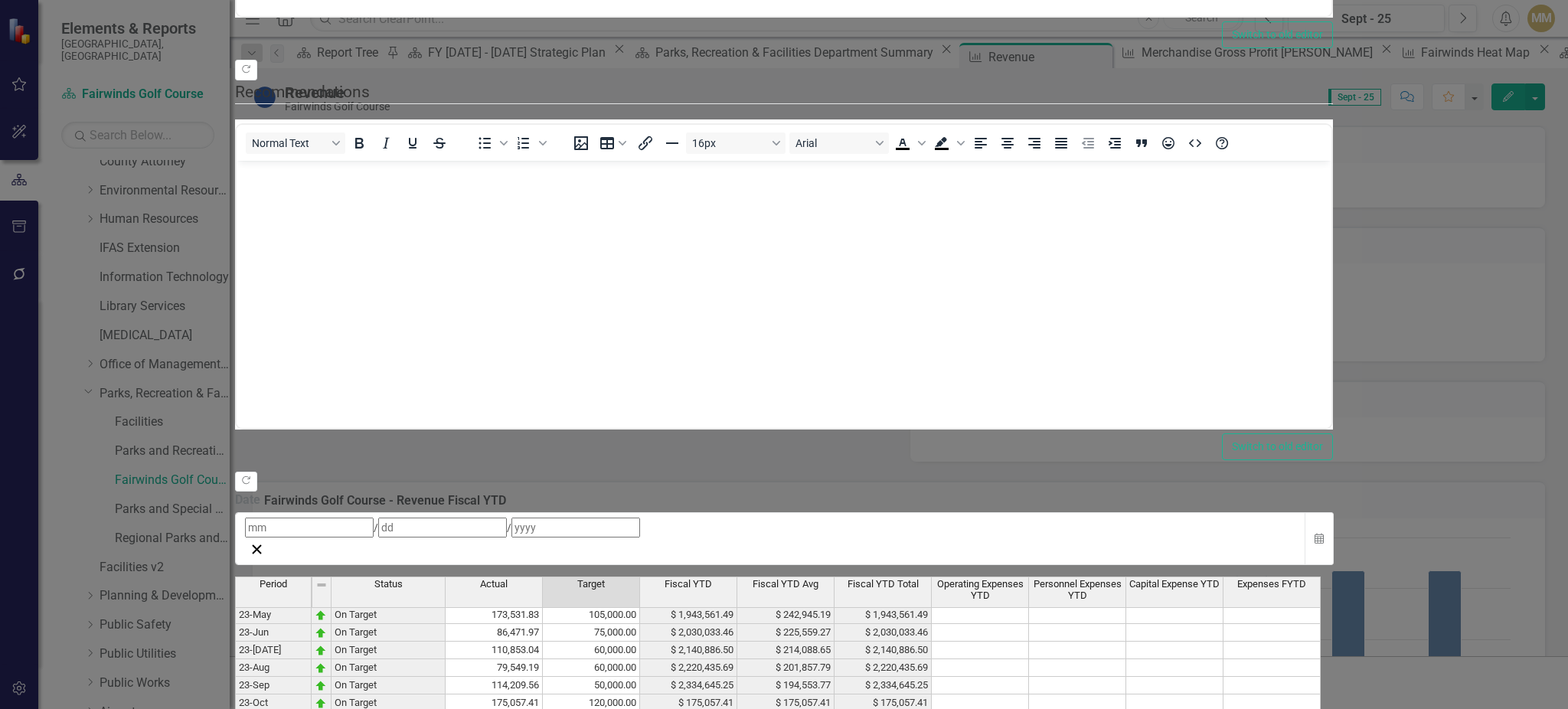
scroll to position [495, 0]
drag, startPoint x: 801, startPoint y: 573, endPoint x: 708, endPoint y: 385, distance: 209.7
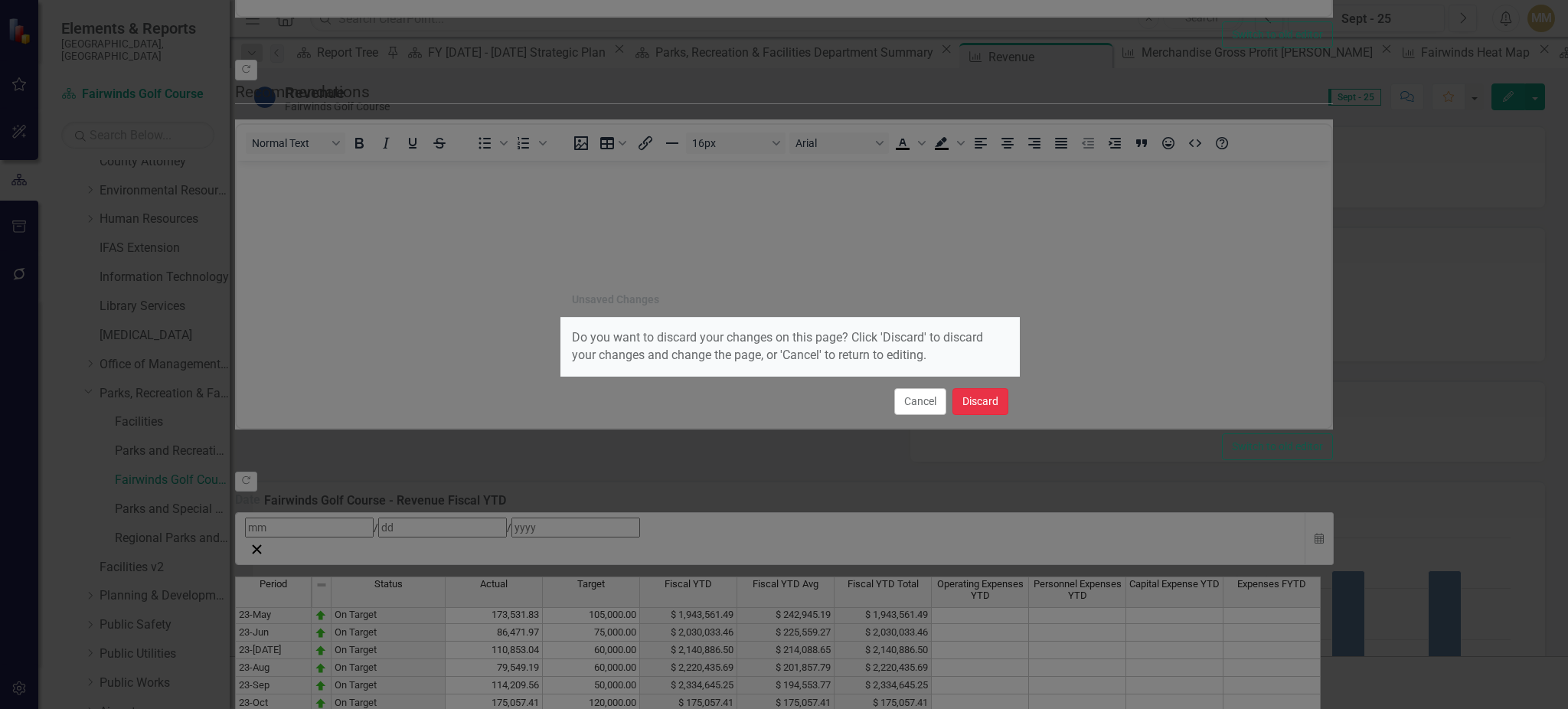
click at [977, 400] on button "Discard" at bounding box center [981, 401] width 56 height 27
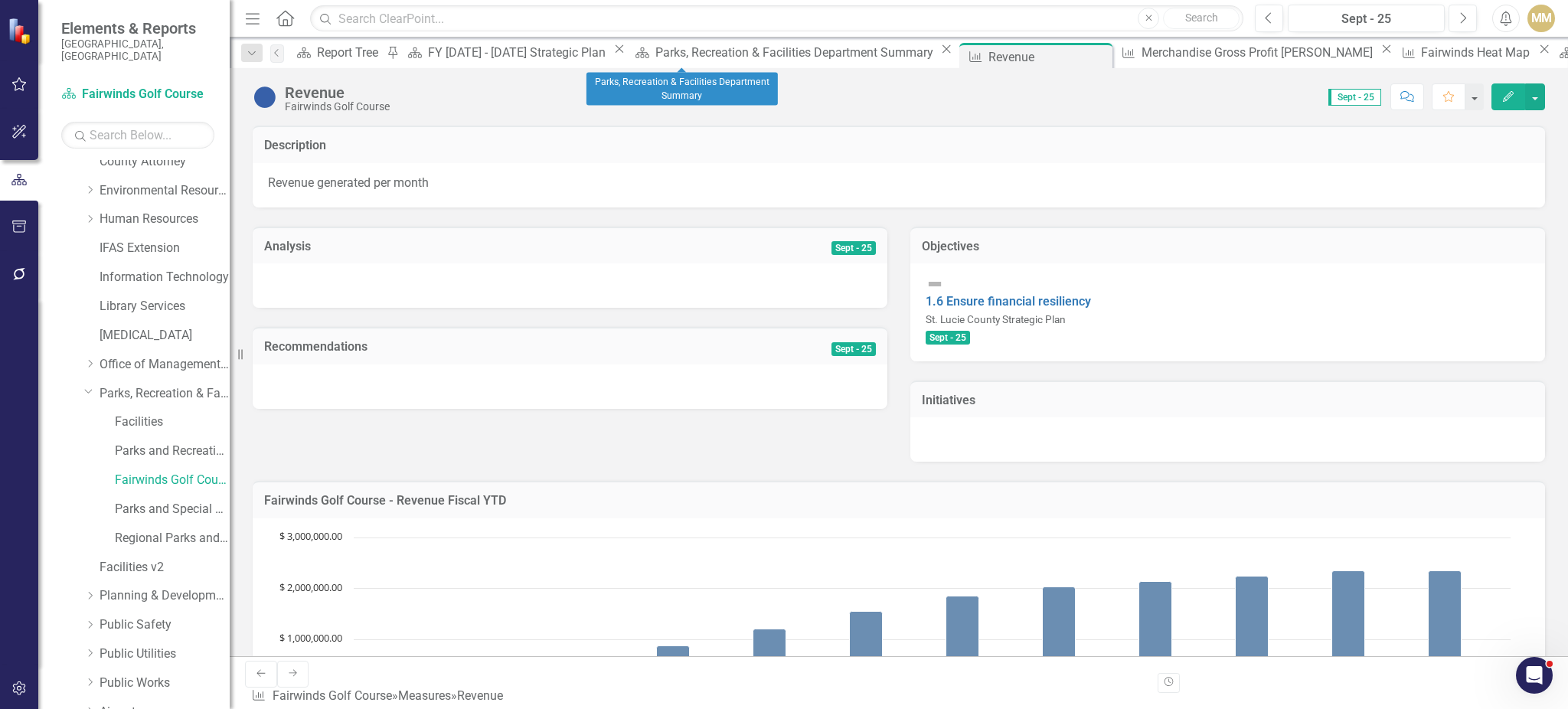
click at [678, 62] on div "Scorecard Parks, Recreation & Facilities Department Summary Close" at bounding box center [793, 51] width 327 height 19
click at [668, 51] on div "Parks, Recreation & Facilities Department Summary" at bounding box center [796, 51] width 282 height 19
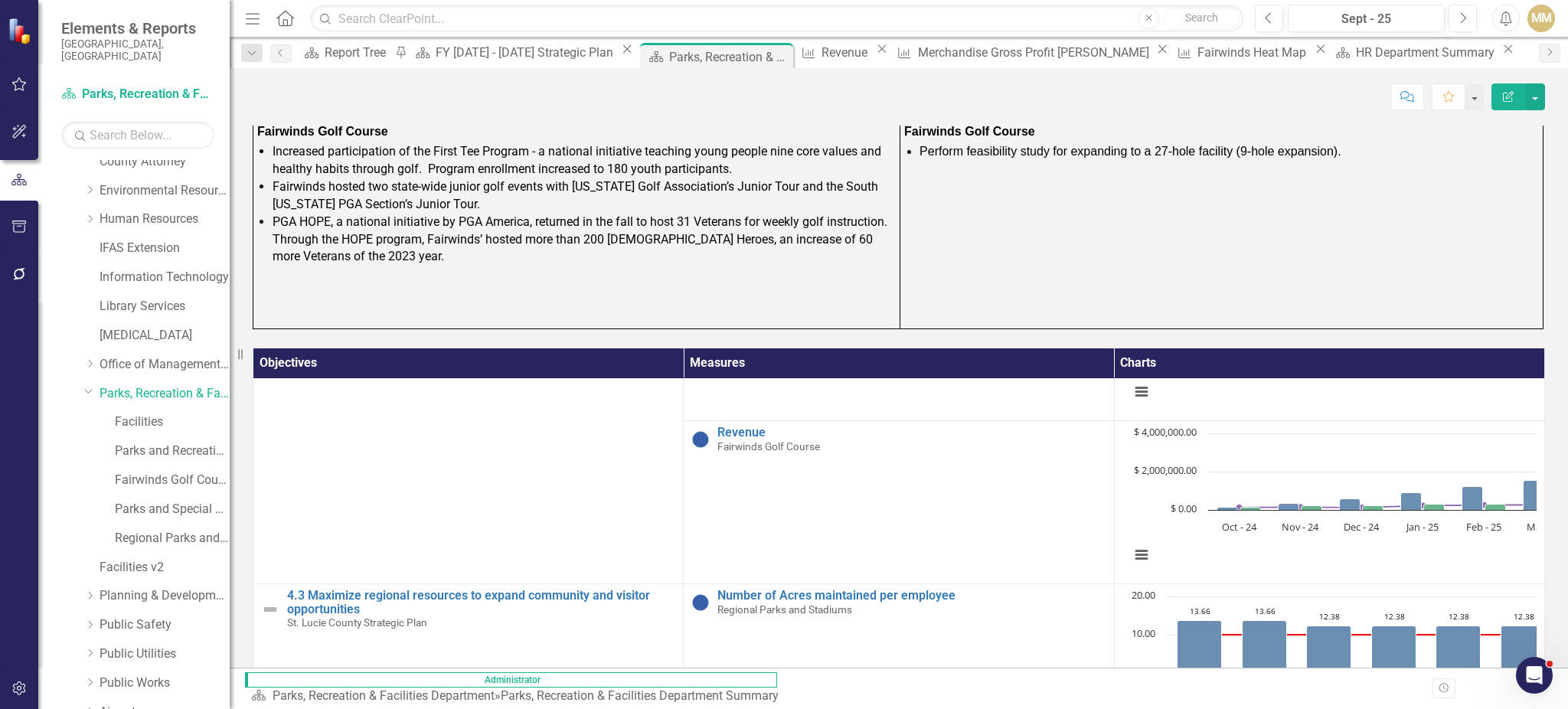
scroll to position [120, 0]
click at [118, 385] on link "Parks, Recreation & Facilities Department" at bounding box center [164, 394] width 130 height 18
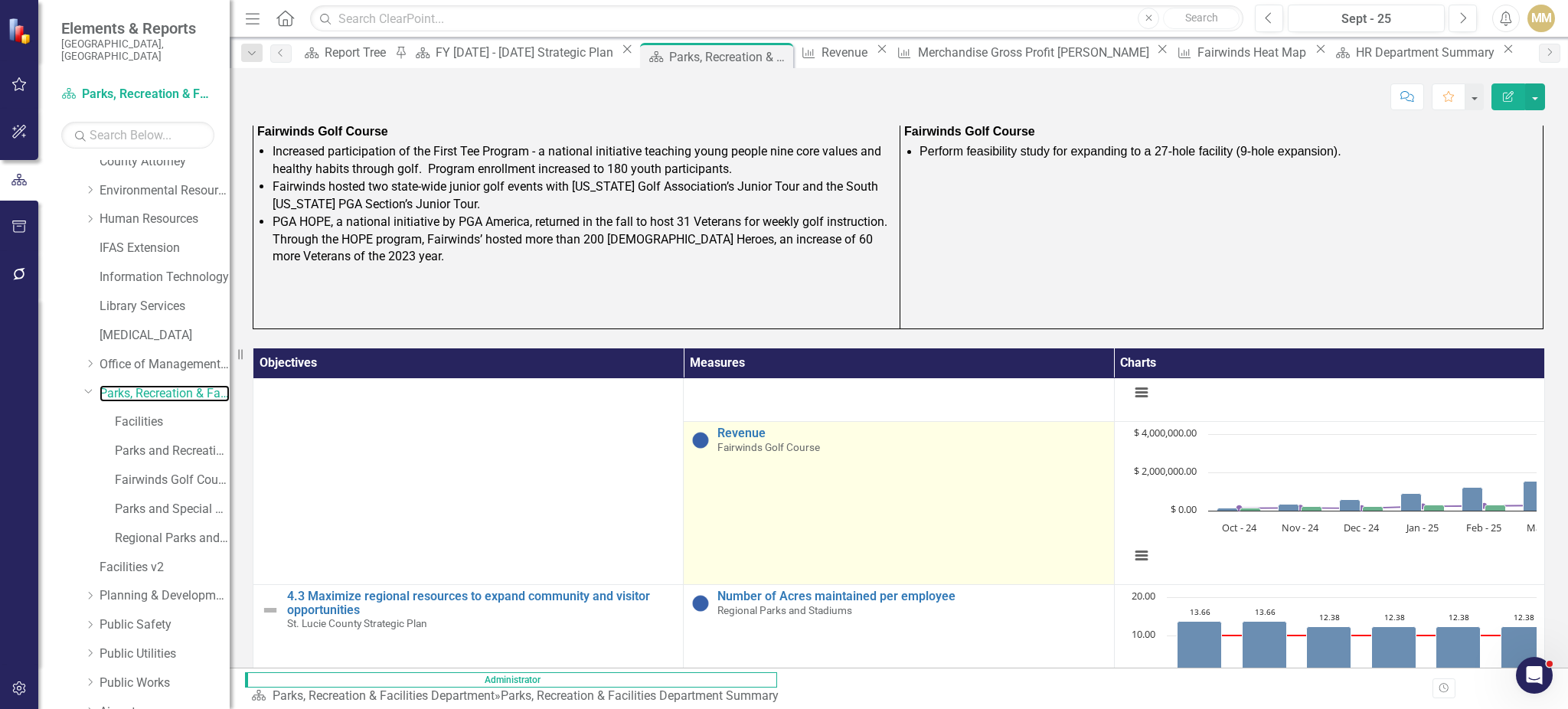
scroll to position [162, 0]
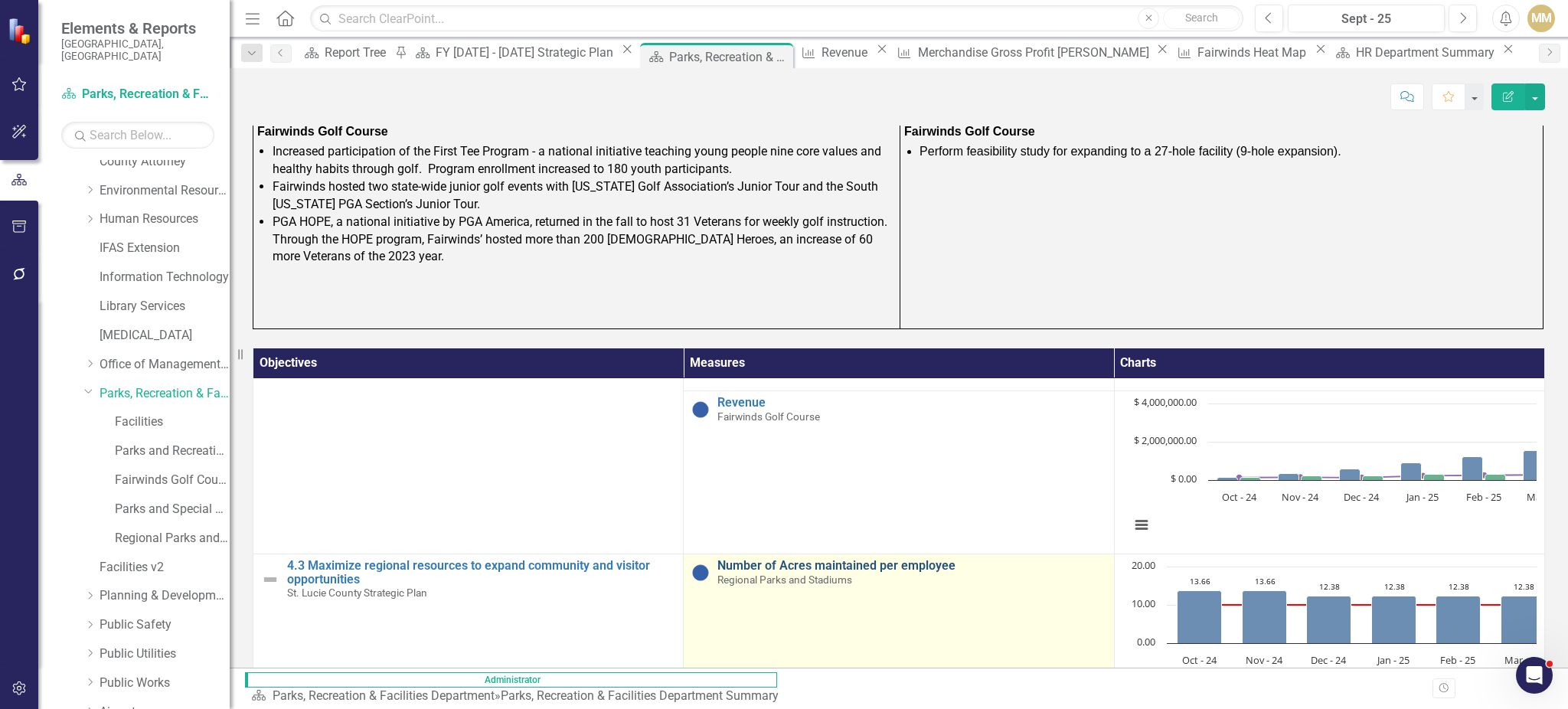
click at [717, 559] on link "Number of Acres maintained per employee" at bounding box center [911, 565] width 388 height 14
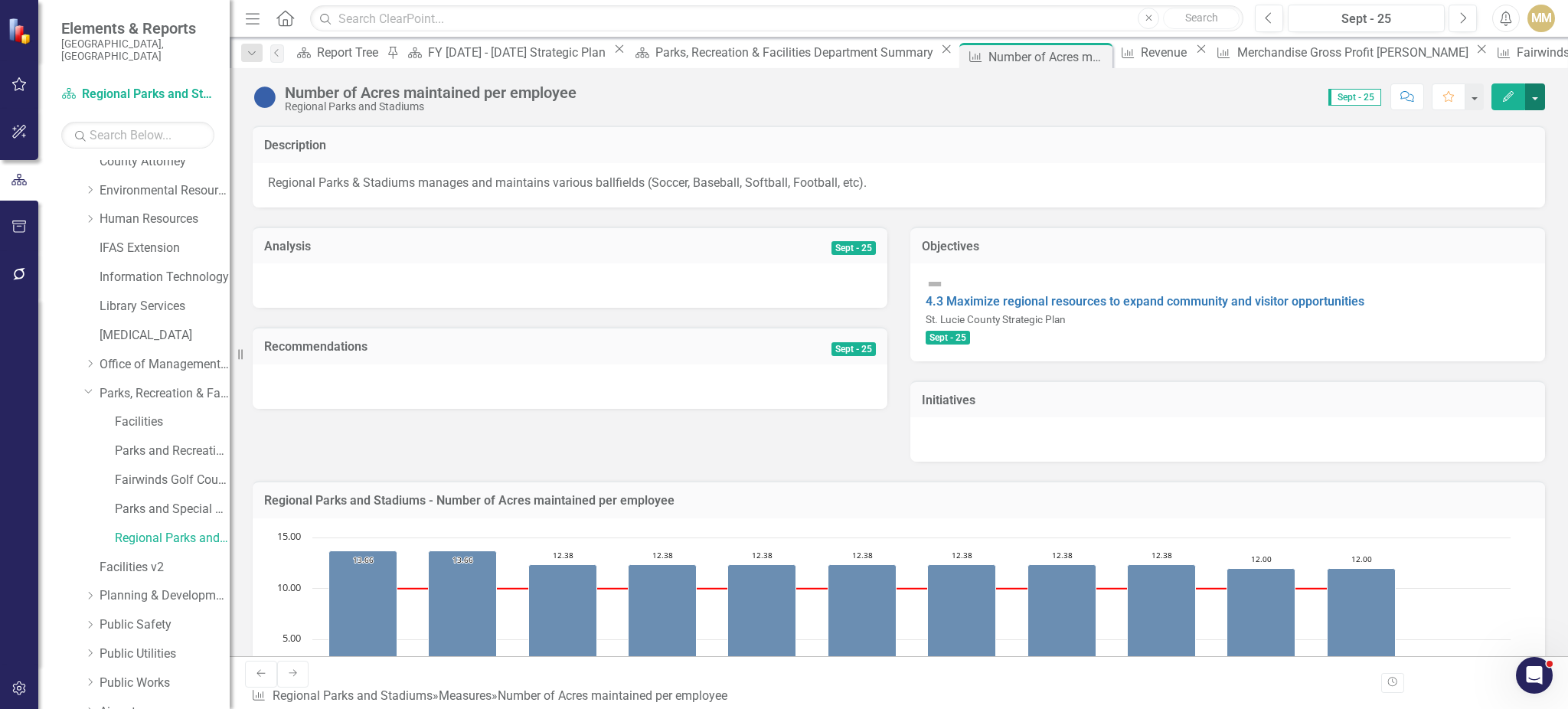
click at [1357, 101] on button "button" at bounding box center [1534, 96] width 20 height 27
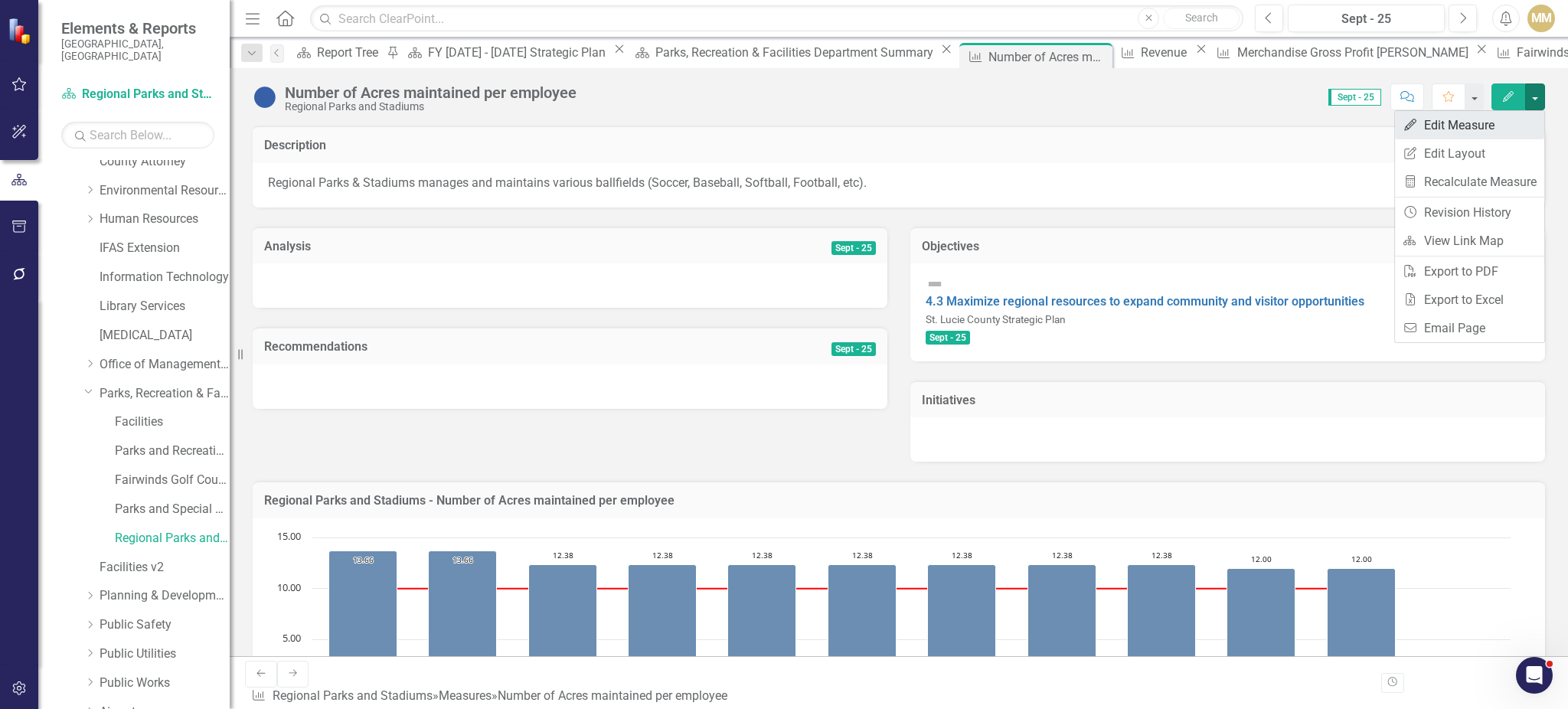
click at [1357, 118] on link "Edit Edit Measure" at bounding box center [1469, 125] width 150 height 29
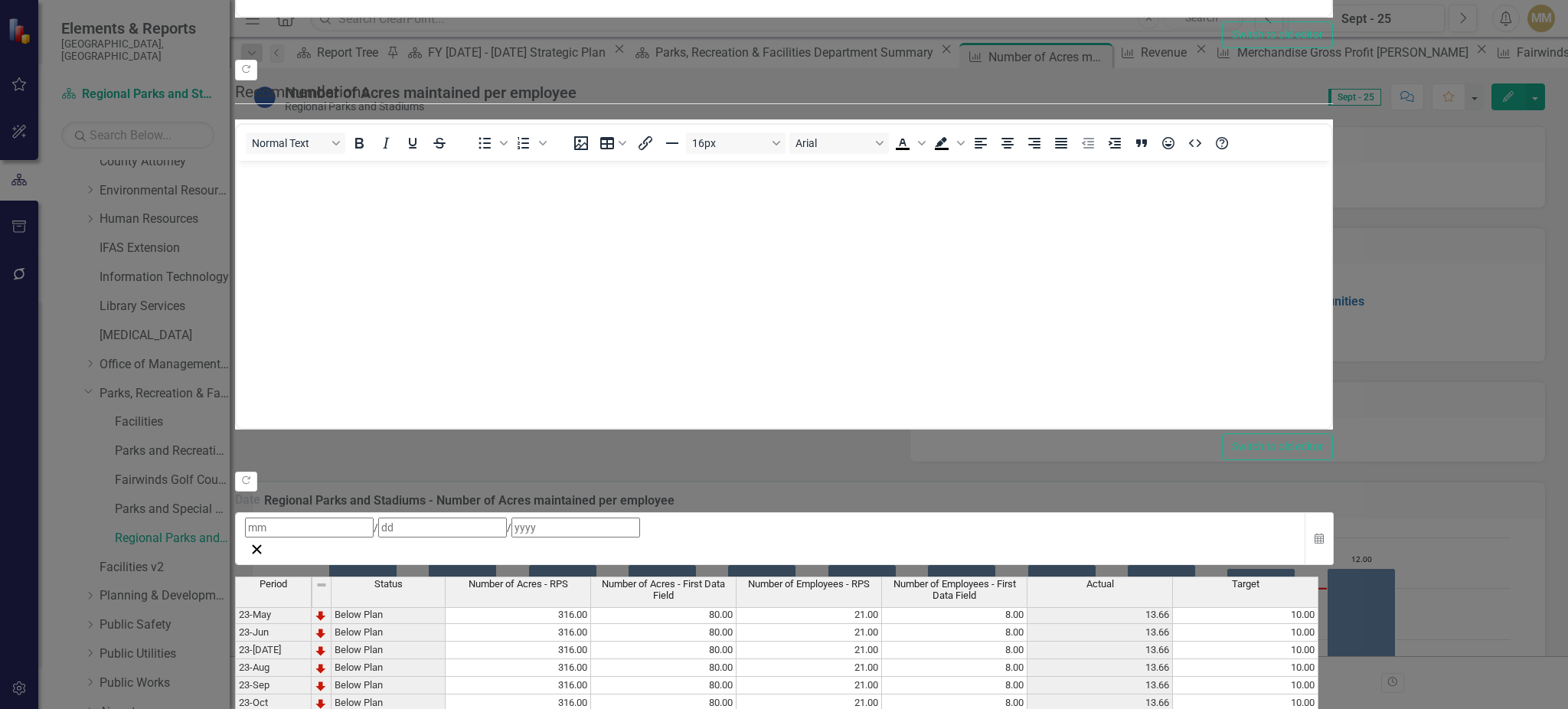
scroll to position [495, 0]
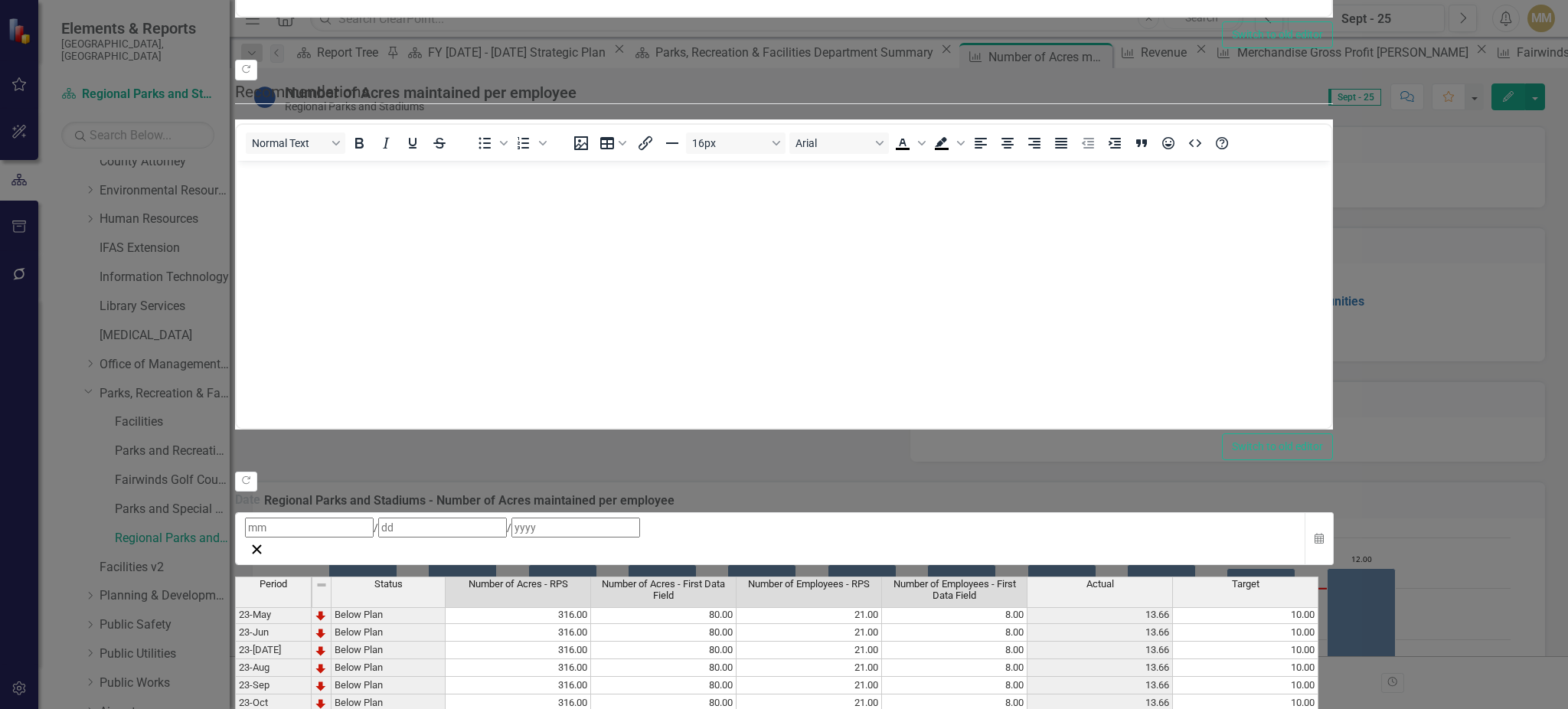
drag, startPoint x: 757, startPoint y: 564, endPoint x: 1168, endPoint y: 390, distance: 446.3
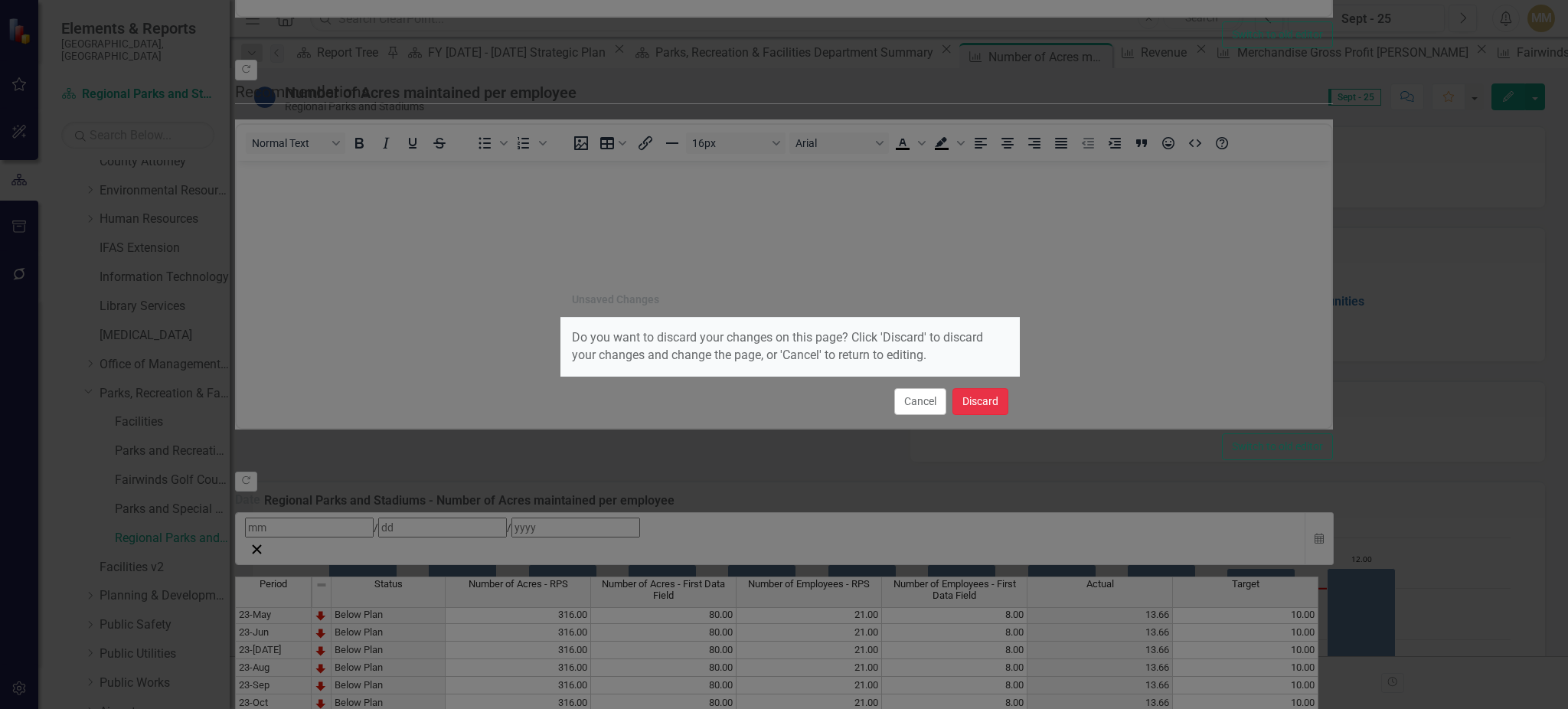
click at [978, 412] on button "Discard" at bounding box center [981, 401] width 56 height 27
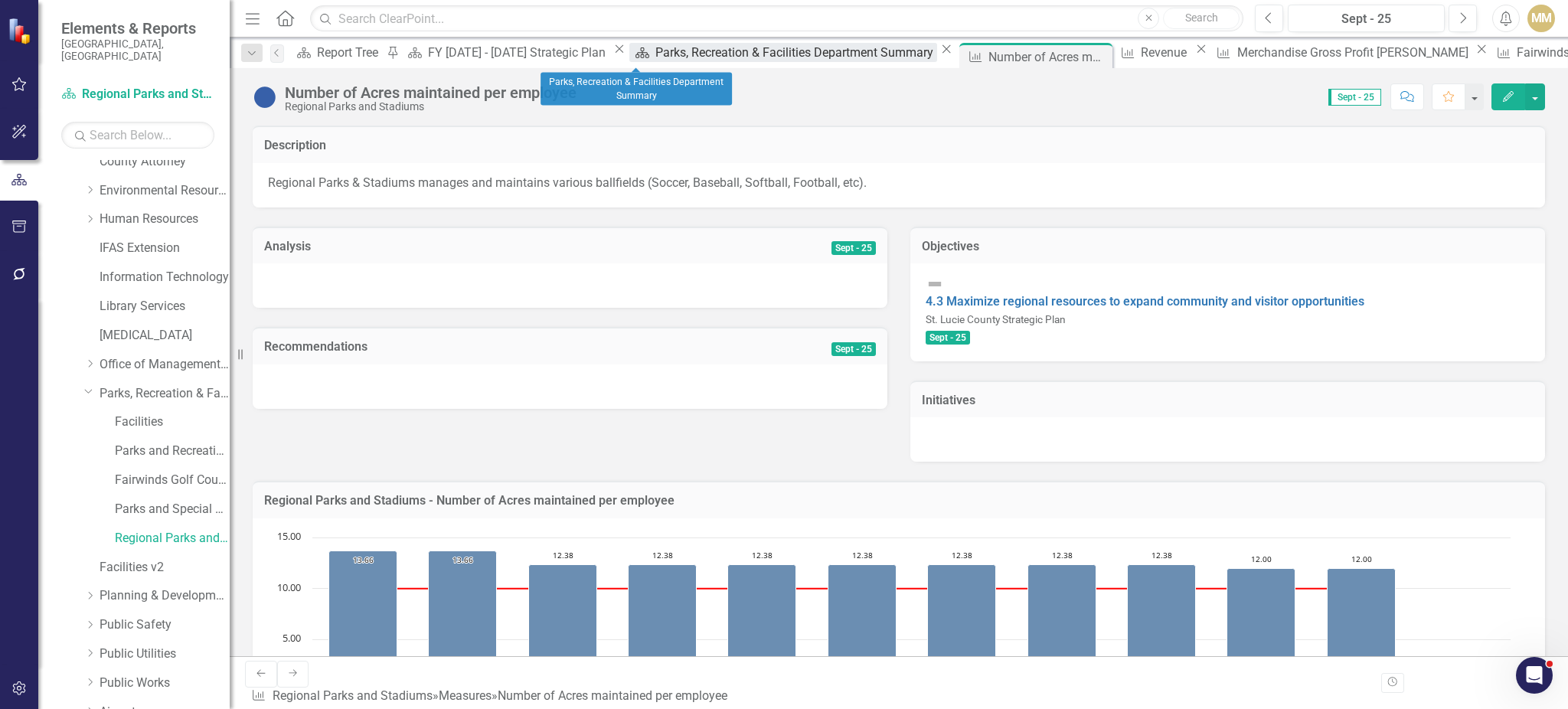
click at [655, 54] on div "Parks, Recreation & Facilities Department Summary" at bounding box center [796, 51] width 282 height 19
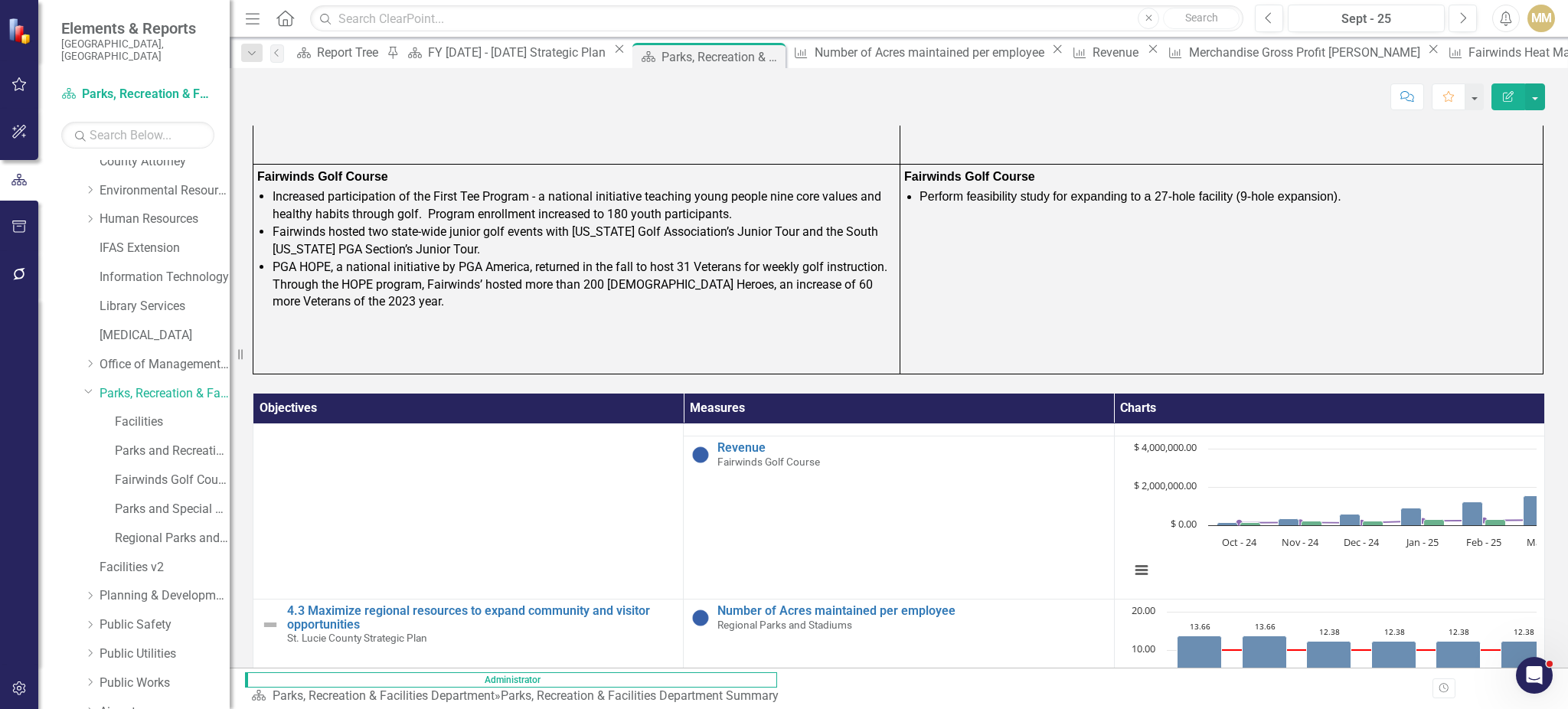
scroll to position [943, 0]
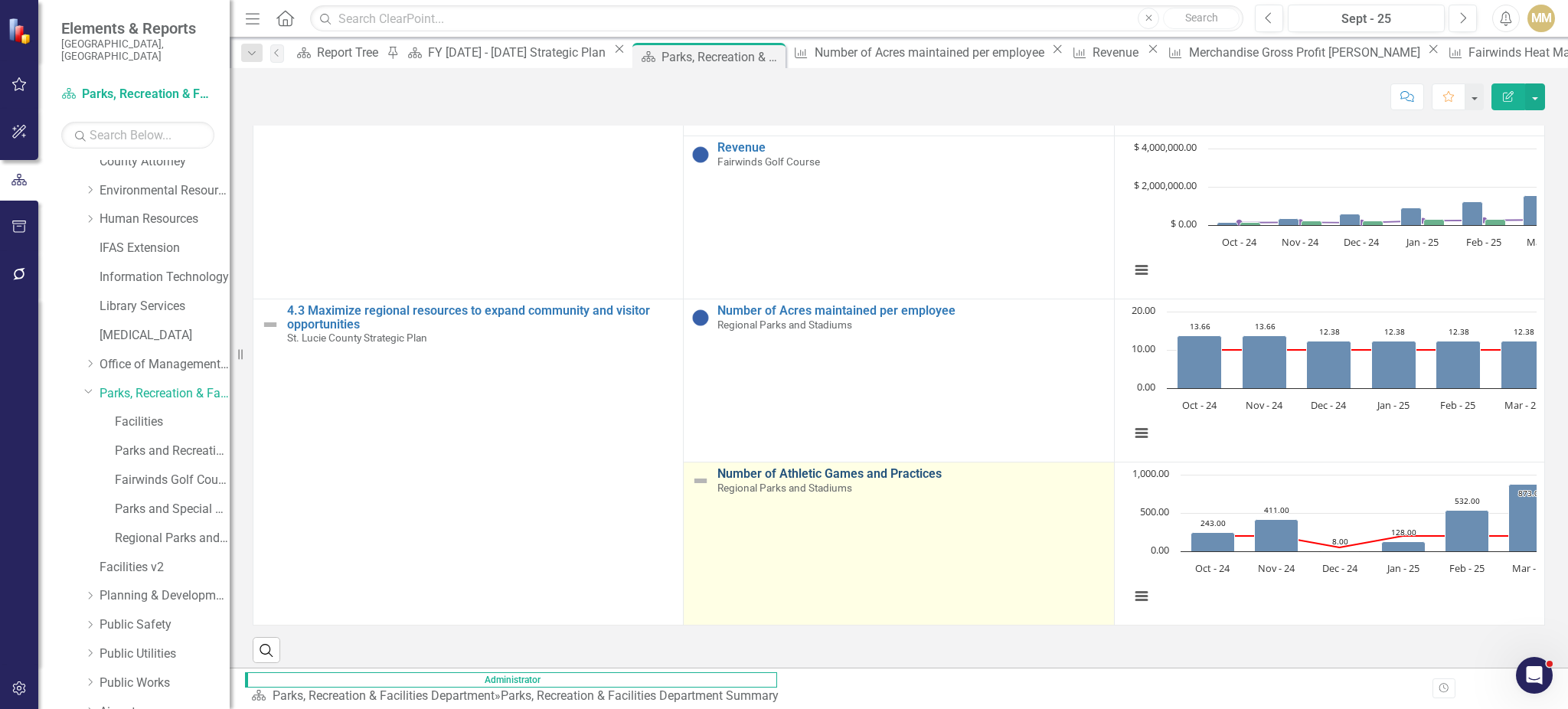
click at [717, 467] on link "Number of Athletic Games and Practices" at bounding box center [911, 474] width 388 height 14
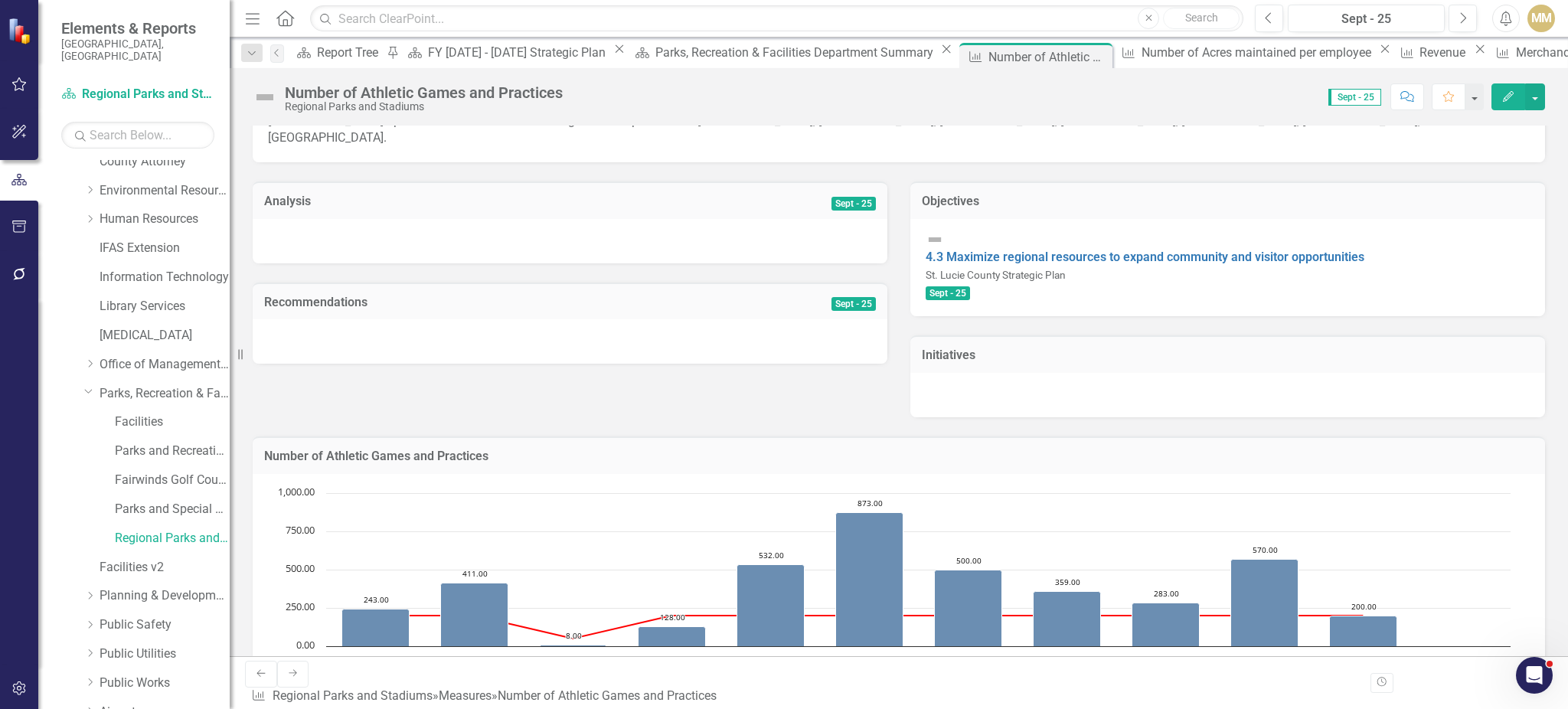
scroll to position [78, 0]
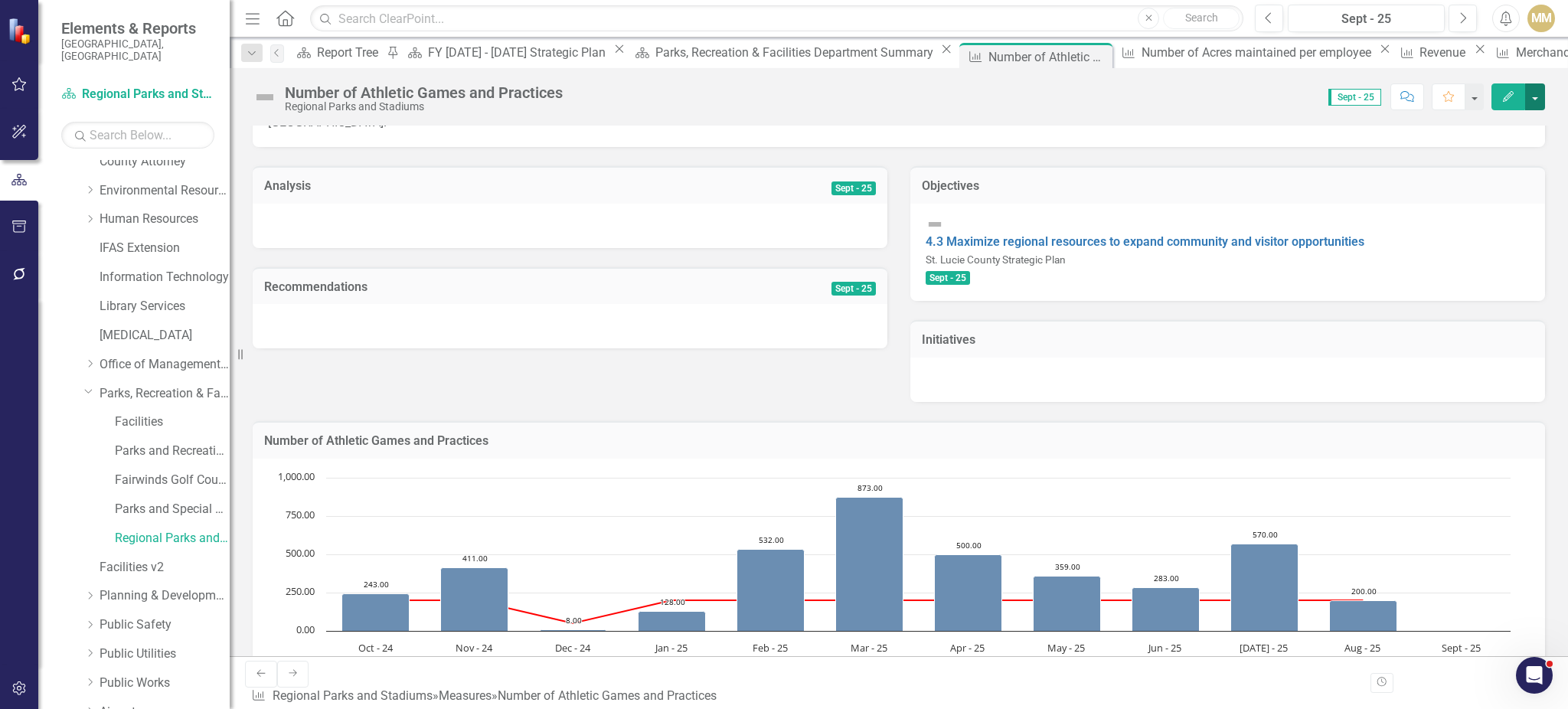
click at [1357, 105] on button "button" at bounding box center [1534, 96] width 20 height 27
click at [1357, 134] on link "Edit Edit Measure" at bounding box center [1469, 125] width 150 height 29
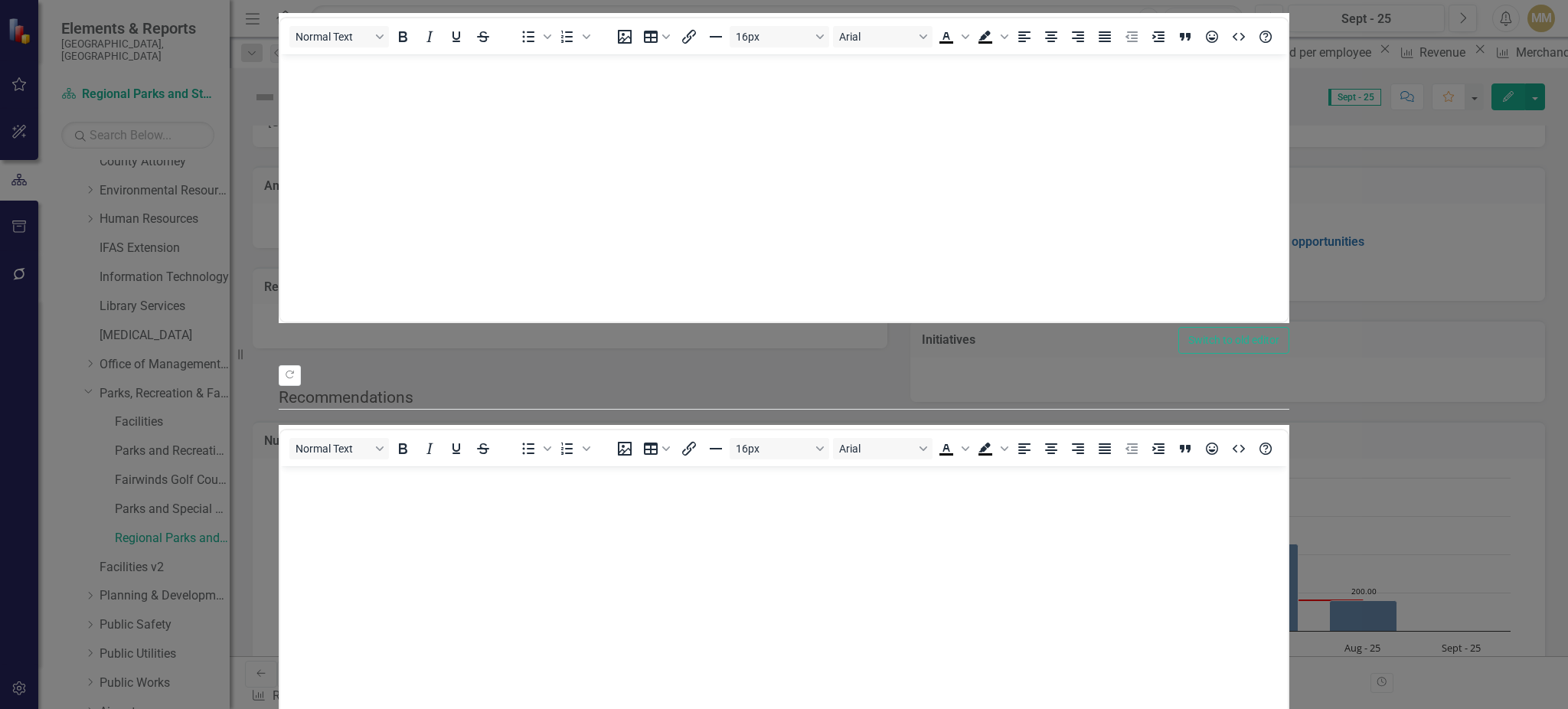
scroll to position [0, 0]
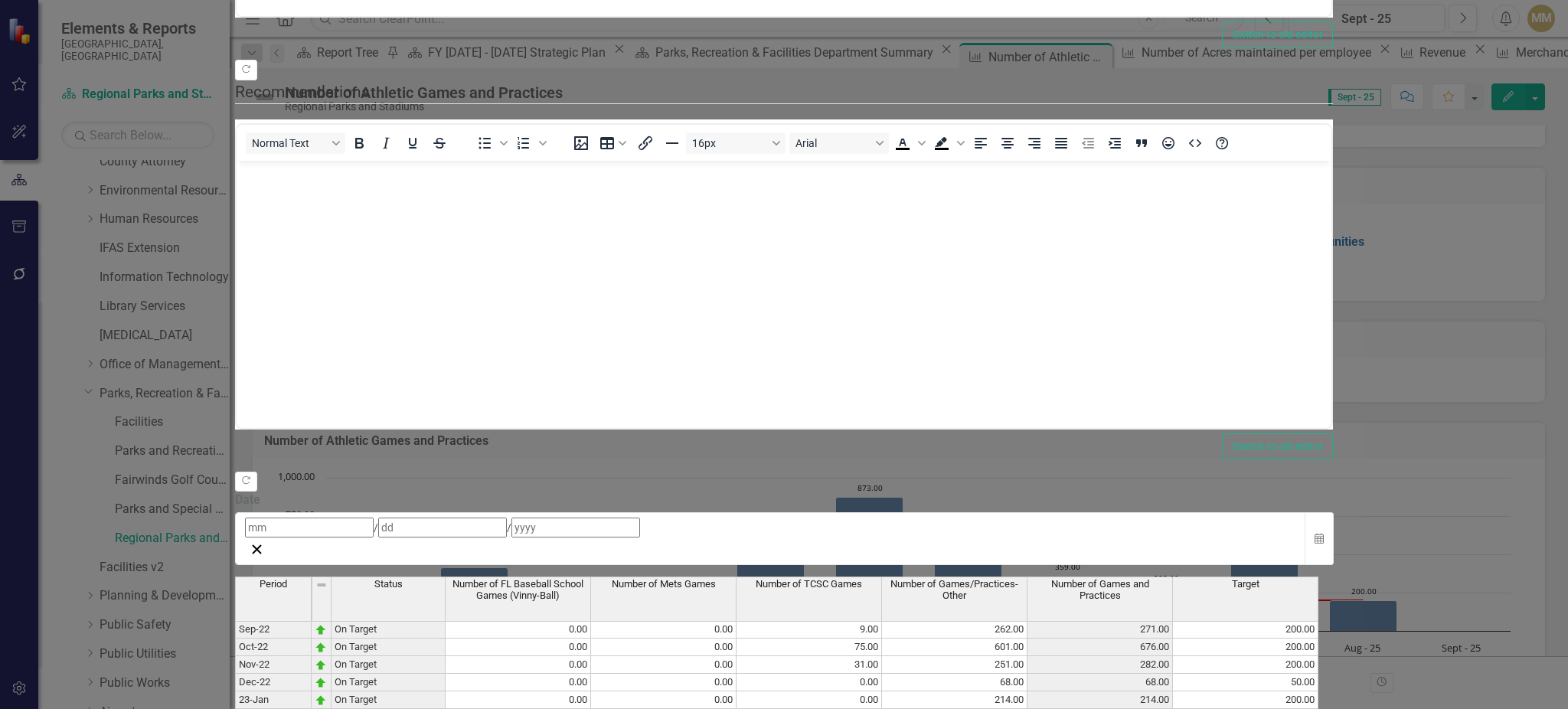
scroll to position [511, 0]
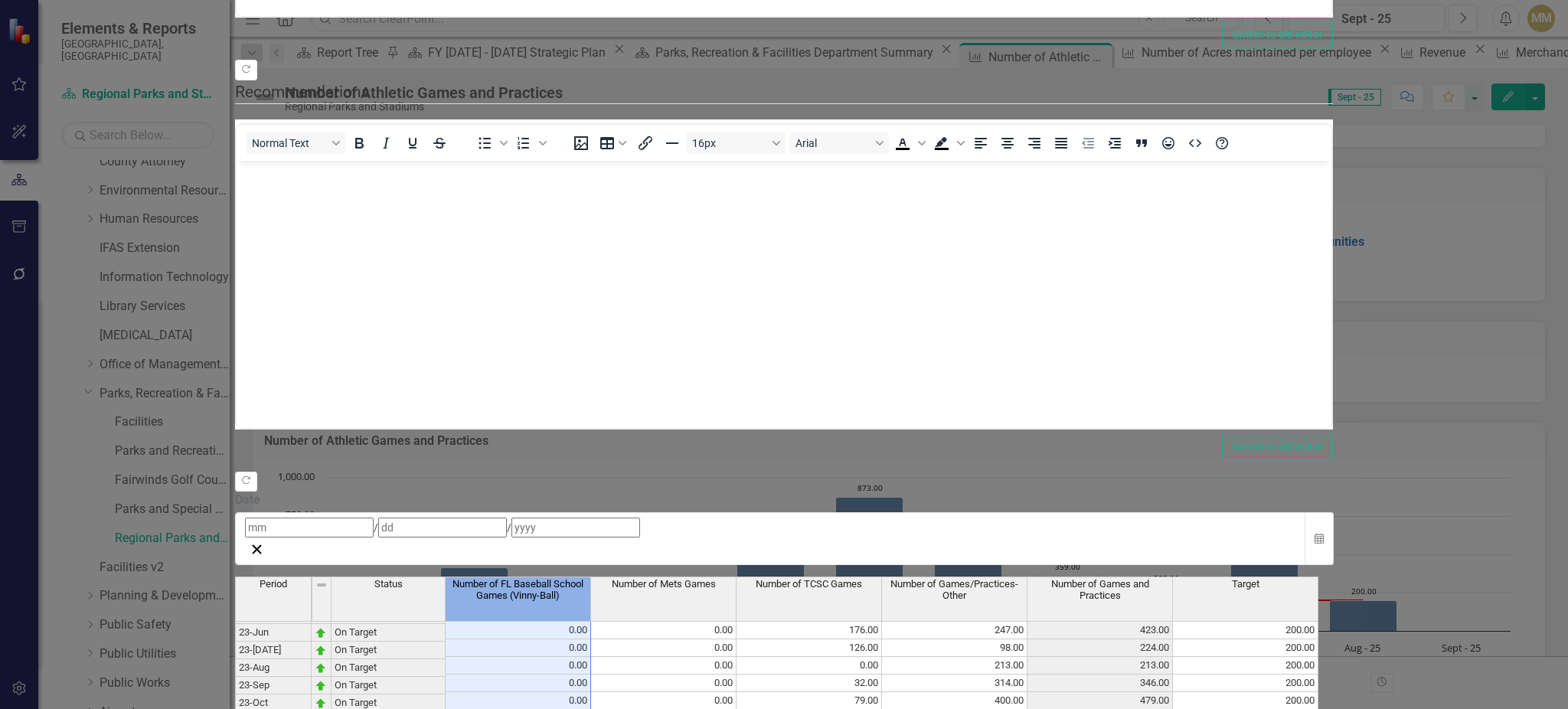
click at [587, 578] on span "Number of FL Baseball School Games (Vinny-Ball)" at bounding box center [518, 589] width 139 height 22
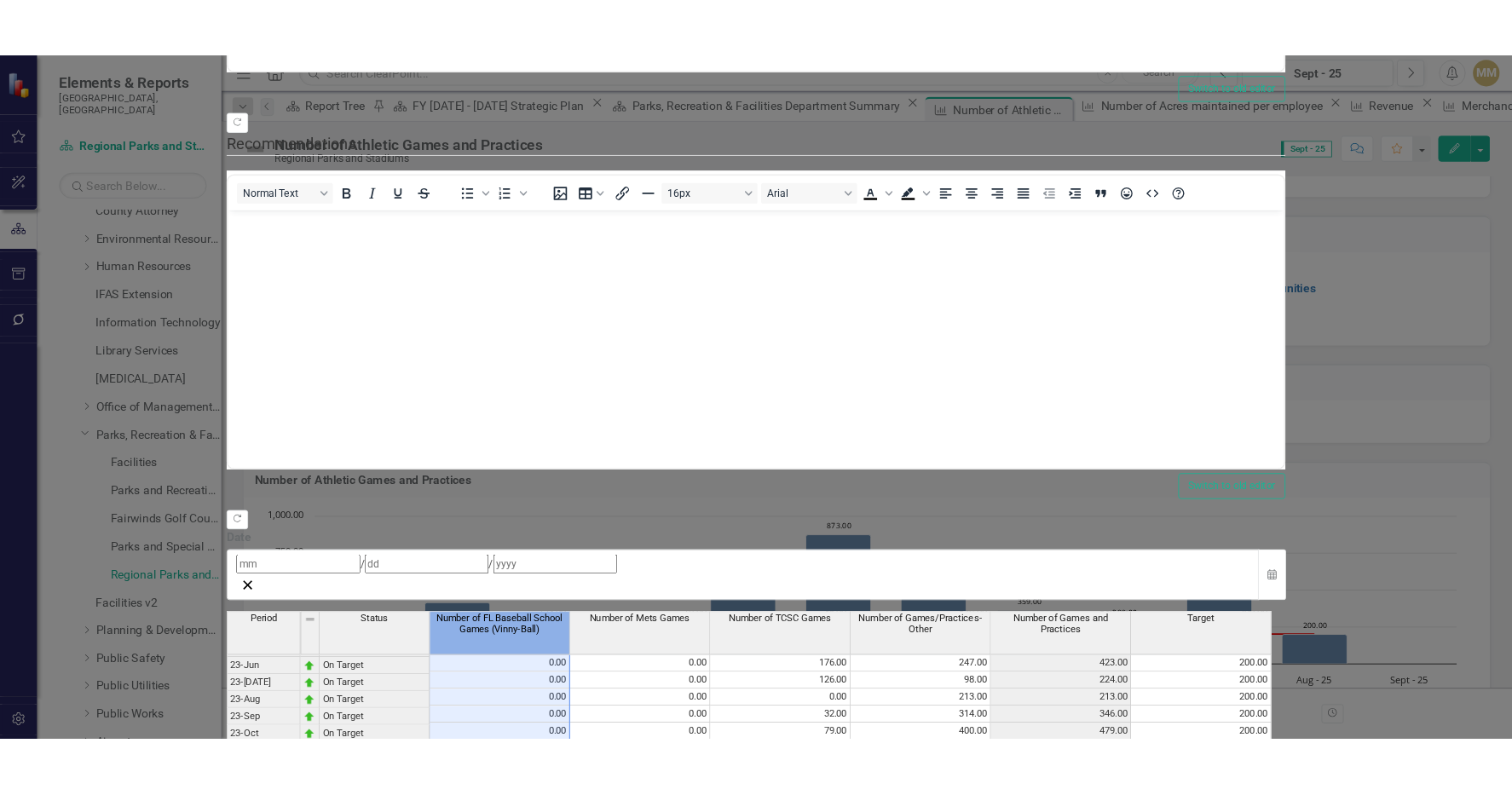
scroll to position [569, 0]
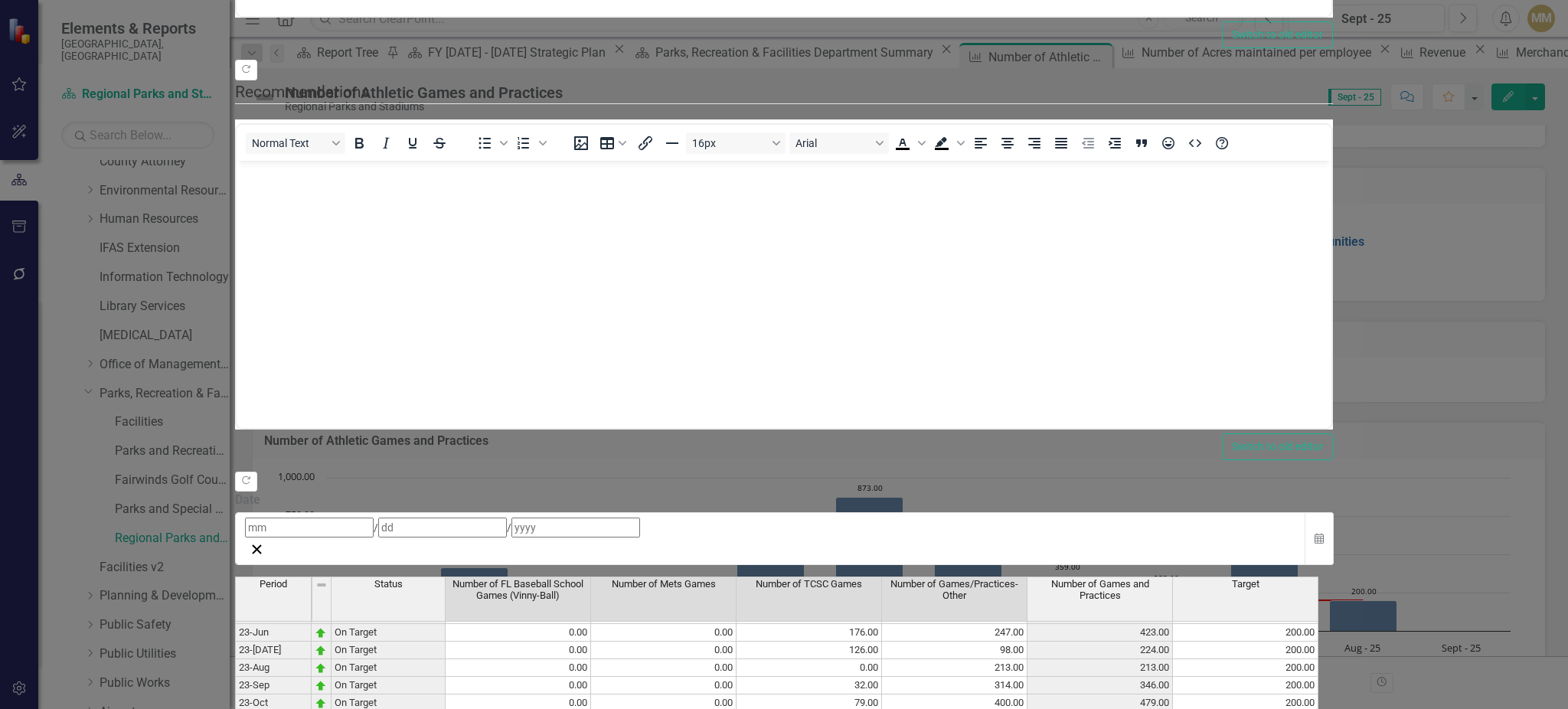
drag, startPoint x: 764, startPoint y: 564, endPoint x: 1193, endPoint y: 382, distance: 466.0
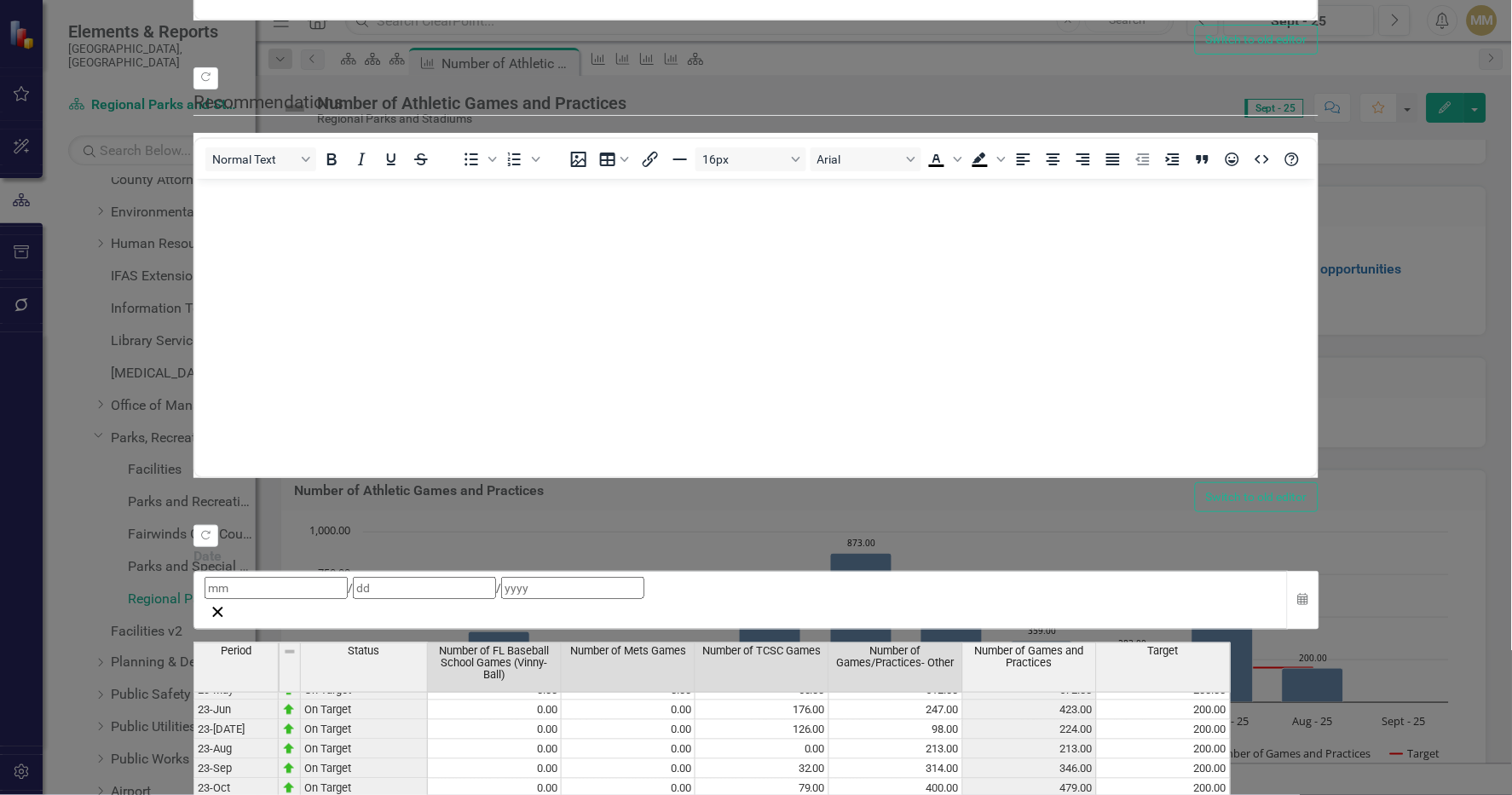
scroll to position [561, 0]
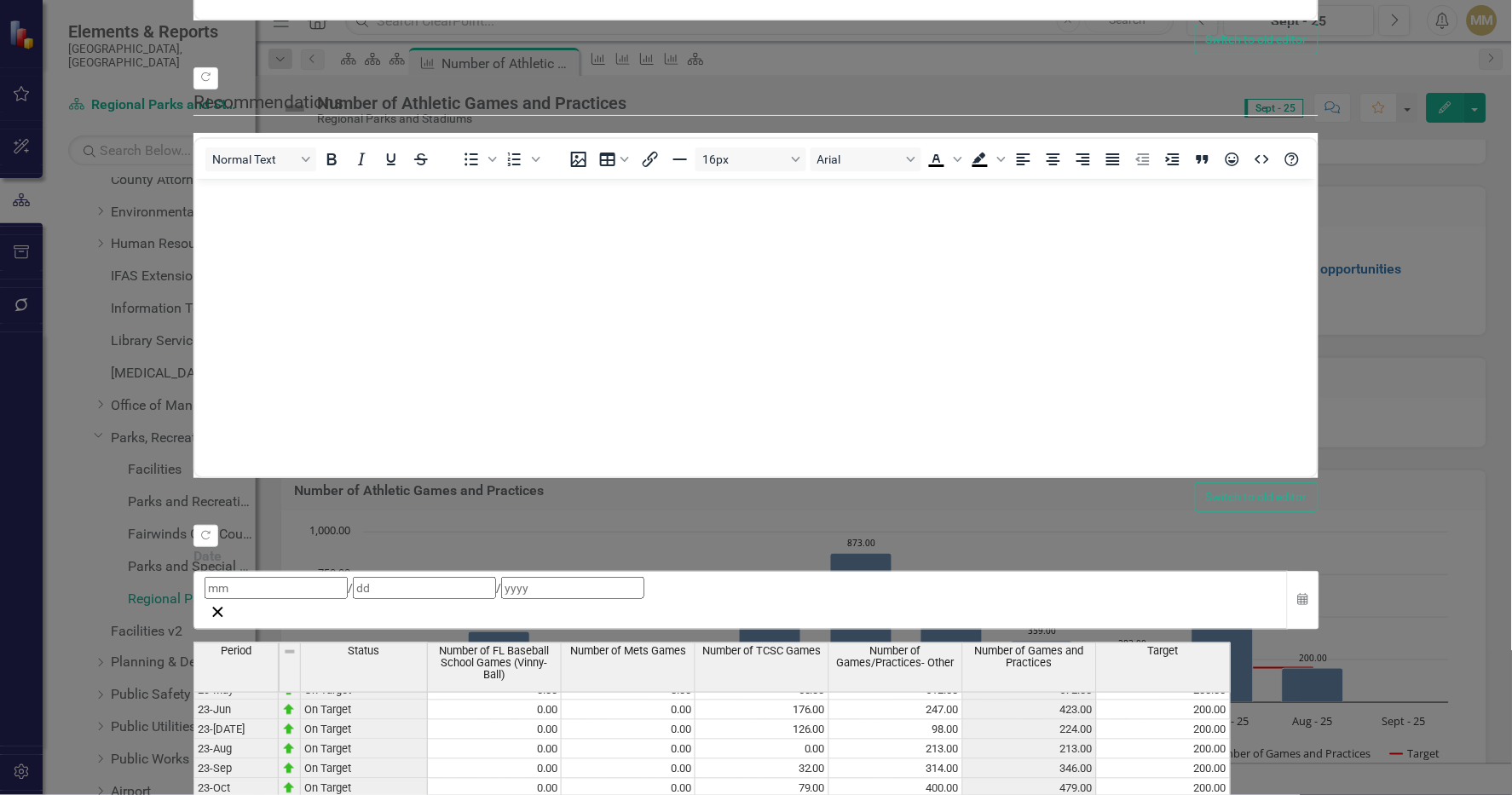
click at [194, 252] on div "Measure Measure Number of Athletic Games and Practices Help Maximize Close Upda…" at bounding box center [756, 398] width 1125 height 1920
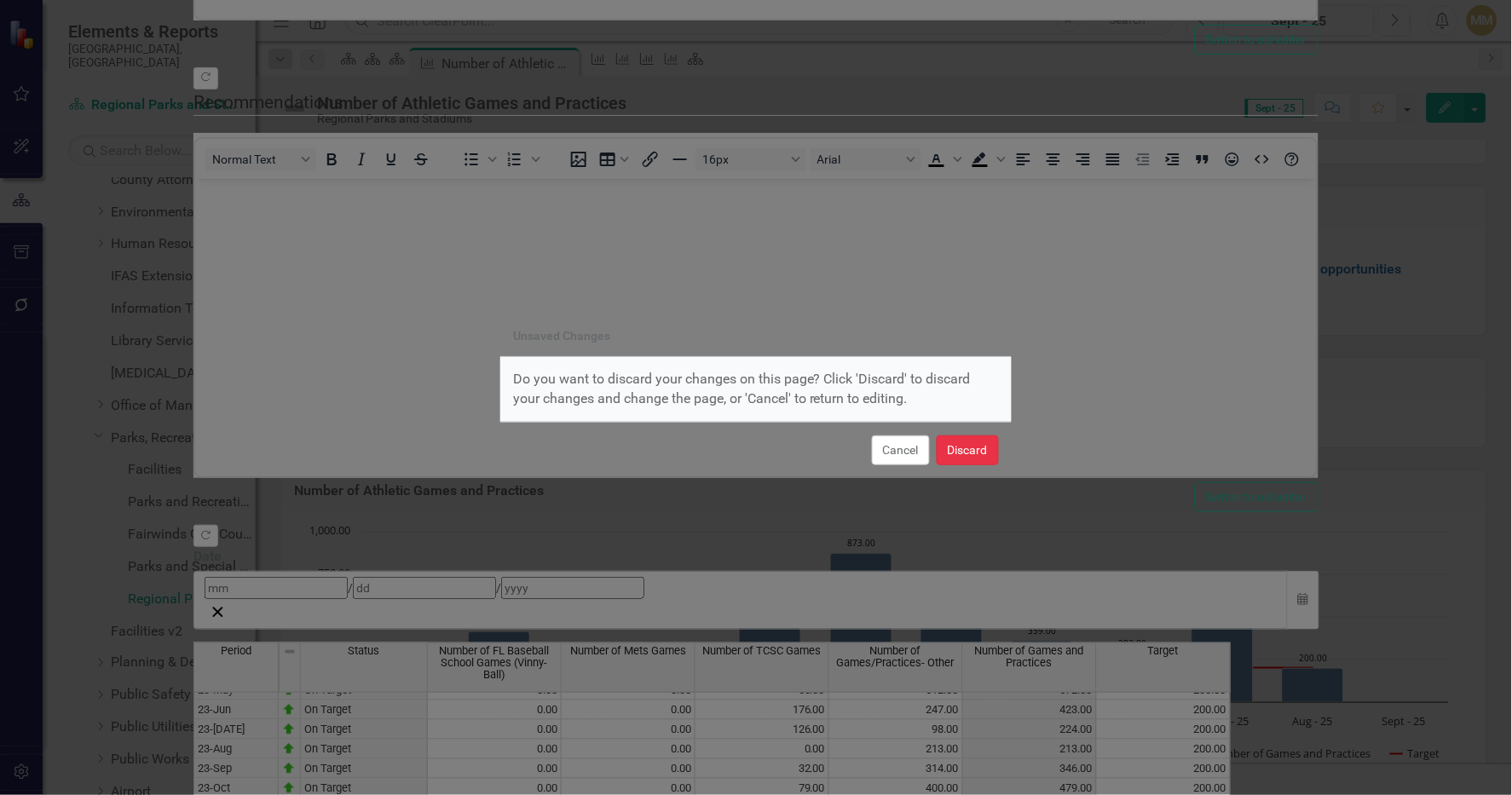
click at [968, 447] on button "Discard" at bounding box center [968, 450] width 62 height 30
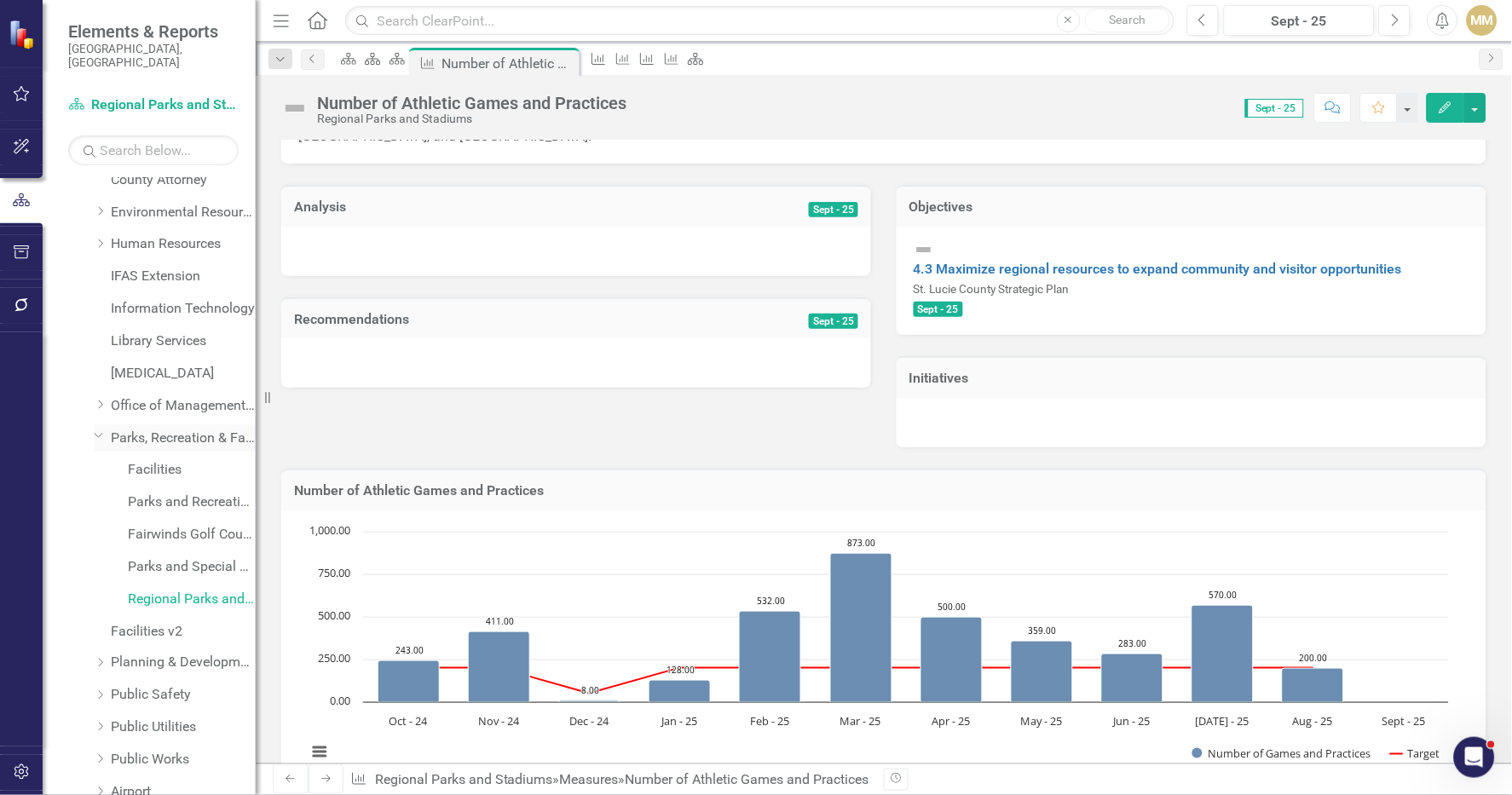
click at [185, 428] on link "Parks, Recreation & Facilities Department" at bounding box center [183, 438] width 145 height 20
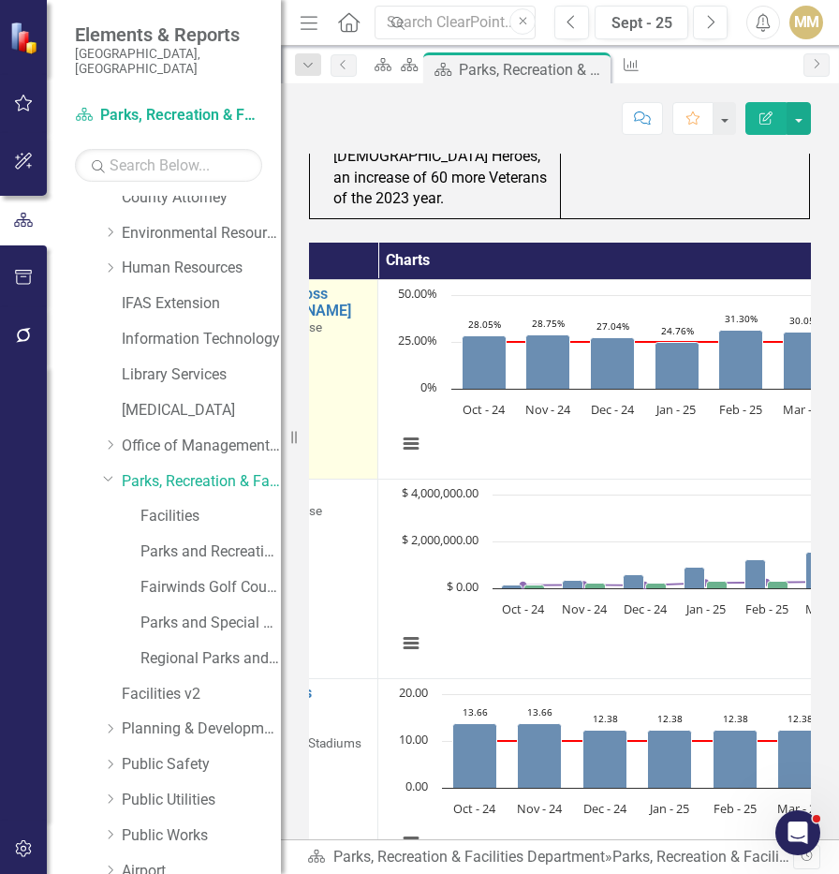
scroll to position [0, 385]
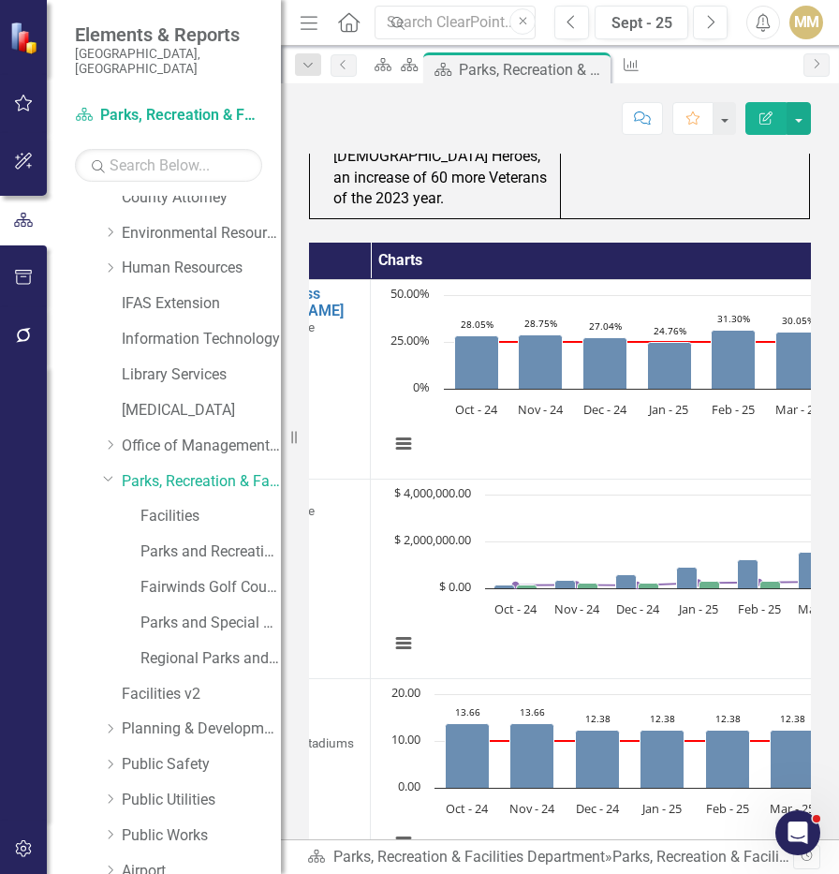
click at [692, 285] on div "Objectives Measures Charts 1.6 Ensure financial resiliency St. Lucie County Str…" at bounding box center [560, 581] width 530 height 725
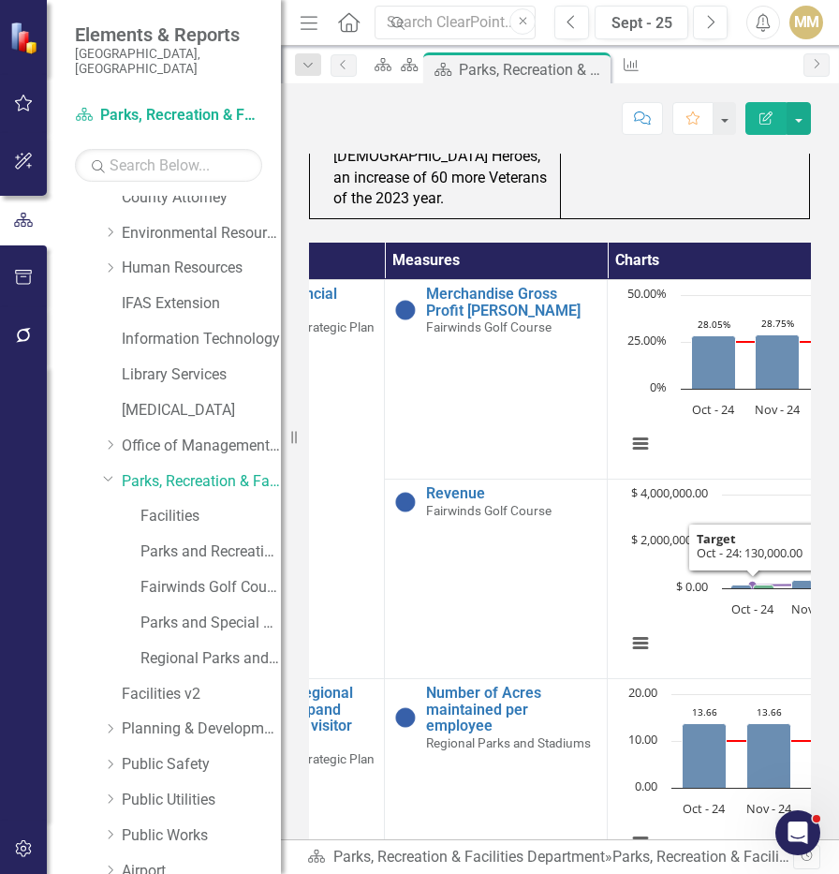
scroll to position [0, 136]
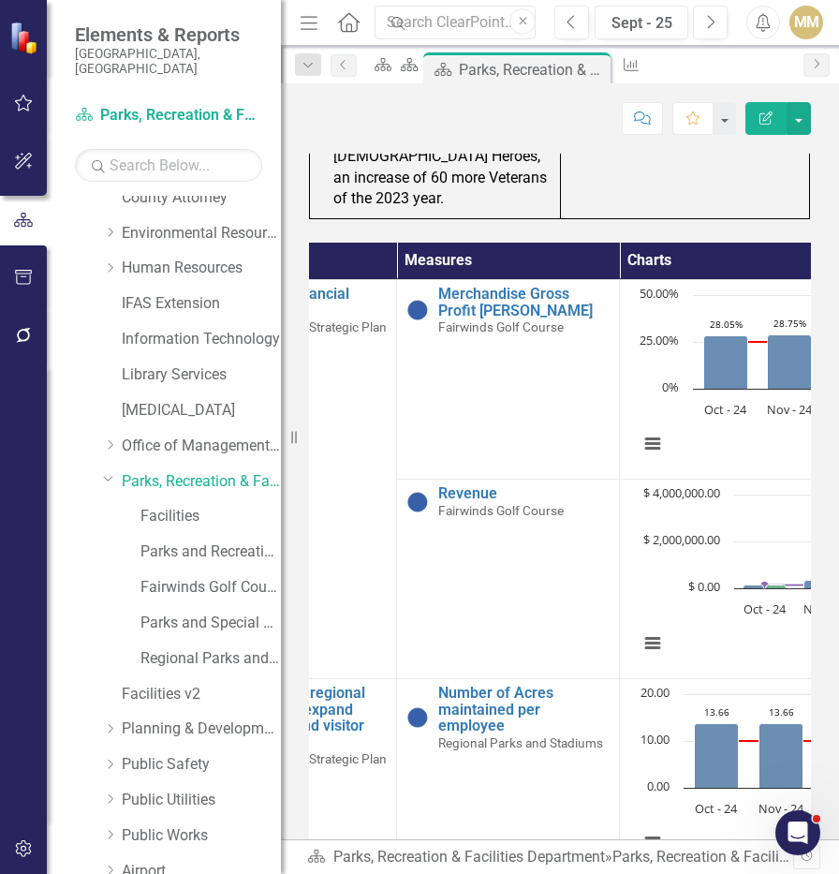
click at [607, 278] on div "Objectives Measures Charts 1.6 Ensure financial resiliency St. Lucie County Str…" at bounding box center [560, 581] width 530 height 725
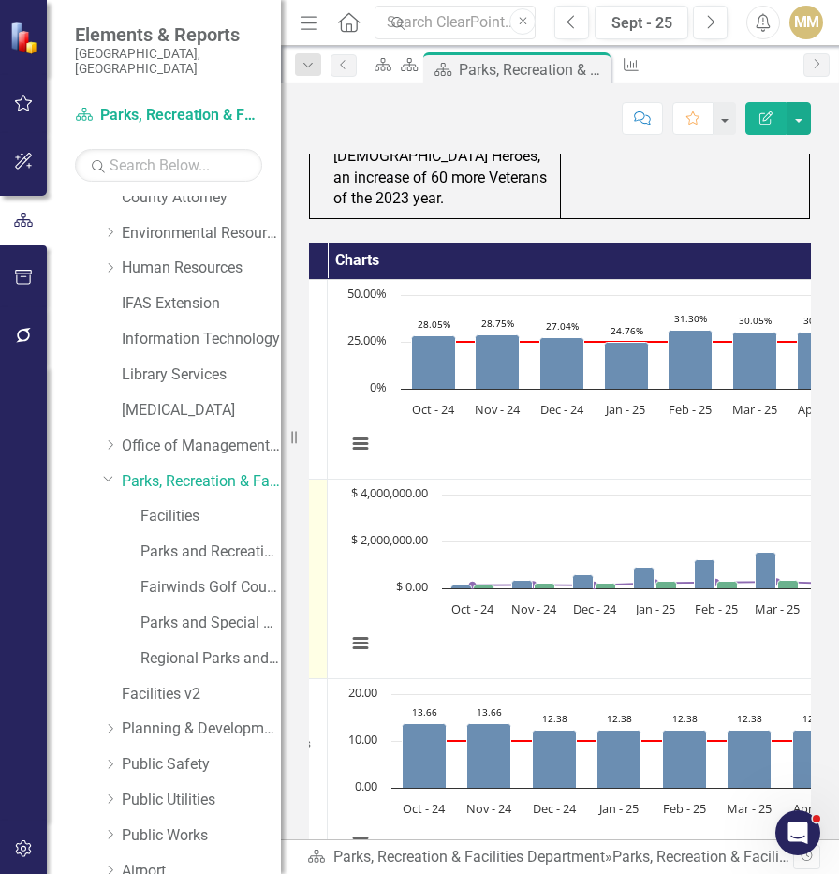
scroll to position [0, 838]
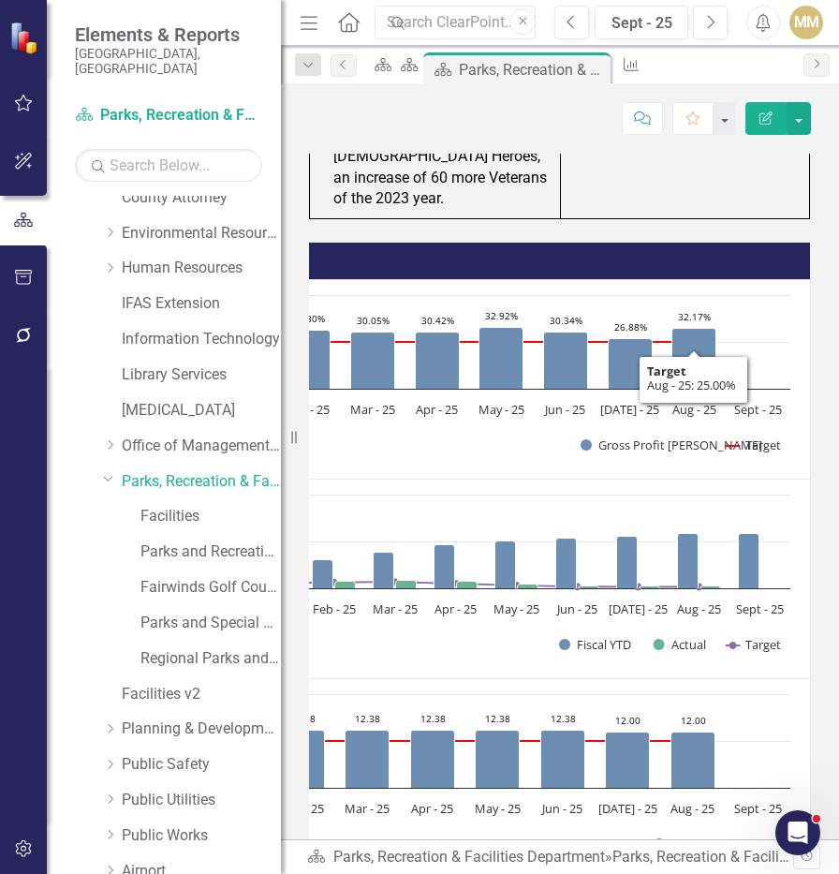
click at [740, 279] on div "Objectives Measures Charts 1.6 Ensure financial resiliency St. Lucie County Str…" at bounding box center [560, 581] width 530 height 725
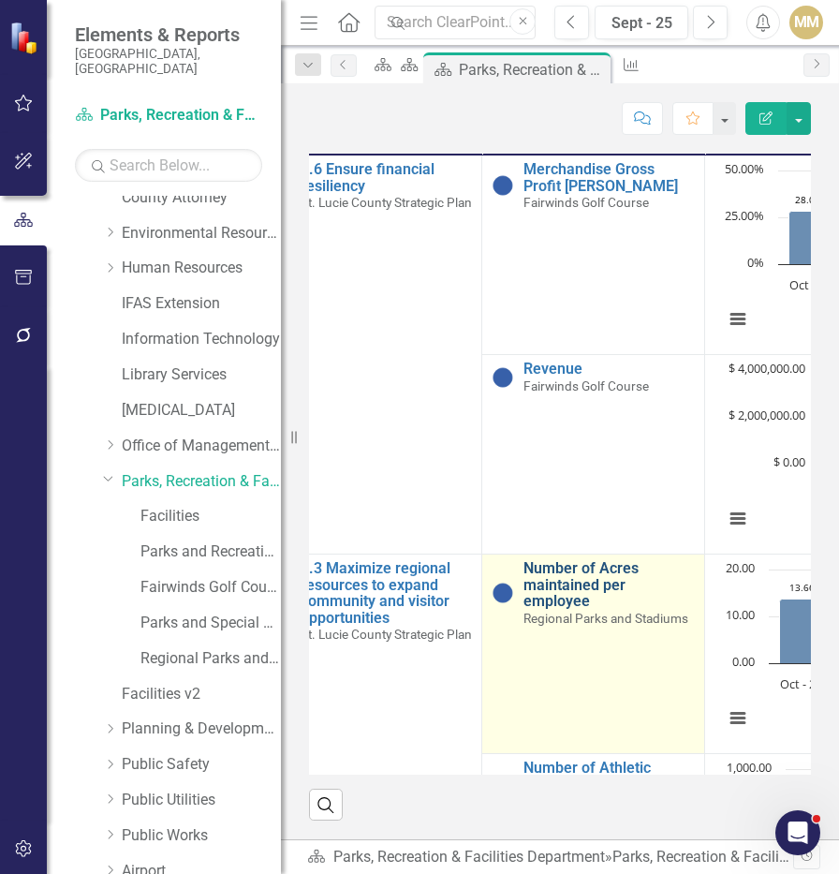
scroll to position [0, 51]
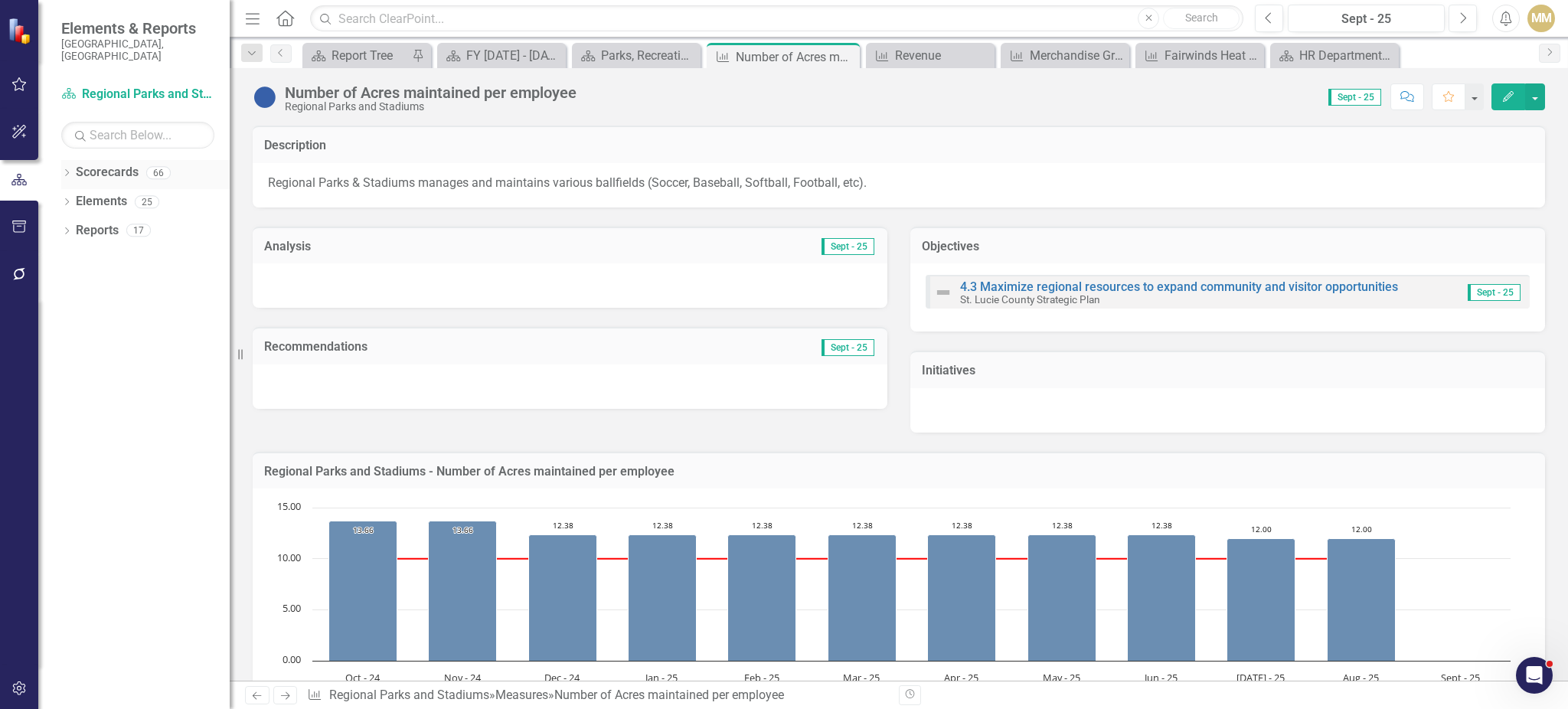
click at [69, 170] on icon "Dropdown" at bounding box center [66, 174] width 11 height 8
click at [78, 197] on icon "Dropdown" at bounding box center [74, 201] width 11 height 9
